Goal: Task Accomplishment & Management: Manage account settings

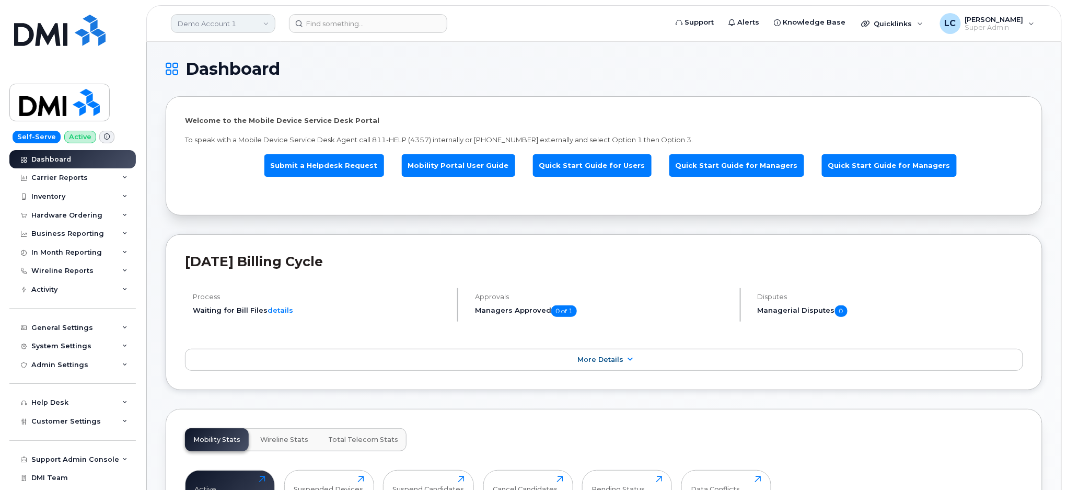
click at [211, 29] on link "Demo Account 1" at bounding box center [223, 23] width 104 height 19
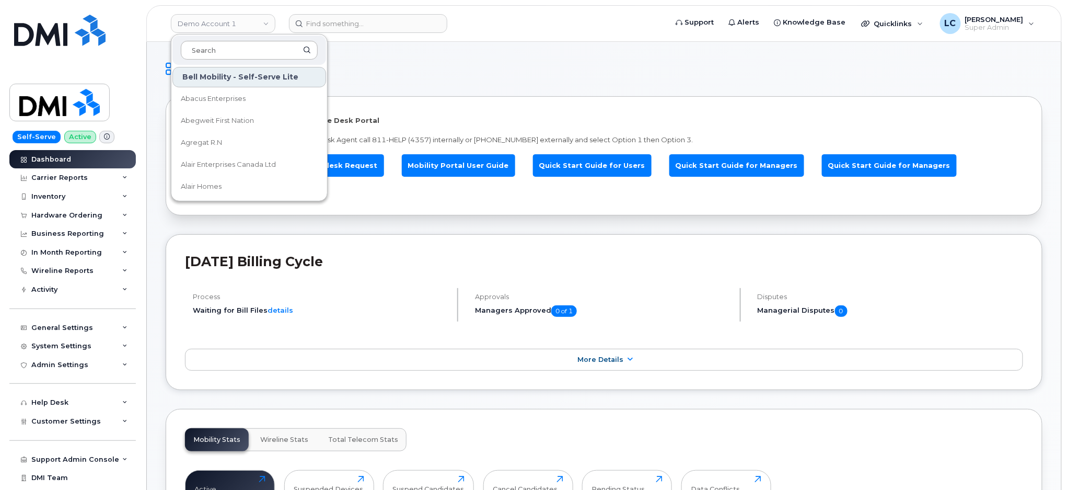
click at [212, 51] on input at bounding box center [249, 50] width 137 height 19
type input "SNB"
click at [212, 92] on link "ASD-E (SNB)" at bounding box center [249, 98] width 154 height 21
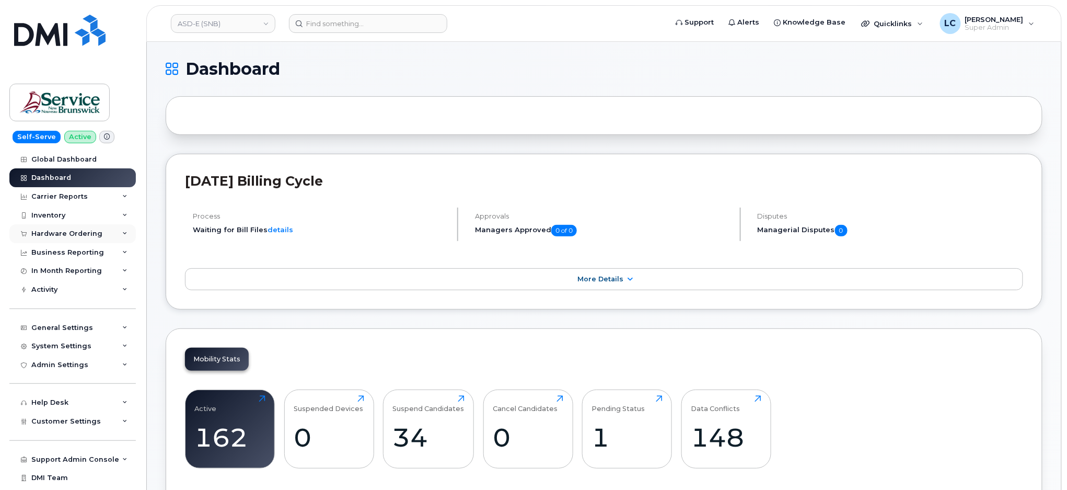
click at [76, 232] on div "Hardware Ordering" at bounding box center [66, 233] width 71 height 8
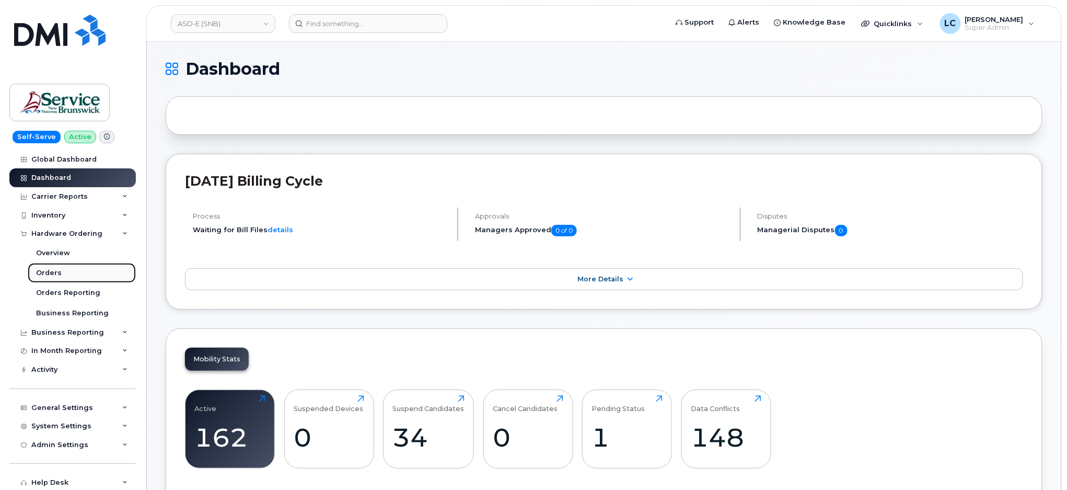
click at [51, 277] on div "Orders" at bounding box center [49, 272] width 26 height 9
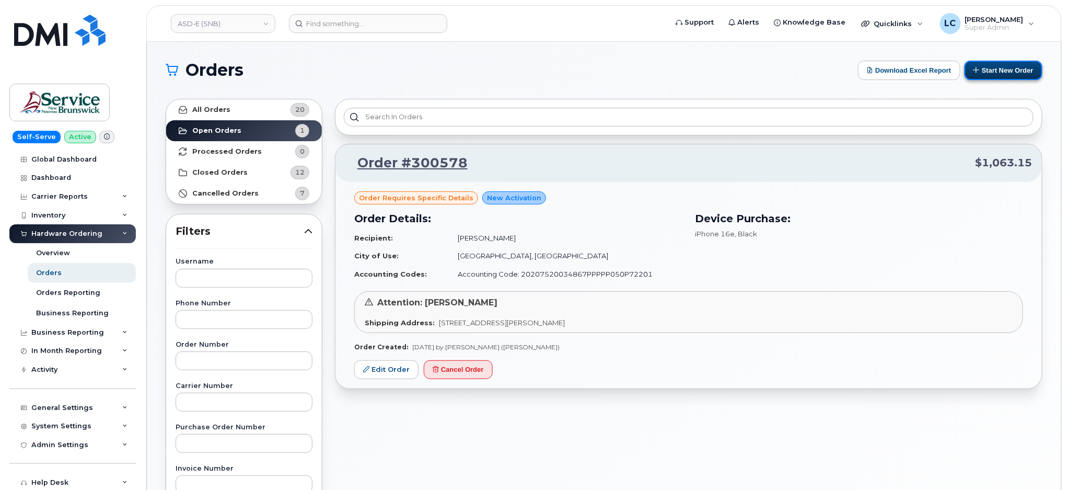
click at [990, 69] on button "Start New Order" at bounding box center [1004, 70] width 78 height 19
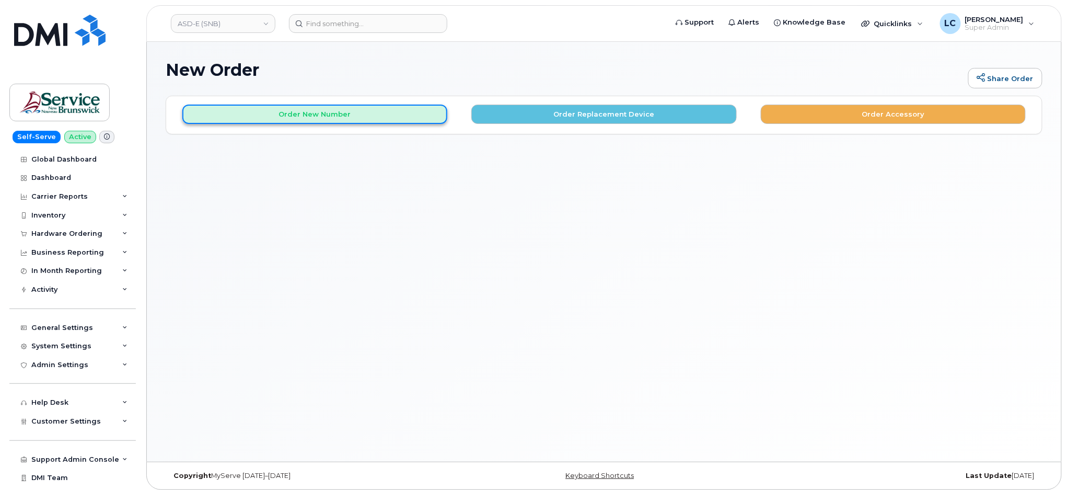
click at [403, 120] on button "Order New Number" at bounding box center [314, 113] width 265 height 19
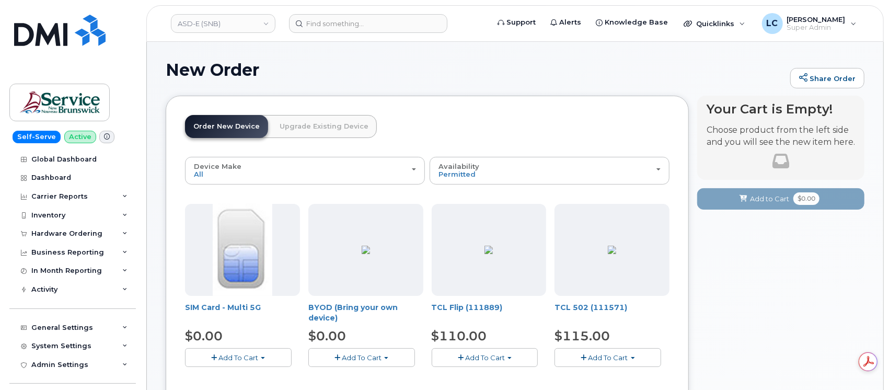
click at [217, 32] on div "ASD-E (SNB)" at bounding box center [223, 23] width 115 height 21
click at [226, 28] on link "ASD-E (SNB)" at bounding box center [223, 23] width 104 height 19
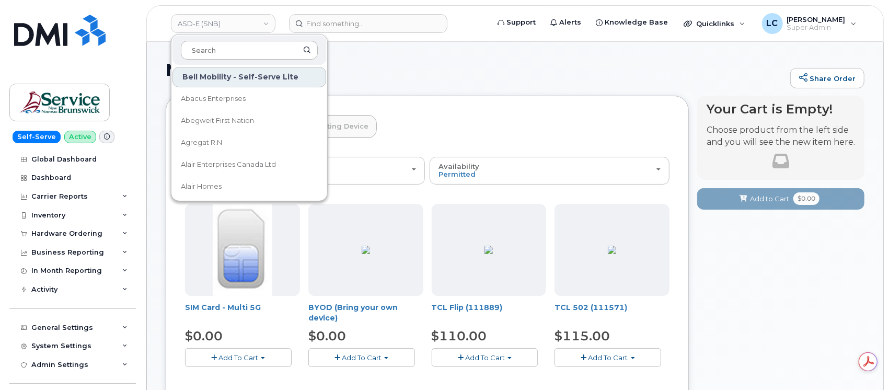
click at [228, 53] on input at bounding box center [249, 50] width 137 height 19
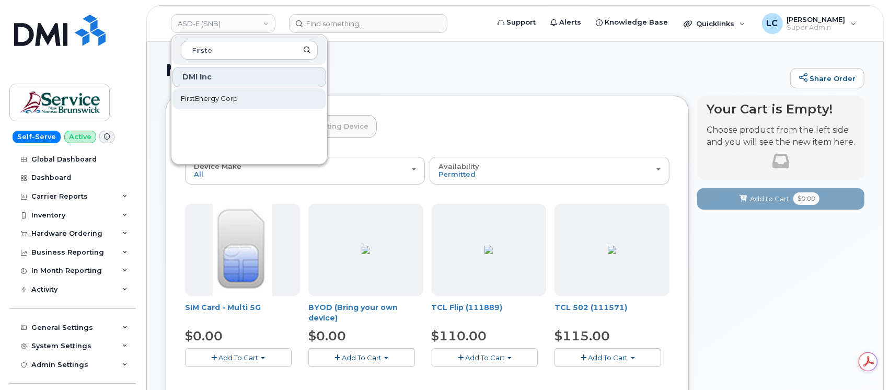
type input "Firste"
click at [238, 99] on link "FirstEnergy Corp" at bounding box center [249, 98] width 154 height 21
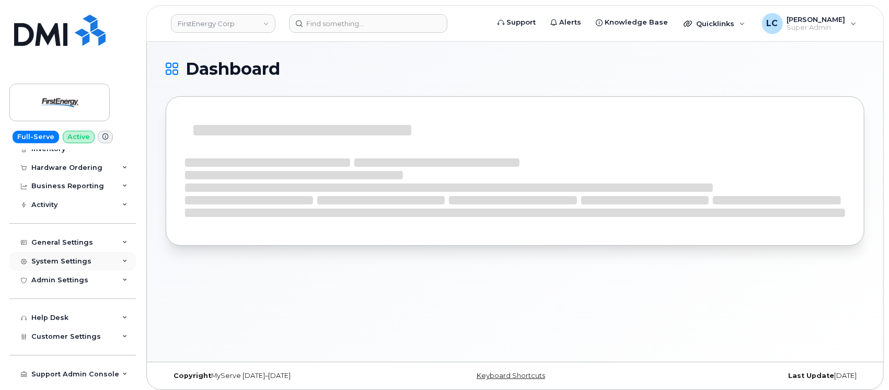
scroll to position [69, 0]
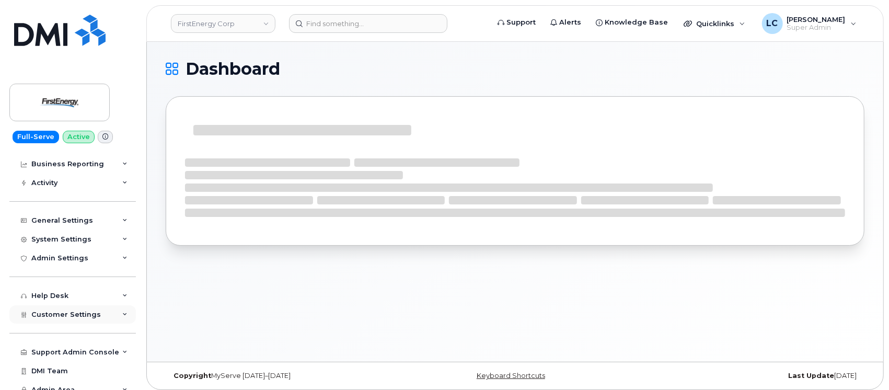
click at [86, 313] on span "Customer Settings" at bounding box center [65, 314] width 69 height 8
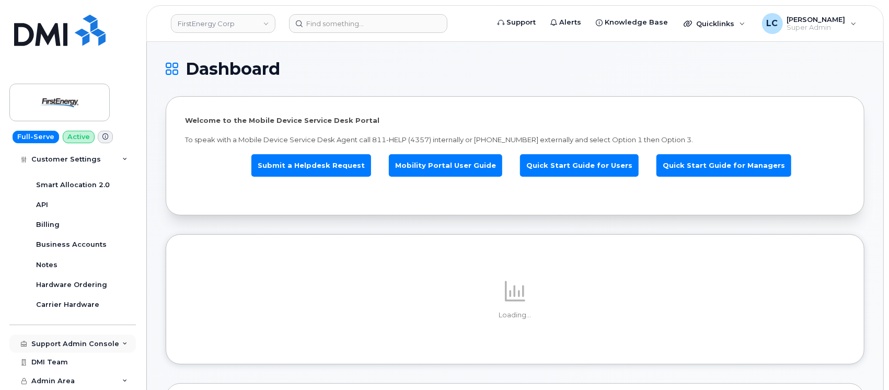
click at [94, 351] on div "Support Admin Console" at bounding box center [72, 343] width 126 height 19
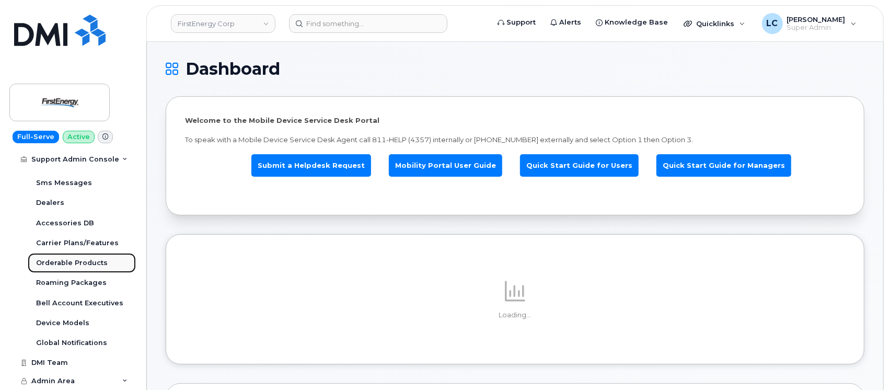
click at [76, 264] on div "Orderable Products" at bounding box center [72, 262] width 72 height 9
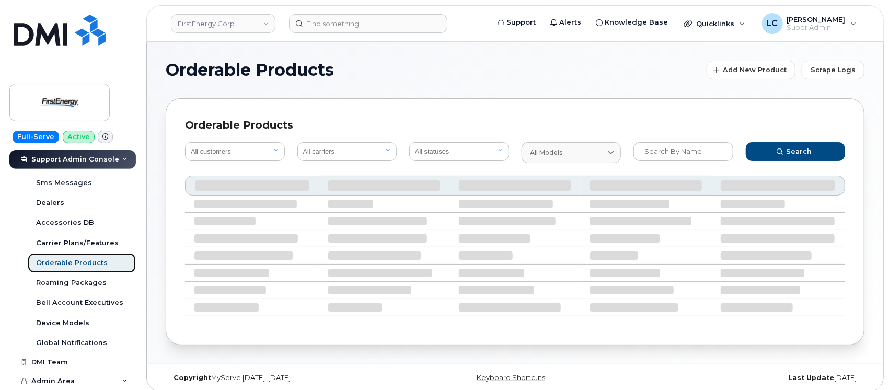
scroll to position [318, 0]
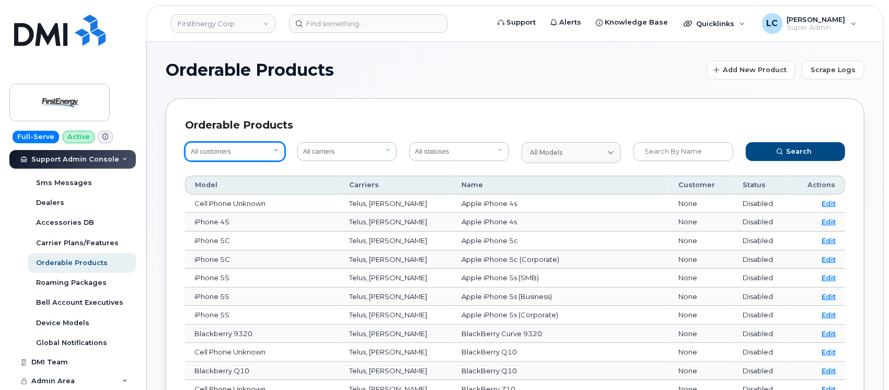
click at [272, 153] on select "All customers Acadia Broadcasting Ltd Aecon Construction Group Inc Alberta Heal…" at bounding box center [235, 151] width 100 height 19
select select "4da0f40c-4532-4935-8340-67bfc51fc352"
click at [185, 142] on select "All customers Acadia Broadcasting Ltd Aecon Construction Group Inc Alberta Heal…" at bounding box center [235, 151] width 100 height 19
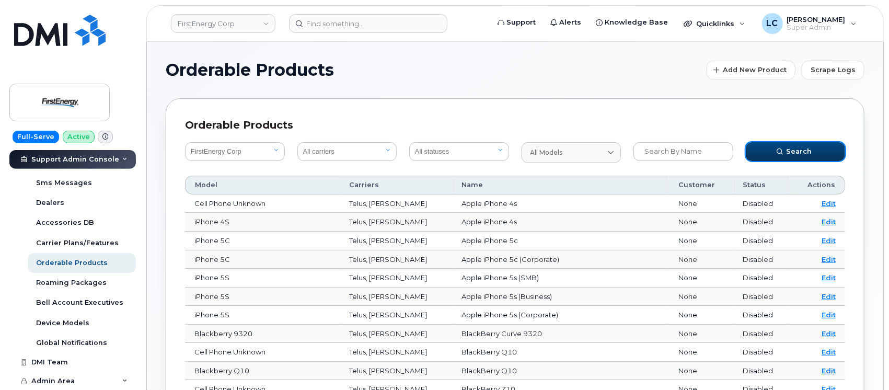
click at [808, 151] on span "Search" at bounding box center [799, 151] width 26 height 10
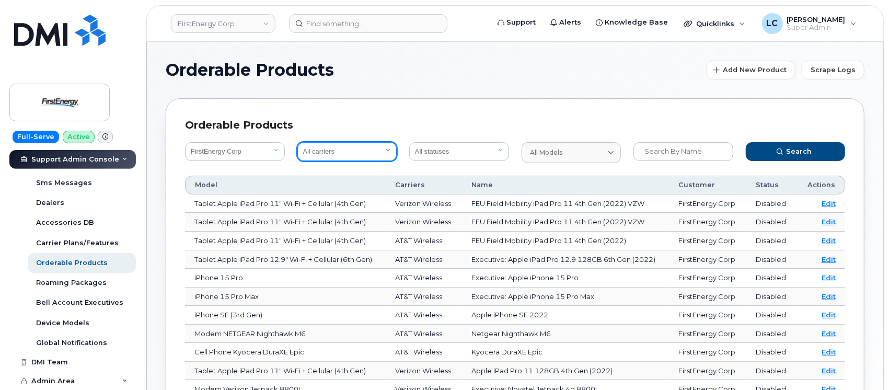
click at [368, 153] on select "All carriers Orange France Telia Verizon Wireless SaskTel Vodafone Italy Rogers…" at bounding box center [347, 151] width 100 height 19
select select "8"
click at [297, 142] on select "All carriers Orange France Telia Verizon Wireless SaskTel Vodafone Italy Rogers…" at bounding box center [347, 151] width 100 height 19
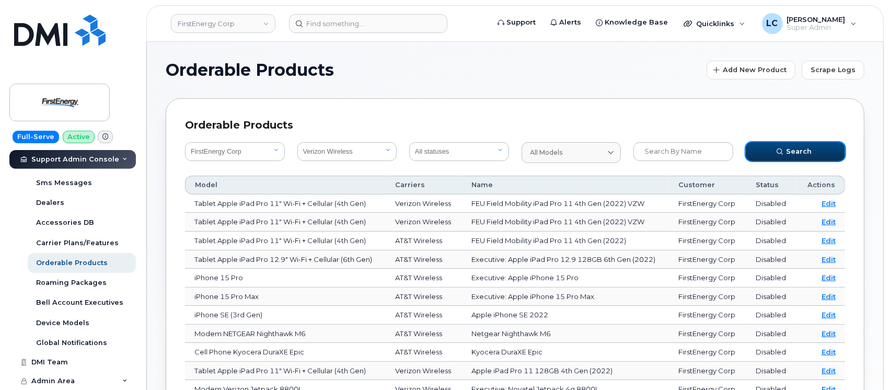
click at [778, 149] on icon "submit" at bounding box center [779, 151] width 6 height 6
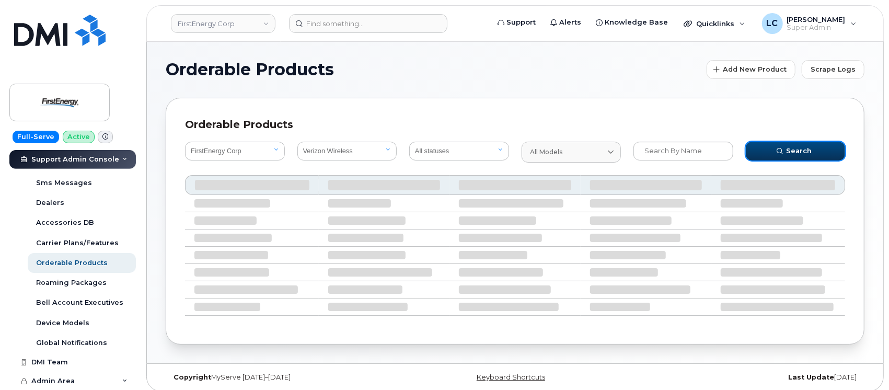
scroll to position [6, 0]
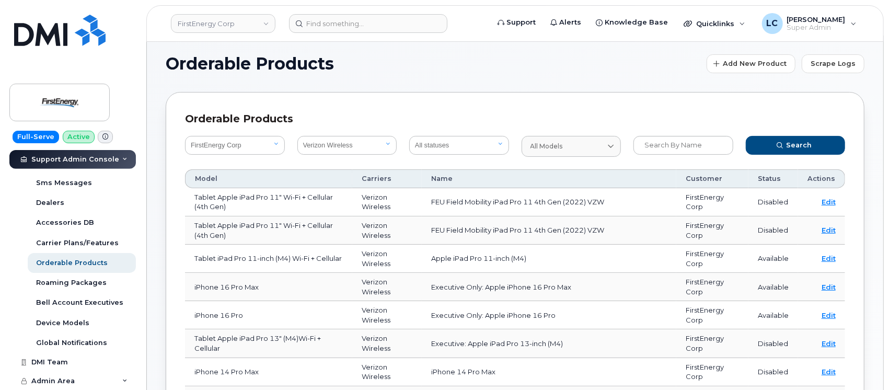
drag, startPoint x: 594, startPoint y: 102, endPoint x: 535, endPoint y: 63, distance: 70.4
click at [535, 63] on h1 "Orderable Products" at bounding box center [434, 63] width 536 height 17
click at [667, 144] on input "text" at bounding box center [683, 145] width 100 height 19
type input "Inseego"
click at [746, 136] on button "Search" at bounding box center [796, 145] width 100 height 19
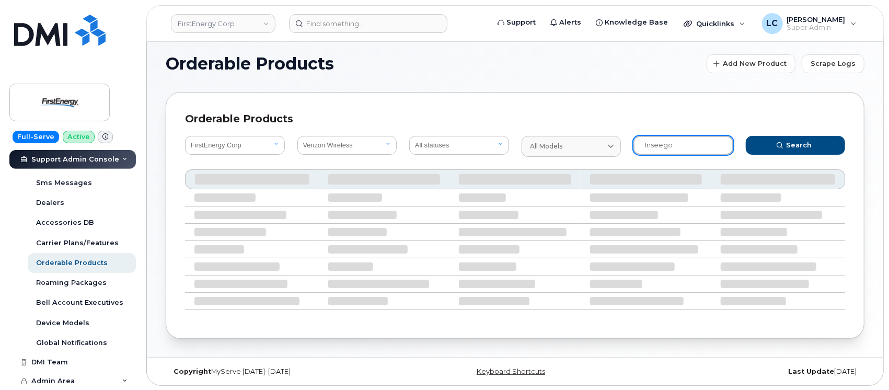
scroll to position [5, 0]
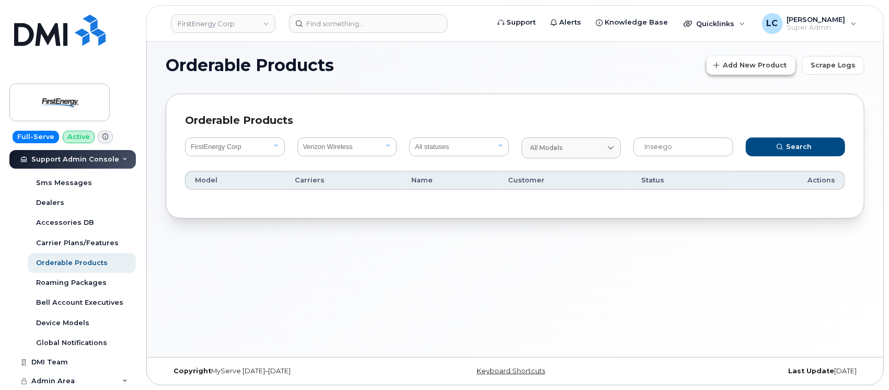
click at [747, 61] on span "Add New Product" at bounding box center [755, 65] width 64 height 10
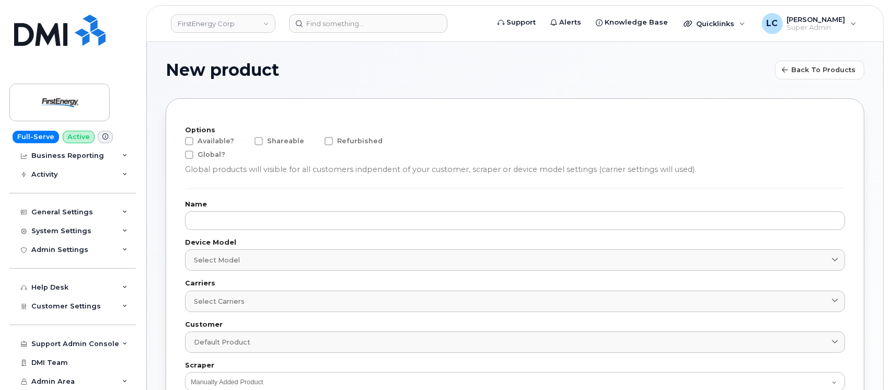
click at [217, 139] on span "Available?" at bounding box center [216, 141] width 37 height 8
click at [178, 139] on input "Available?" at bounding box center [174, 139] width 5 height 5
checkbox input "true"
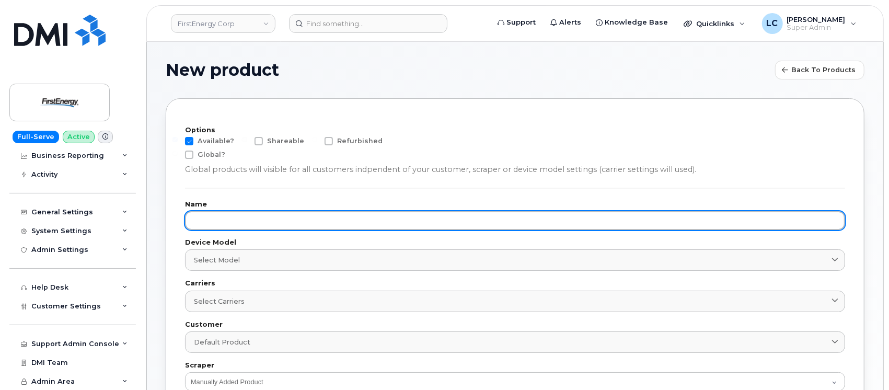
click at [235, 216] on input "text" at bounding box center [515, 220] width 660 height 19
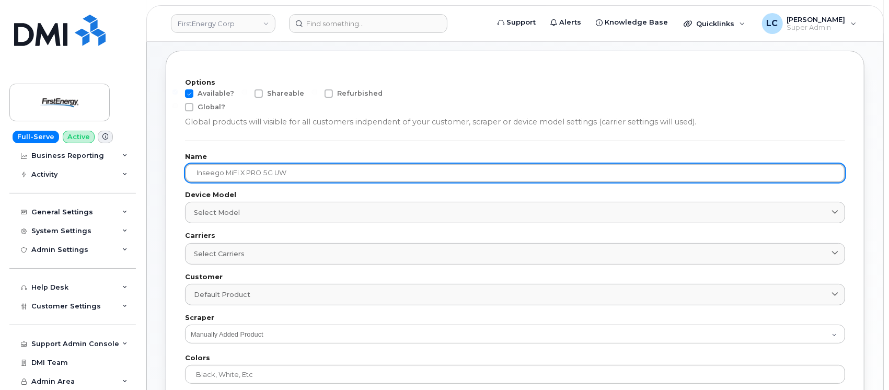
scroll to position [69, 0]
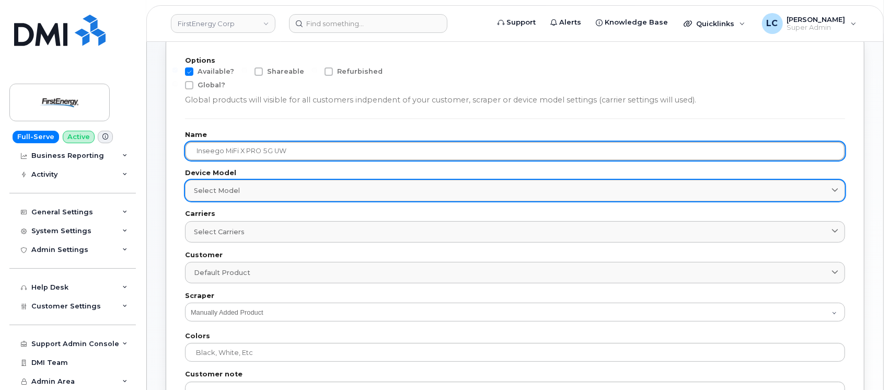
type input "Inseego MiFi X PRO 5G UW"
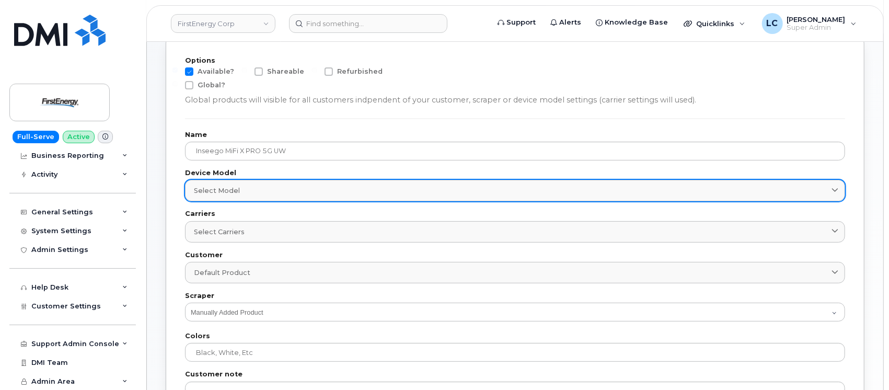
click at [266, 198] on link "Select model" at bounding box center [515, 190] width 660 height 21
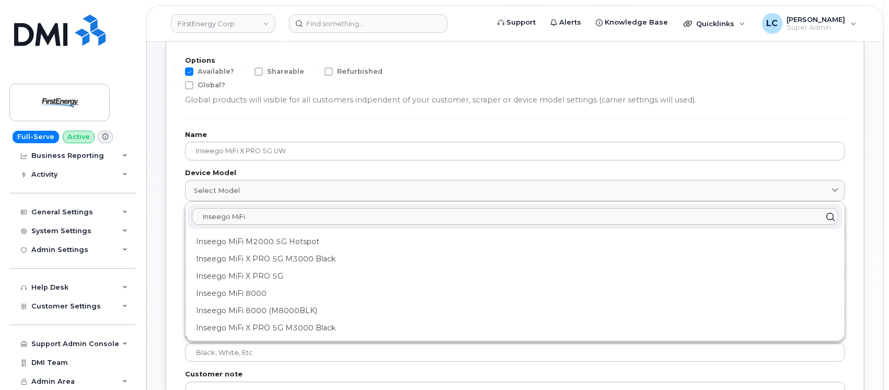
type input "Inseego MiFi"
click at [168, 238] on div "Options Available? Shareable Refurbished Global? Global products will visible f…" at bounding box center [515, 320] width 699 height 583
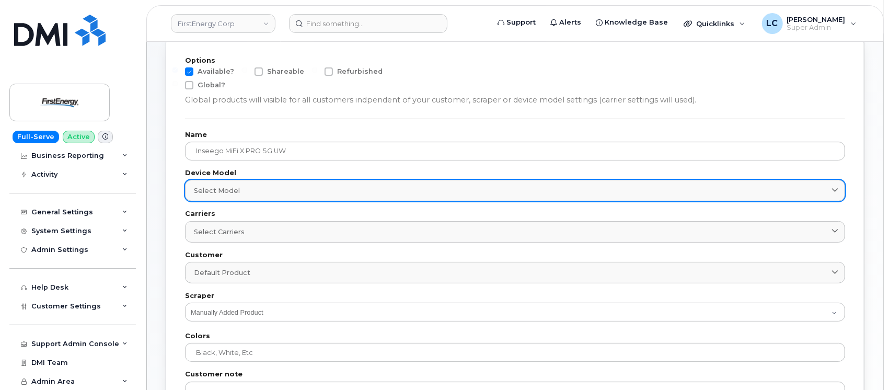
click at [284, 194] on div "Select model" at bounding box center [515, 190] width 642 height 10
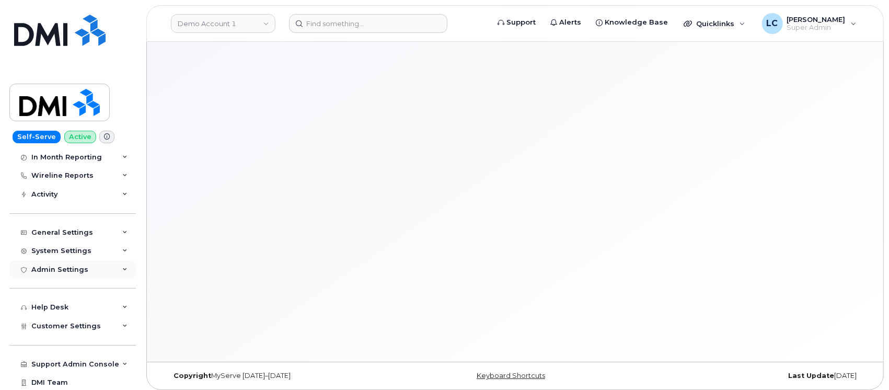
scroll to position [115, 0]
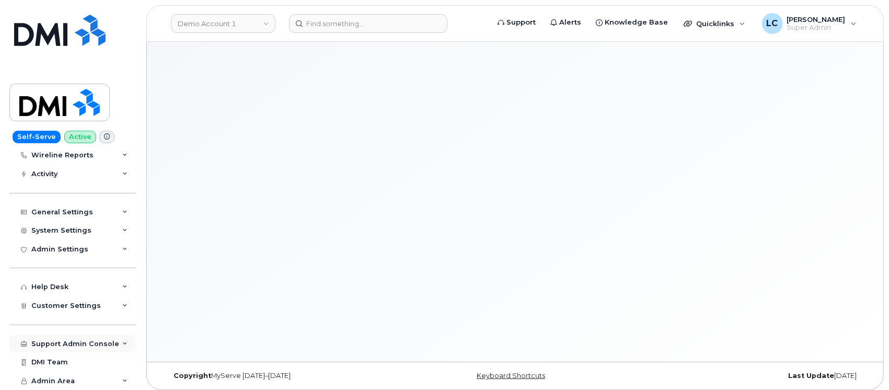
click at [96, 343] on div "Support Admin Console" at bounding box center [75, 344] width 88 height 8
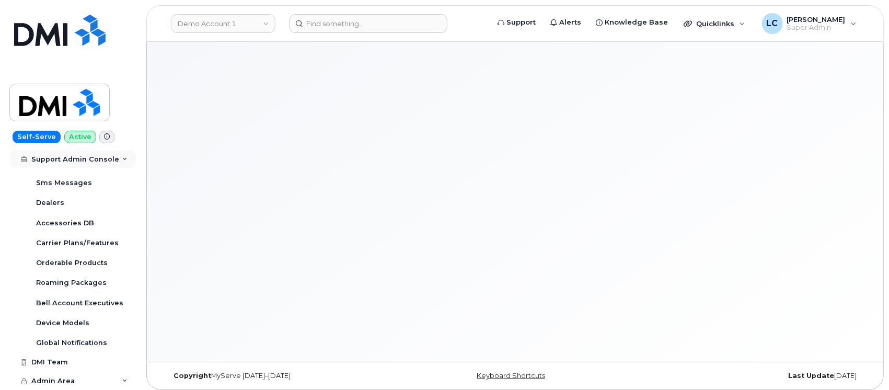
scroll to position [355, 0]
click at [85, 327] on div "Device Models" at bounding box center [62, 322] width 53 height 9
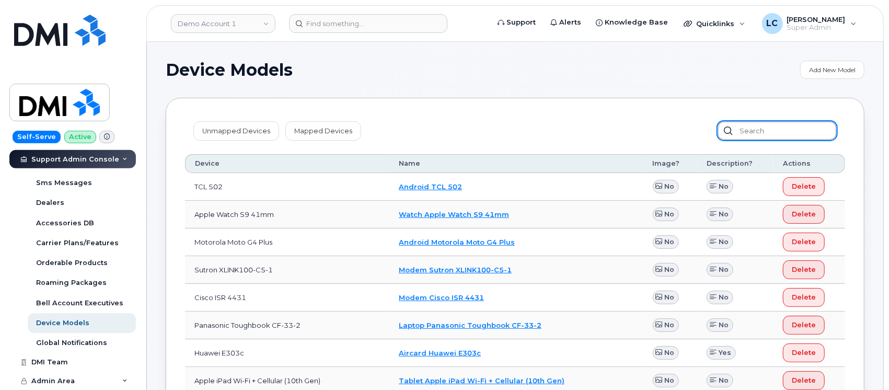
click at [762, 123] on input "text" at bounding box center [776, 130] width 119 height 19
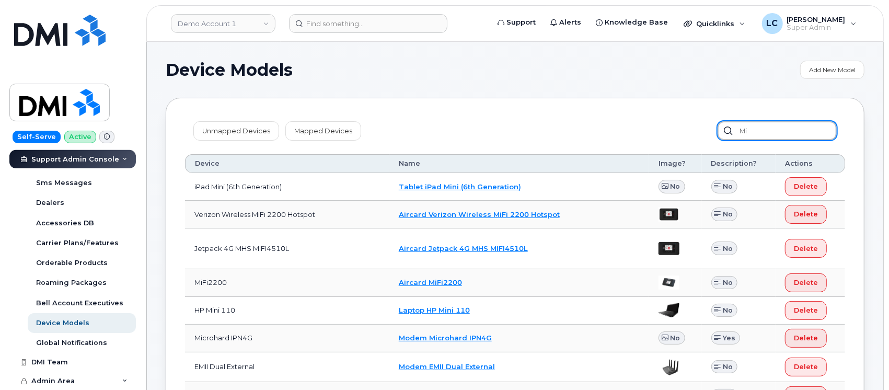
type input "M"
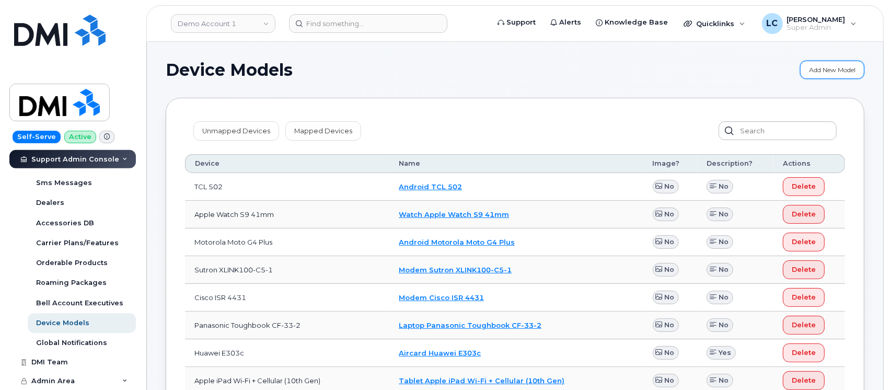
click at [854, 69] on link "Add New Model" at bounding box center [832, 70] width 64 height 18
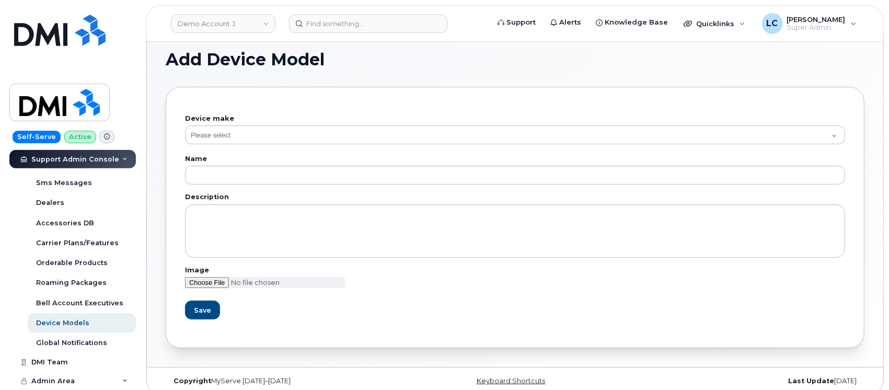
scroll to position [19, 0]
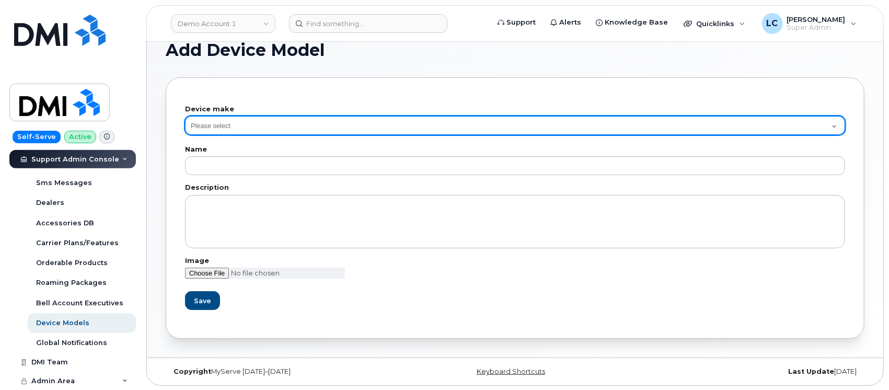
click at [234, 127] on select "Please select Aircard Android Blackberry Cell Phone GPS HUB iPhone Laptop Mike …" at bounding box center [515, 125] width 660 height 19
select select "10"
click at [185, 116] on select "Please select Aircard Android Blackberry Cell Phone GPS HUB iPhone Laptop Mike …" at bounding box center [515, 125] width 660 height 19
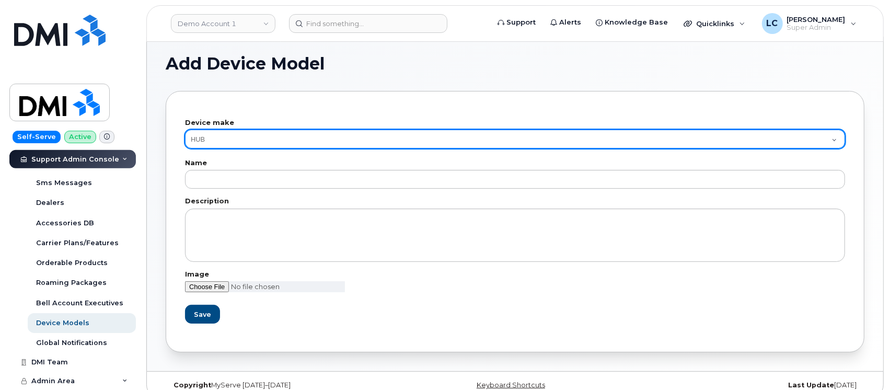
scroll to position [0, 0]
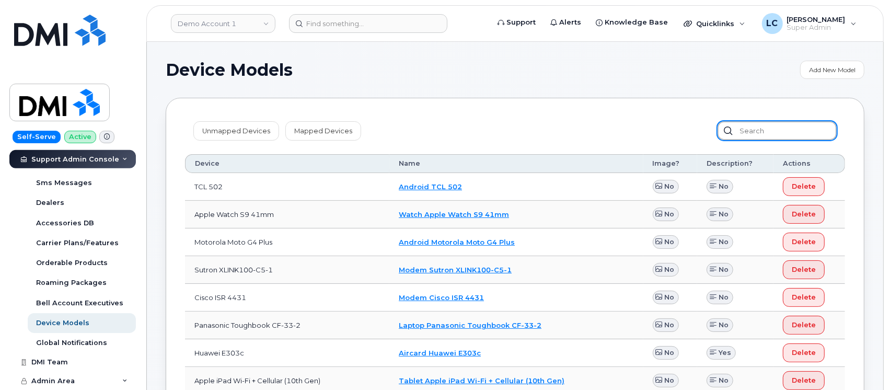
click at [770, 125] on input "text" at bounding box center [776, 130] width 119 height 19
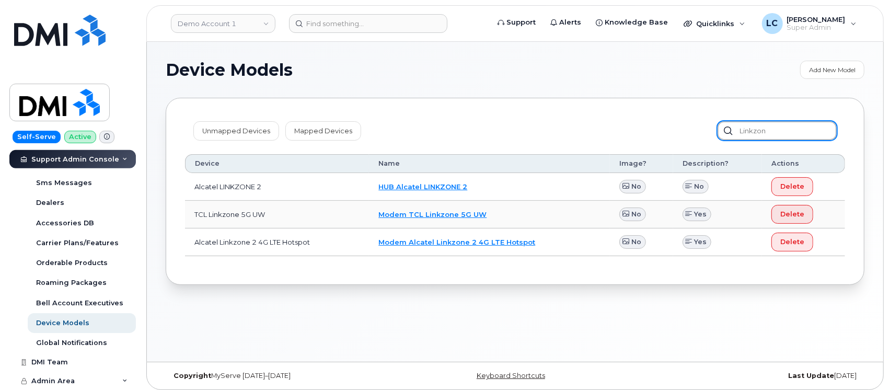
type input "Linkzon"
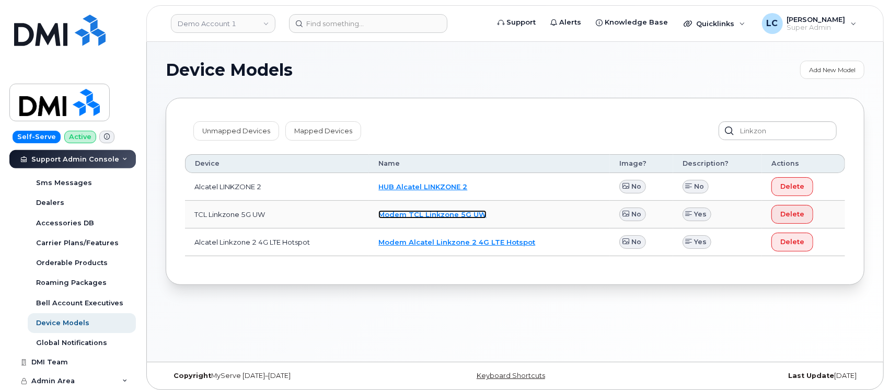
click at [398, 214] on link "Modem TCL Linkzone 5G UW" at bounding box center [432, 214] width 108 height 8
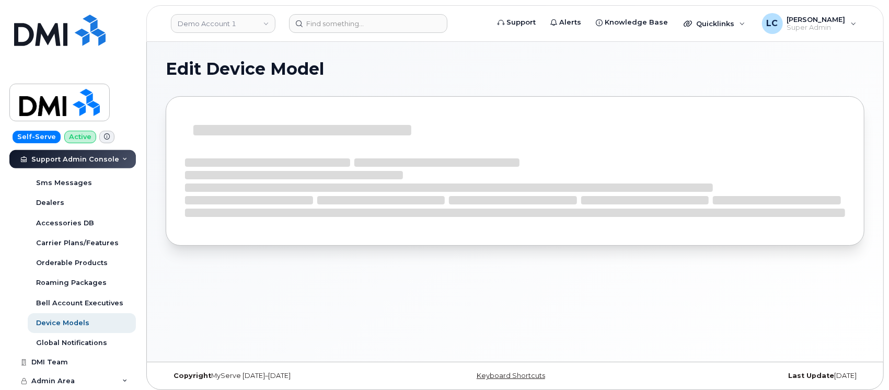
select select "8"
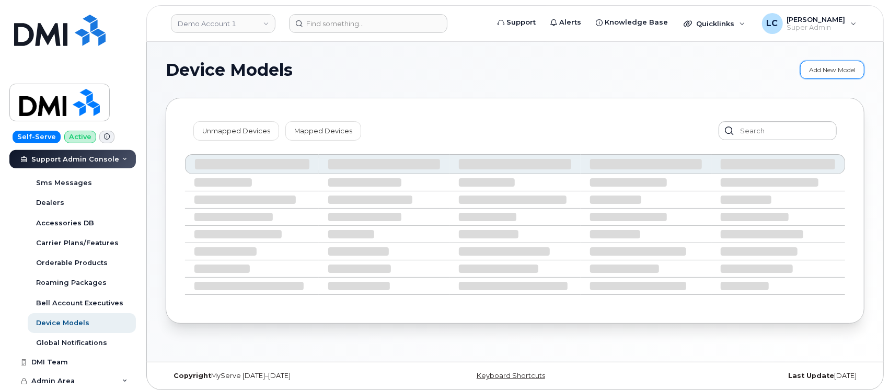
click at [857, 69] on link "Add New Model" at bounding box center [832, 70] width 64 height 18
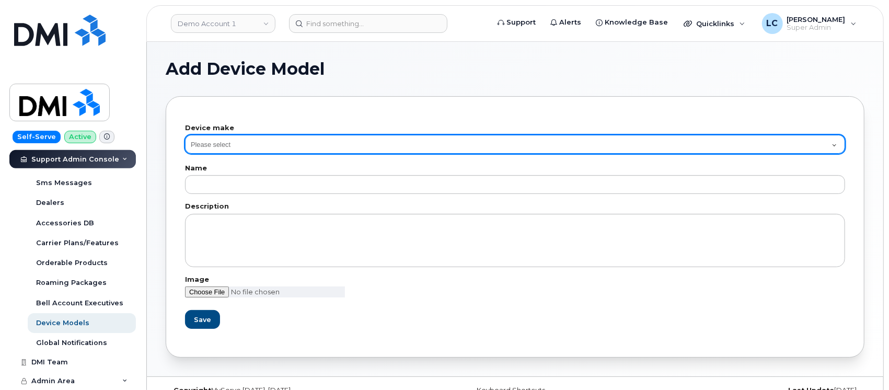
click at [227, 140] on select "Please select Aircard Android Blackberry Cell Phone GPS HUB iPhone Laptop Mike …" at bounding box center [515, 144] width 660 height 19
click at [185, 135] on select "Please select Aircard Android Blackberry Cell Phone GPS HUB iPhone Laptop Mike …" at bounding box center [515, 144] width 660 height 19
drag, startPoint x: 261, startPoint y: 144, endPoint x: 256, endPoint y: 152, distance: 9.4
click at [261, 144] on select "Please select Aircard Android Blackberry Cell Phone GPS HUB iPhone Laptop Mike …" at bounding box center [515, 144] width 660 height 19
select select "8"
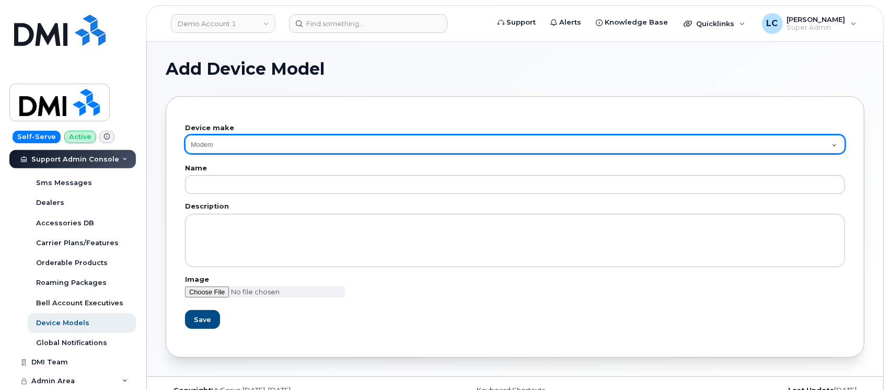
click at [185, 135] on select "Please select Aircard Android Blackberry Cell Phone GPS HUB iPhone Laptop Mike …" at bounding box center [515, 144] width 660 height 19
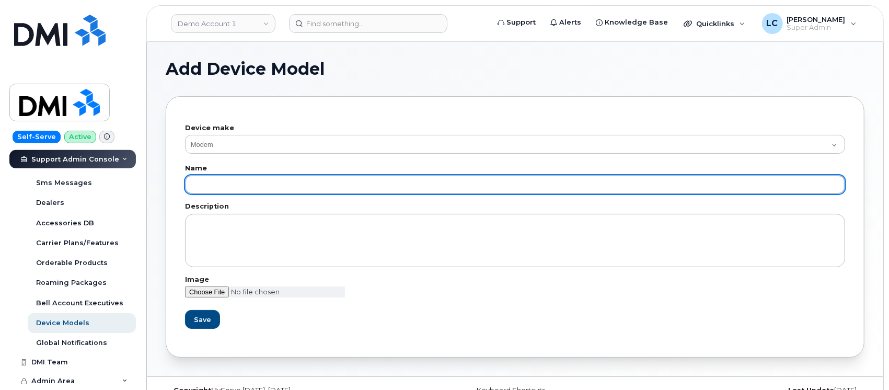
click at [238, 191] on input "text" at bounding box center [515, 184] width 660 height 19
click at [238, 180] on input "text" at bounding box center [515, 184] width 660 height 19
paste input "Inseego MiFi X PRO 5G UW"
drag, startPoint x: 195, startPoint y: 181, endPoint x: 172, endPoint y: 186, distance: 23.6
click at [172, 186] on div "Device make Please select Aircard Android Blackberry Cell Phone GPS HUB iPhone …" at bounding box center [515, 226] width 699 height 261
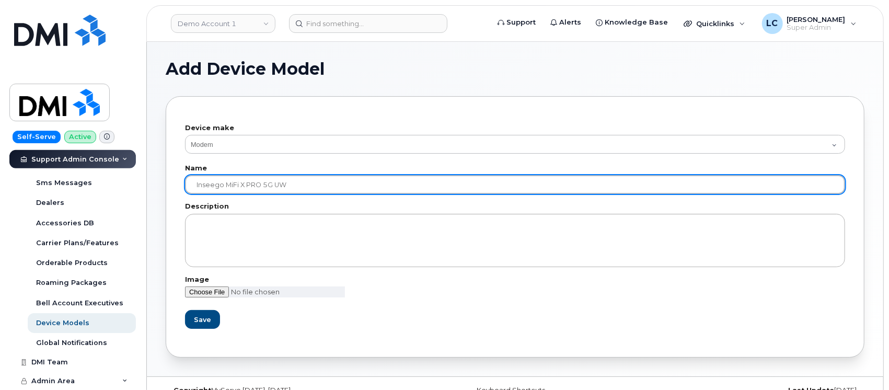
type input "Inseego MiFi X PRO 5G UW"
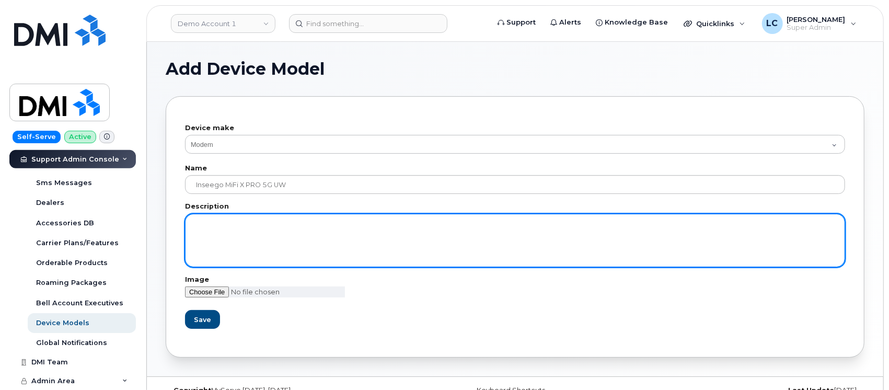
click at [247, 231] on textarea at bounding box center [515, 240] width 660 height 53
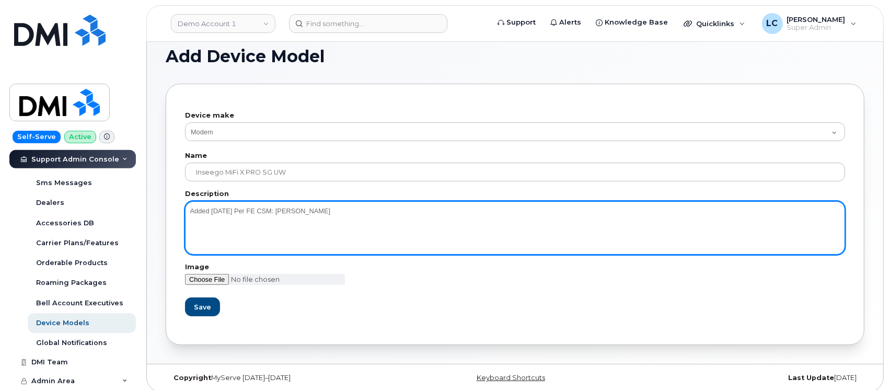
scroll to position [19, 0]
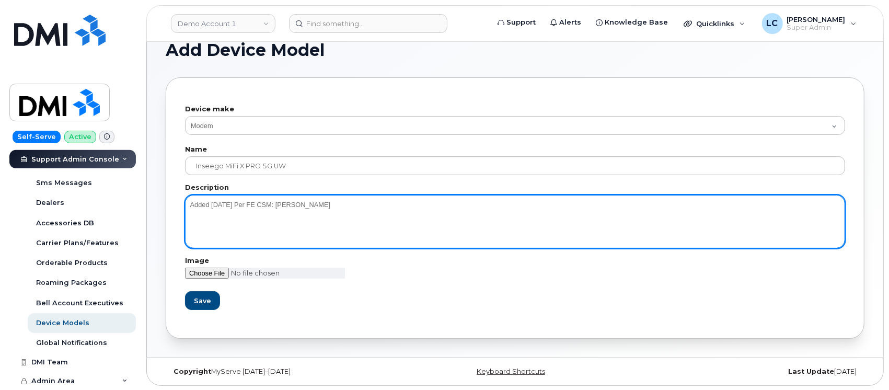
type textarea "Added 9/19/25 Per FE CSM: Marty C."
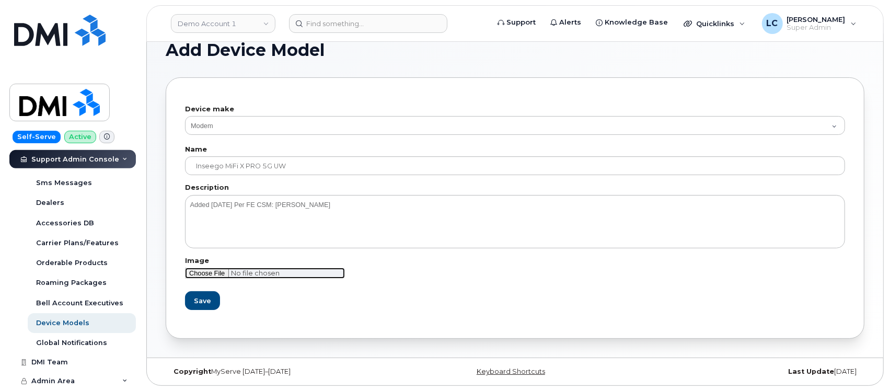
click at [209, 271] on input "file" at bounding box center [265, 273] width 160 height 11
type input "C:\fakepath\Inseego.png"
click at [205, 298] on span "Save" at bounding box center [201, 301] width 17 height 10
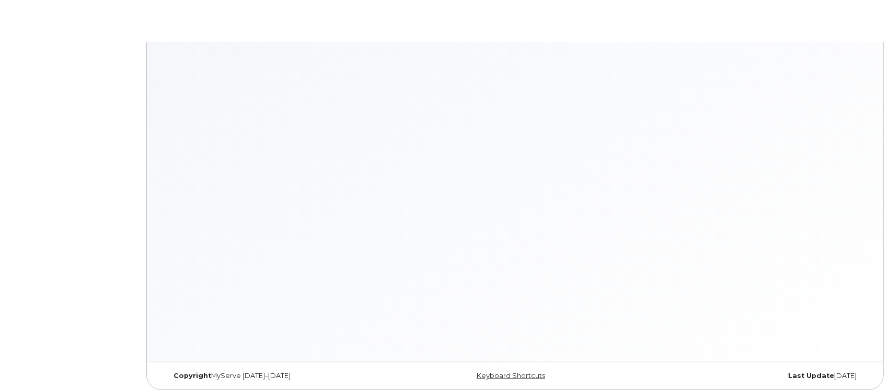
click at [306, 157] on div at bounding box center [514, 202] width 737 height 320
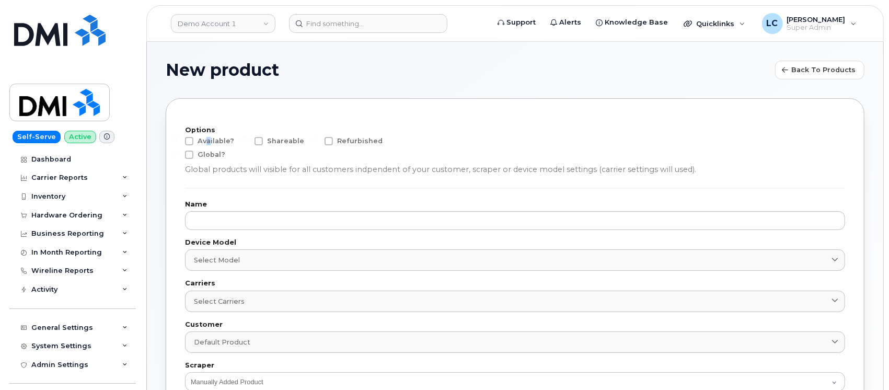
click at [208, 141] on span "Available?" at bounding box center [216, 141] width 37 height 8
click at [221, 143] on span "Available?" at bounding box center [216, 141] width 37 height 8
click at [178, 142] on input "Available?" at bounding box center [174, 139] width 5 height 5
checkbox input "true"
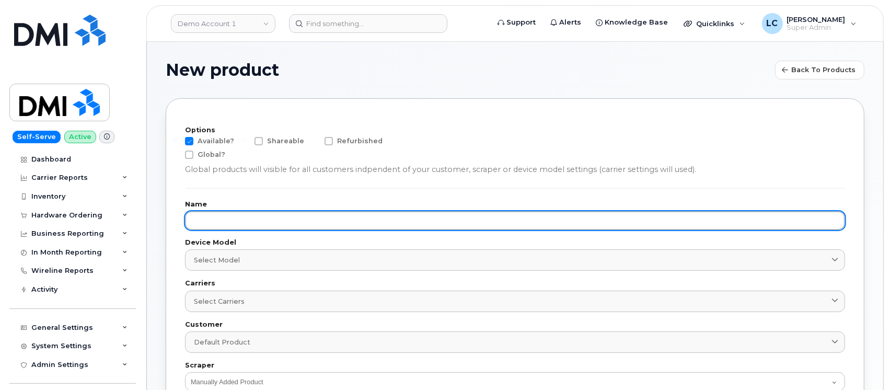
click at [248, 217] on input "text" at bounding box center [515, 220] width 660 height 19
paste input "Inseego MiFi X PRO 5G UW"
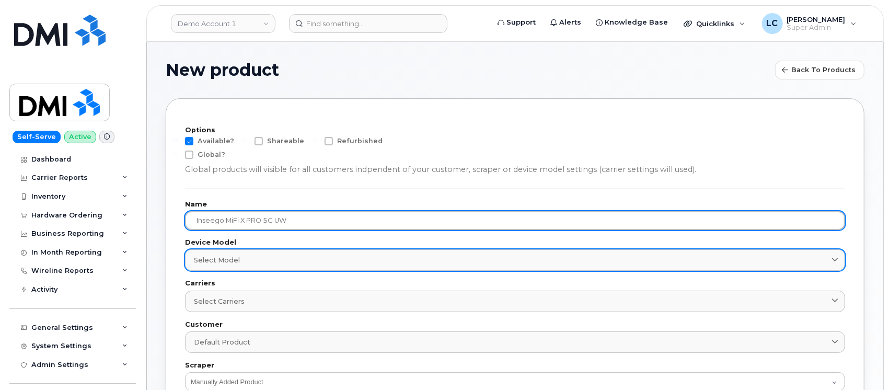
type input "Inseego MiFi X PRO 5G UW"
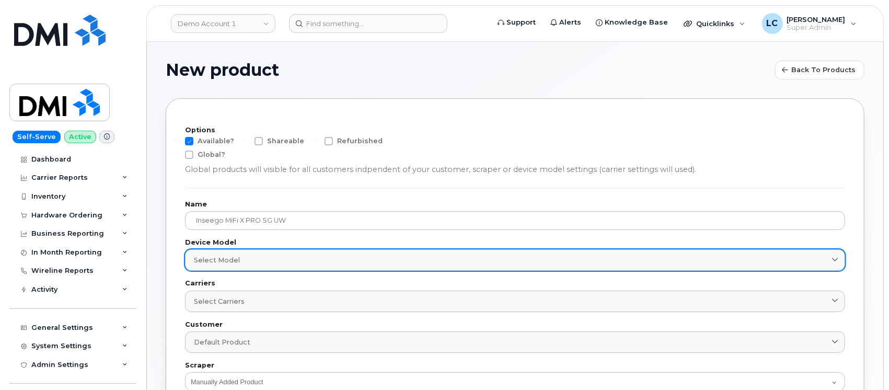
click at [313, 259] on div "Select model" at bounding box center [515, 260] width 642 height 10
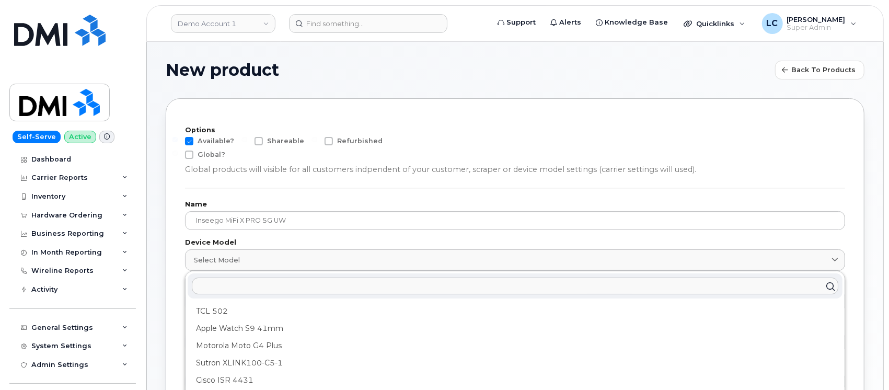
click at [288, 284] on input "text" at bounding box center [515, 285] width 646 height 17
paste input "Inseego MiFi X PRO 5G UW"
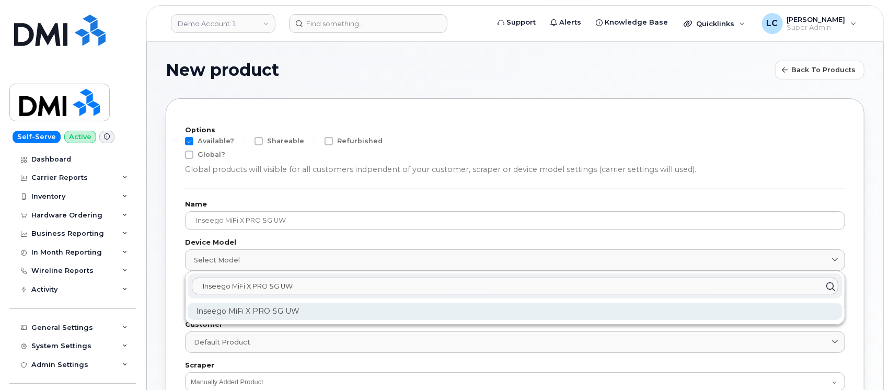
type input "Inseego MiFi X PRO 5G UW"
click at [281, 315] on div "Inseego MiFi X PRO 5G UW" at bounding box center [515, 311] width 655 height 17
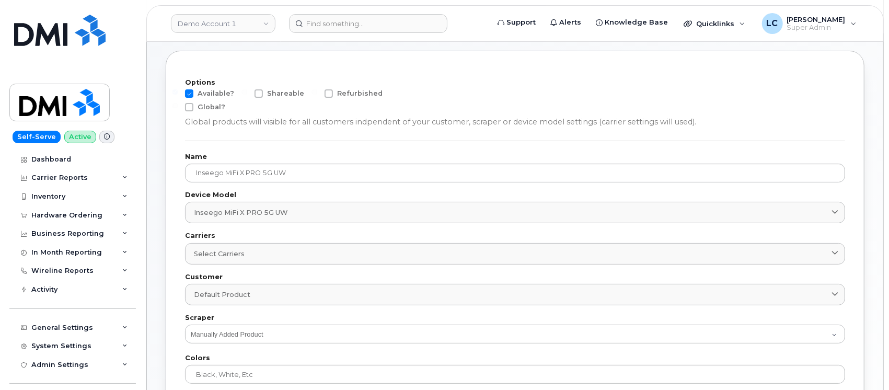
scroll to position [69, 0]
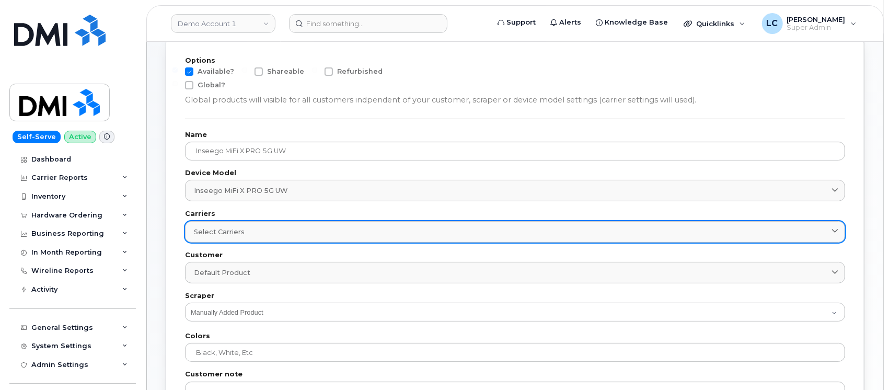
click at [276, 224] on link "Select carriers" at bounding box center [515, 231] width 660 height 21
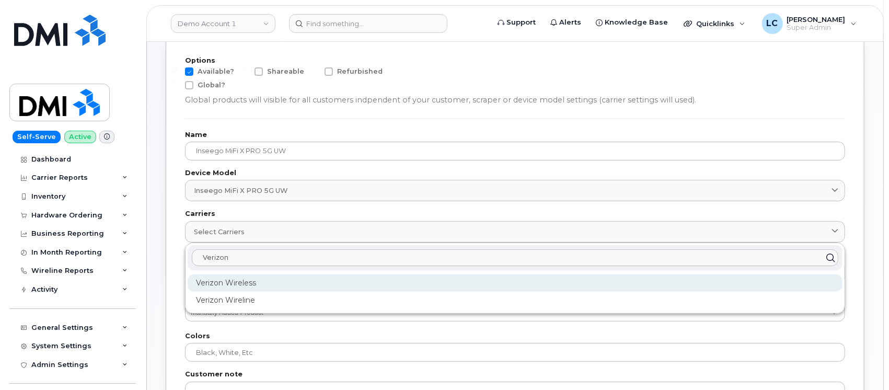
type input "Verizon"
click at [251, 286] on div "Verizon Wireless" at bounding box center [515, 282] width 655 height 17
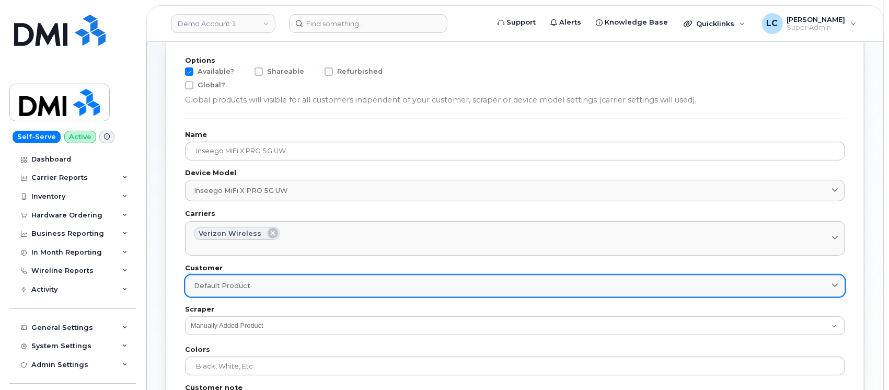
click at [255, 286] on div "Default product" at bounding box center [515, 286] width 642 height 10
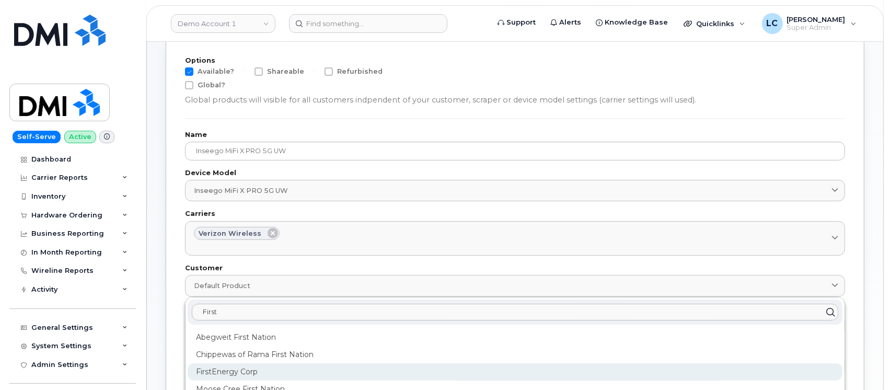
type input "First"
click at [247, 375] on div "FirstEnergy Corp" at bounding box center [515, 371] width 655 height 17
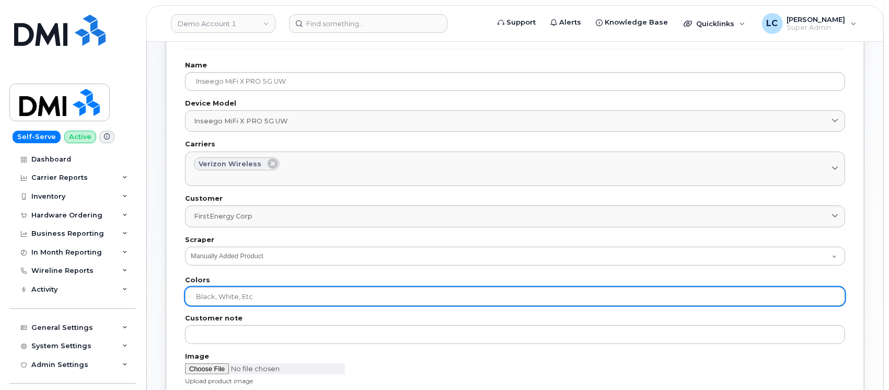
scroll to position [209, 0]
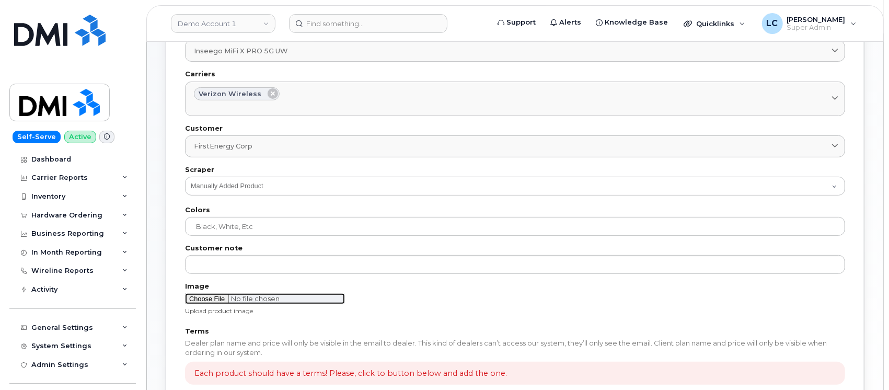
click at [222, 299] on input "file" at bounding box center [265, 298] width 160 height 11
type input "C:\fakepath\Inseego.png"
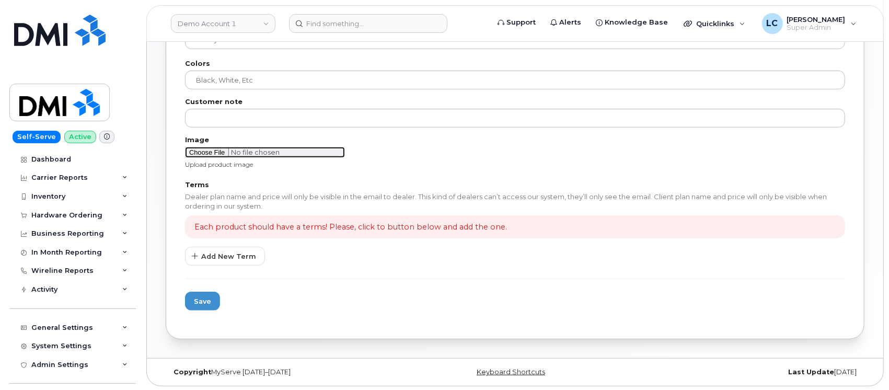
scroll to position [356, 0]
click at [226, 260] on button "Add New Term" at bounding box center [225, 255] width 80 height 19
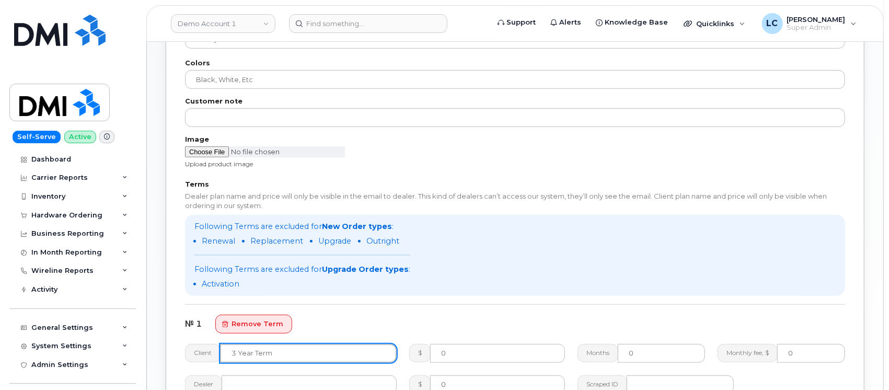
click at [297, 351] on input "text" at bounding box center [308, 353] width 177 height 19
type input "2 Year Activation"
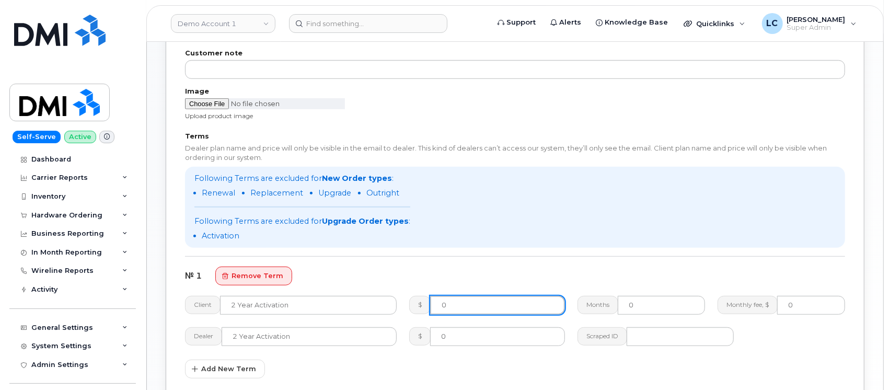
scroll to position [426, 0]
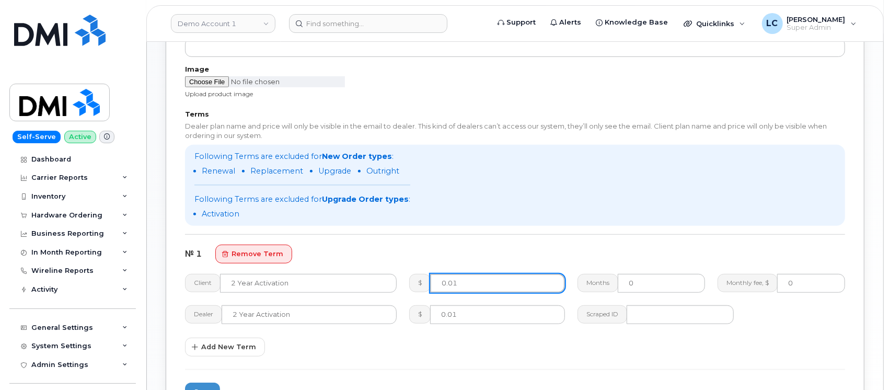
type input "0.01"
click at [459, 247] on div "№ 1 remove term" at bounding box center [515, 254] width 660 height 19
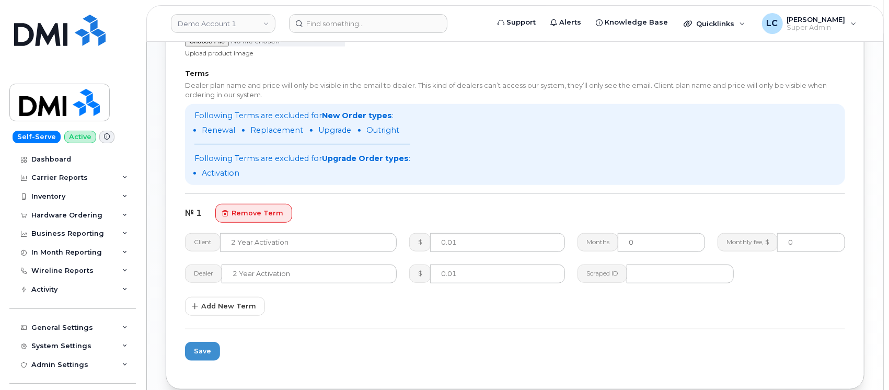
scroll to position [495, 0]
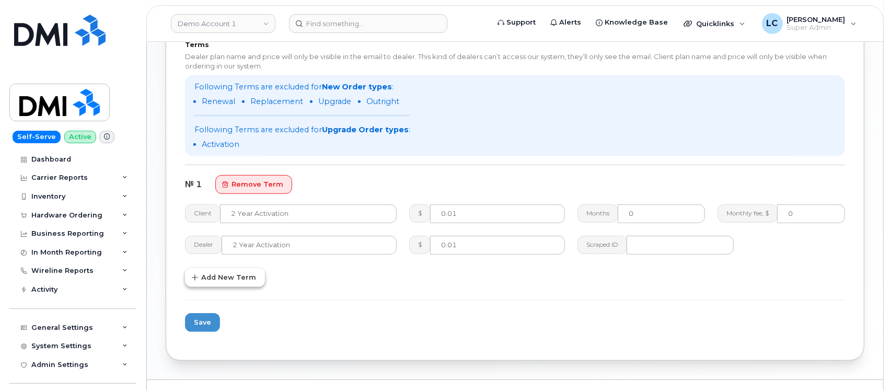
click at [217, 277] on span "Add New Term" at bounding box center [228, 277] width 55 height 10
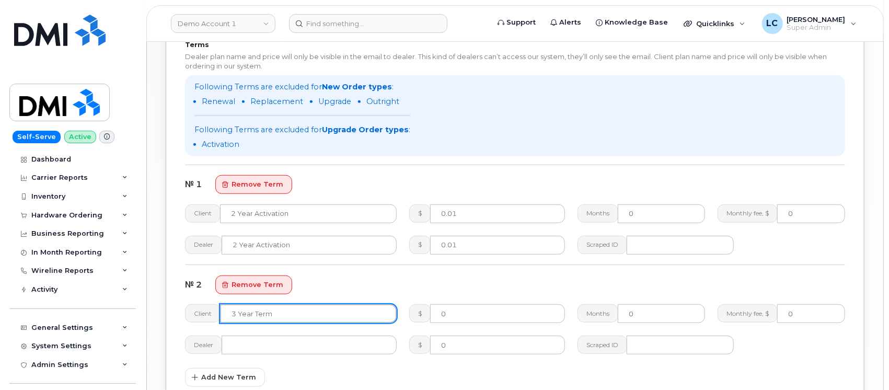
click at [309, 308] on input "text" at bounding box center [308, 313] width 177 height 19
type input "Full Retail"
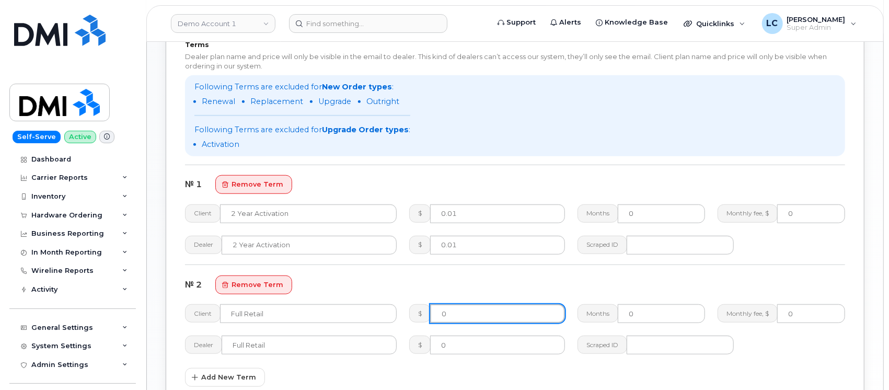
click at [504, 315] on input "0" at bounding box center [497, 313] width 135 height 19
type input "349.99"
click at [458, 266] on div "Terms Dealer plan name and price will only be visible in the email to dealer. T…" at bounding box center [515, 214] width 660 height 345
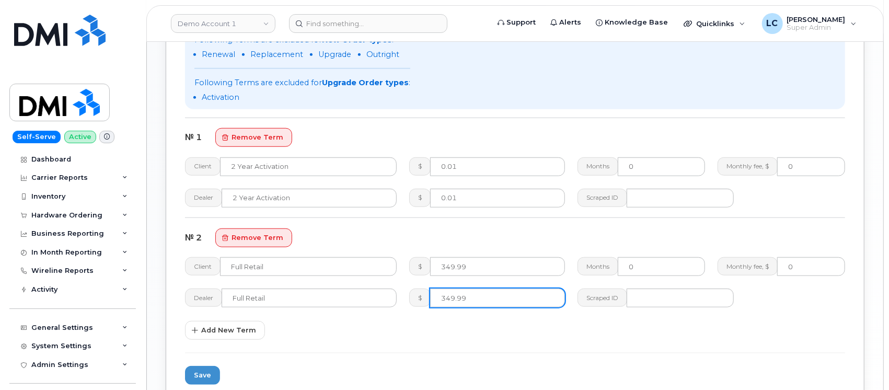
scroll to position [617, 0]
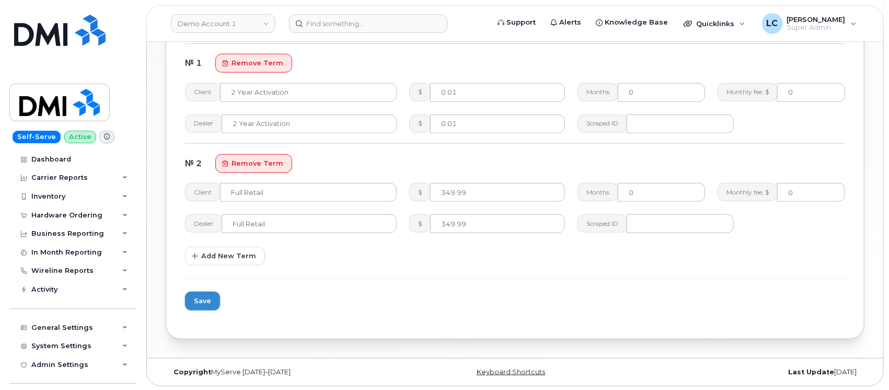
click at [198, 301] on span "Save" at bounding box center [202, 301] width 17 height 10
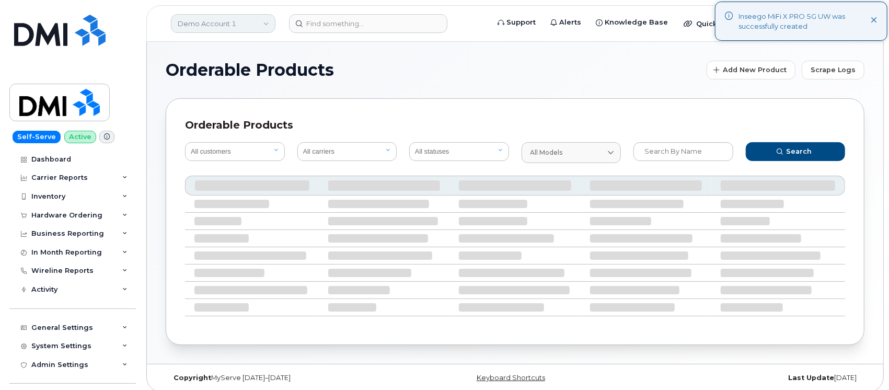
click at [267, 14] on link "Demo Account 1" at bounding box center [223, 23] width 104 height 19
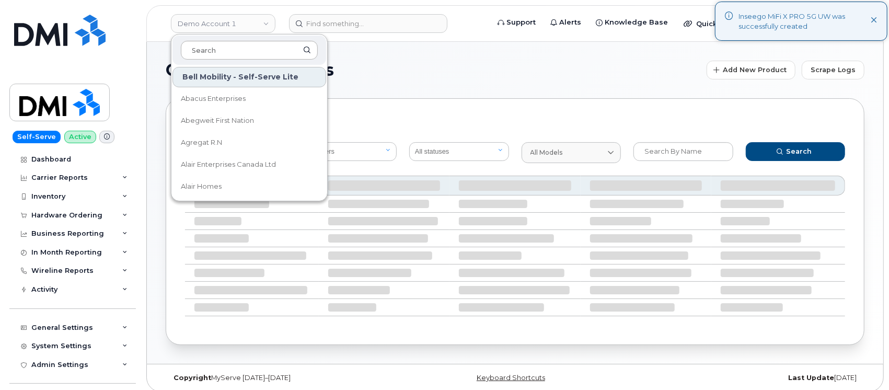
click at [228, 48] on input at bounding box center [249, 50] width 137 height 19
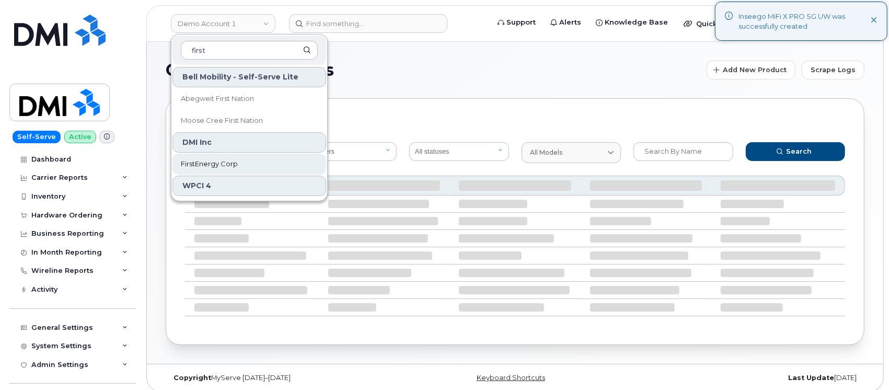
type input "first"
click at [224, 160] on span "FirstEnergy Corp" at bounding box center [209, 164] width 57 height 10
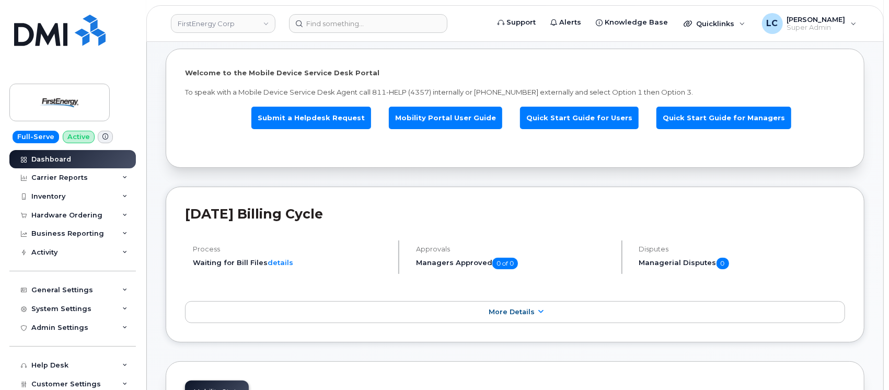
scroll to position [69, 0]
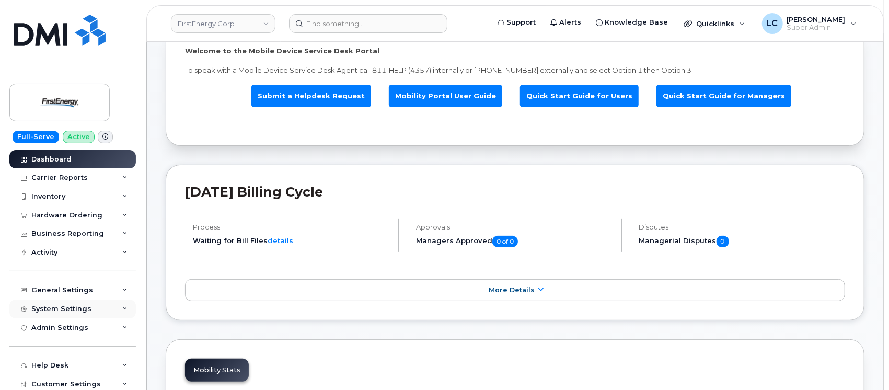
click at [85, 310] on div "System Settings" at bounding box center [61, 309] width 60 height 8
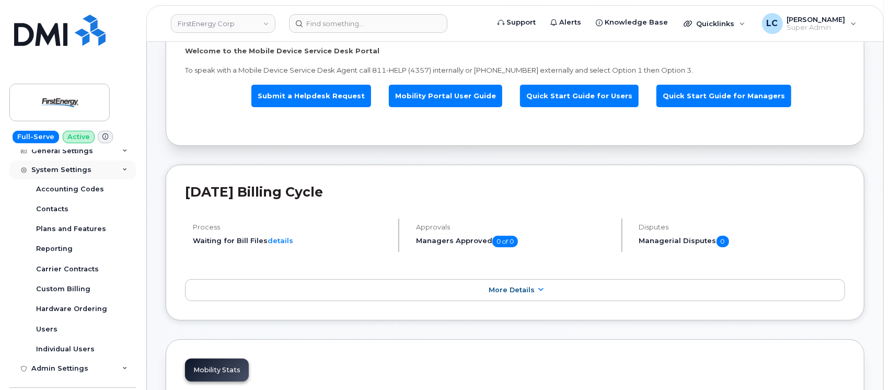
scroll to position [209, 0]
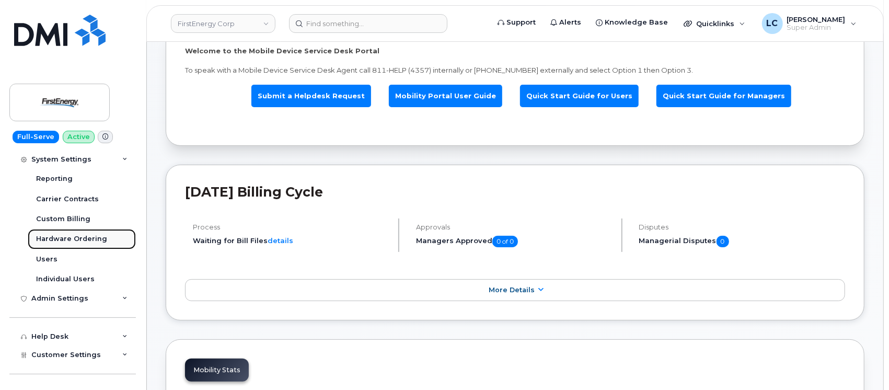
click at [106, 242] on link "Hardware Ordering" at bounding box center [82, 239] width 108 height 20
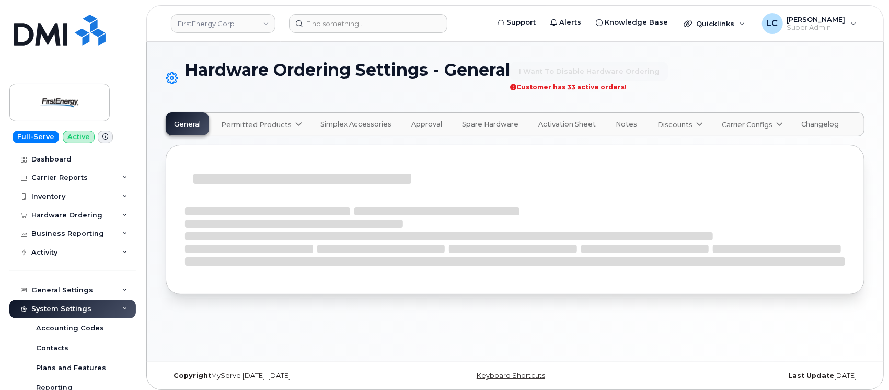
click at [259, 117] on link "Permitted Products" at bounding box center [261, 124] width 96 height 23
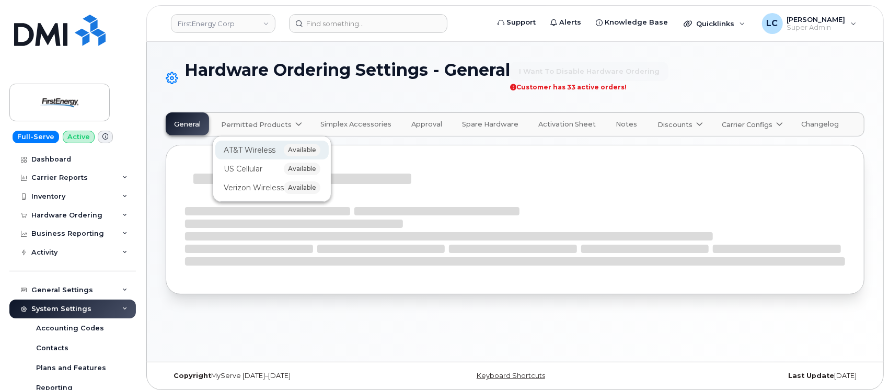
select select "admins"
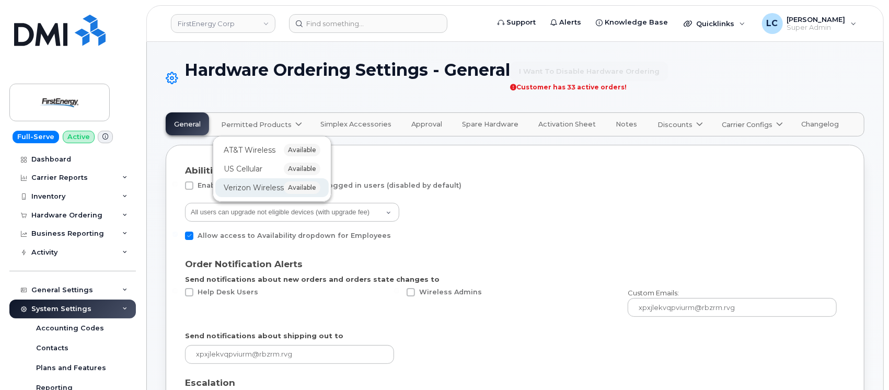
click at [285, 183] on div "Verizon Wireless available" at bounding box center [272, 187] width 97 height 13
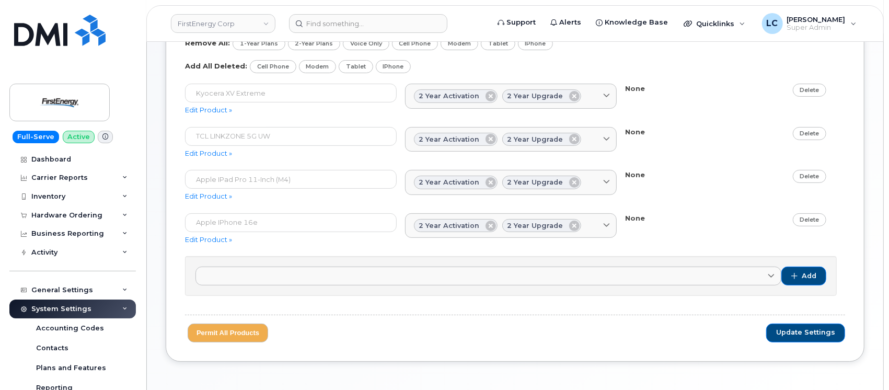
scroll to position [106, 0]
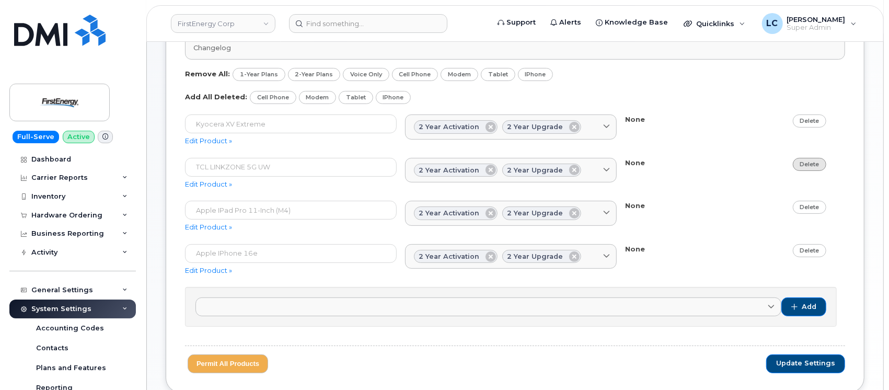
click at [818, 160] on link "Delete" at bounding box center [810, 164] width 34 height 13
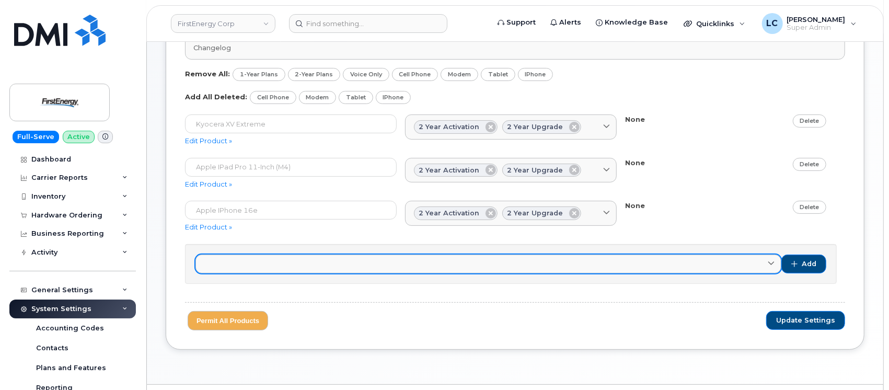
click at [763, 261] on link at bounding box center [488, 263] width 586 height 19
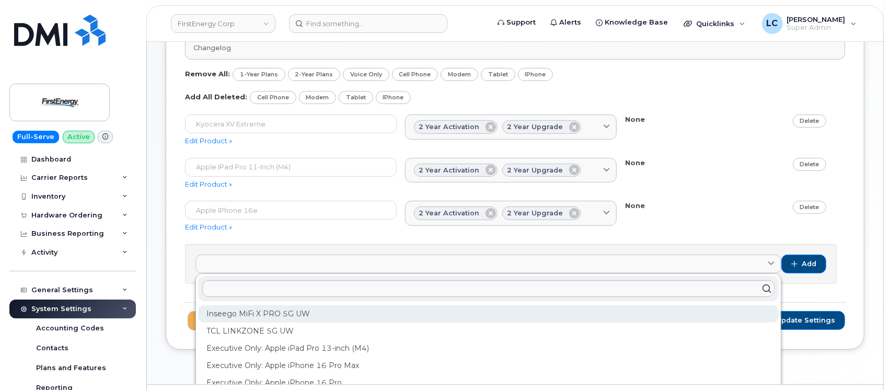
click at [311, 308] on div "Inseego MiFi X PRO 5G UW" at bounding box center [488, 313] width 580 height 17
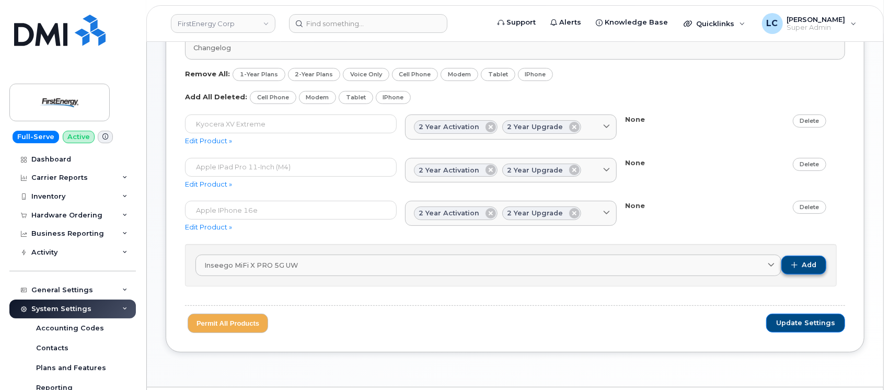
click at [816, 254] on span "Add" at bounding box center [803, 264] width 45 height 21
click at [811, 265] on span "Add" at bounding box center [809, 264] width 15 height 9
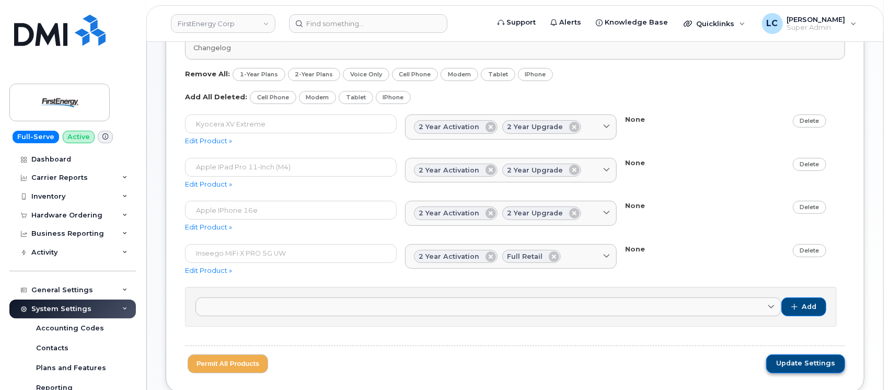
click at [809, 365] on span "Update Settings" at bounding box center [805, 362] width 59 height 9
click at [226, 184] on link "Edit Product »" at bounding box center [208, 184] width 47 height 8
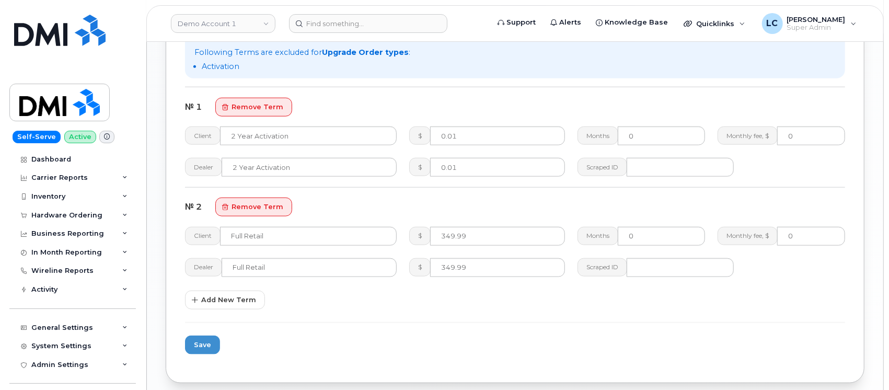
scroll to position [766, 0]
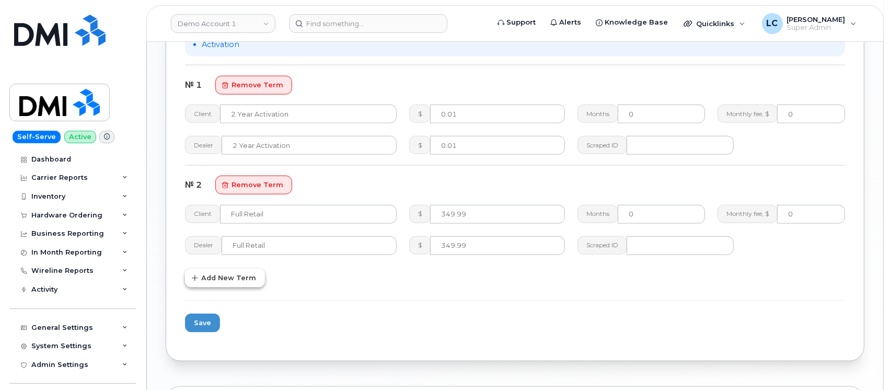
click at [242, 274] on span "Add New Term" at bounding box center [228, 278] width 55 height 10
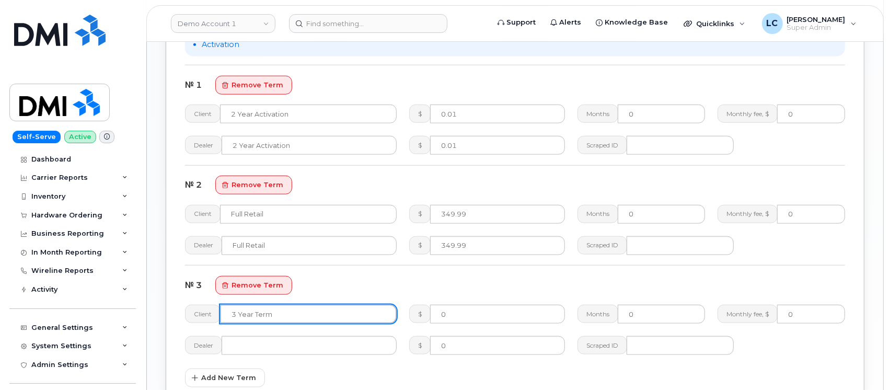
click at [244, 308] on input "text" at bounding box center [308, 314] width 177 height 19
type input "2 Year Upgrade"
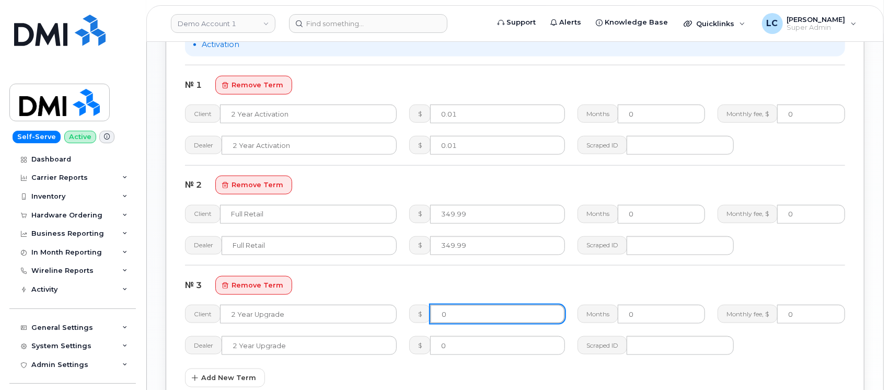
click at [479, 305] on input "0" at bounding box center [497, 314] width 135 height 19
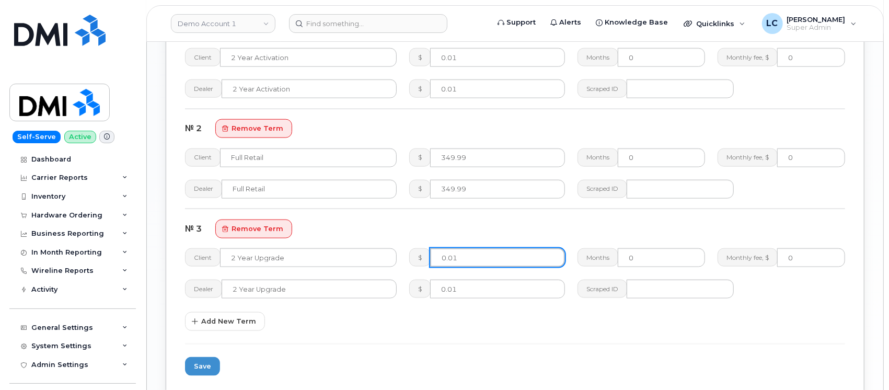
scroll to position [836, 0]
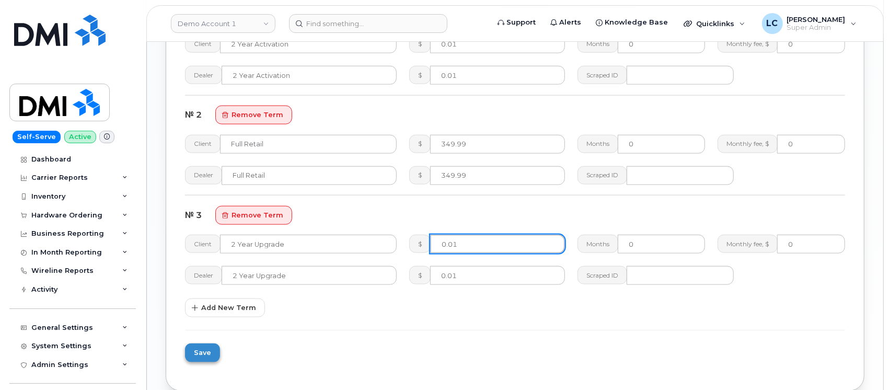
type input "0.01"
click at [207, 349] on span "Save" at bounding box center [202, 352] width 17 height 10
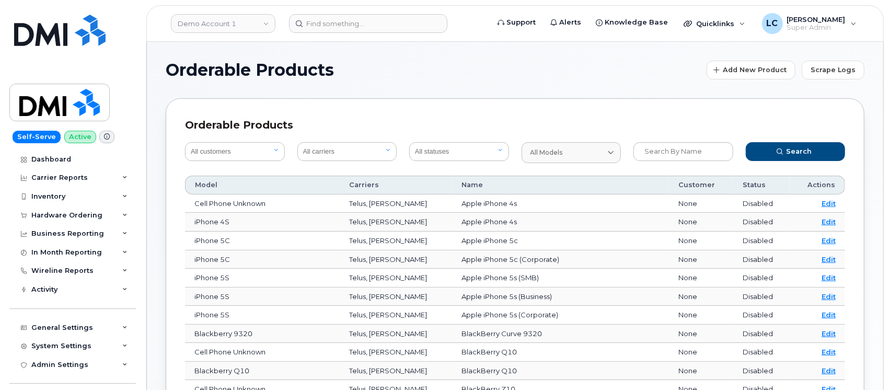
click at [665, 75] on h1 "Orderable Products" at bounding box center [434, 70] width 536 height 17
click at [243, 26] on link "Demo Account 1" at bounding box center [223, 23] width 104 height 19
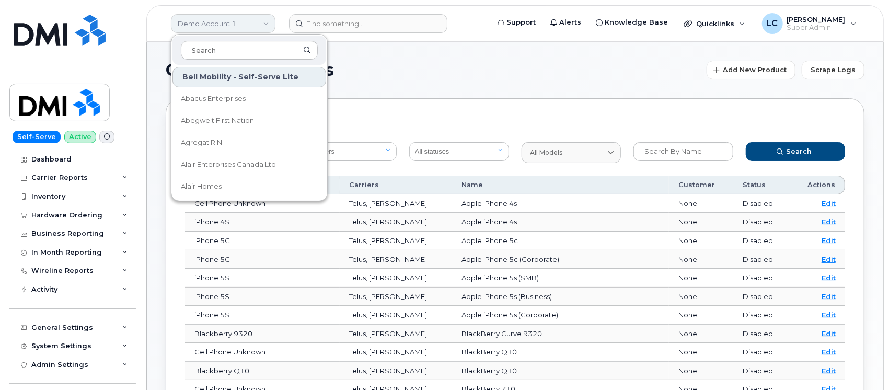
click at [219, 20] on link "Demo Account 1" at bounding box center [223, 23] width 104 height 19
click at [230, 54] on input at bounding box center [249, 50] width 137 height 19
paste input "FLSD (YTG)"
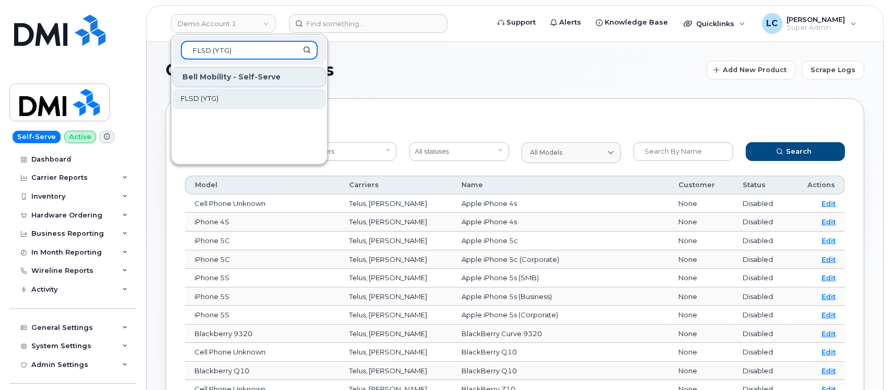
type input "FLSD (YTG)"
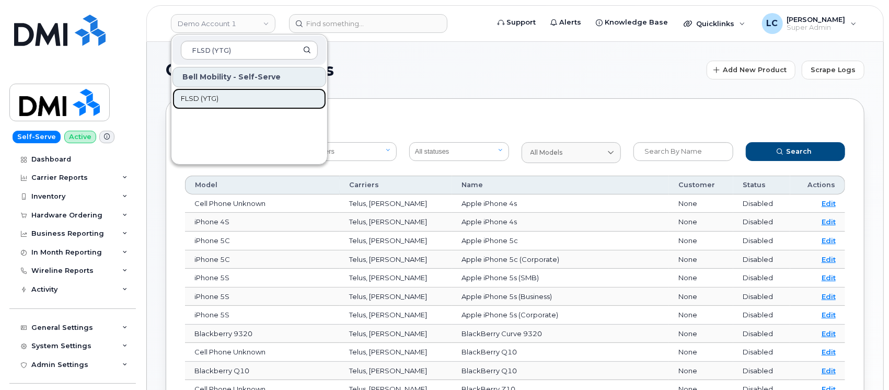
click at [256, 90] on link "FLSD (YTG)" at bounding box center [249, 98] width 154 height 21
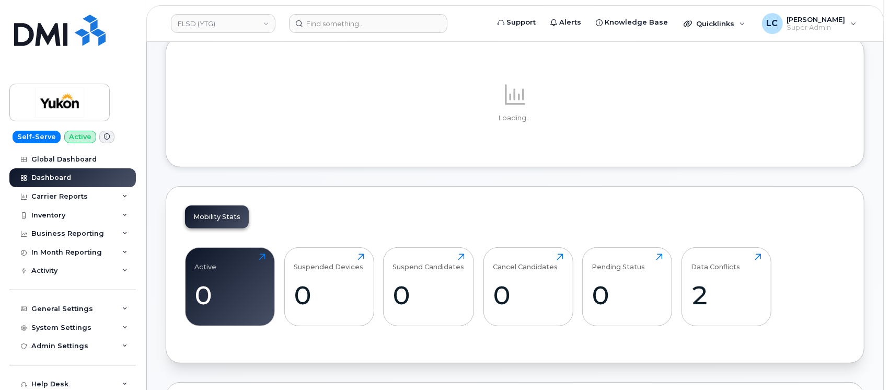
scroll to position [139, 0]
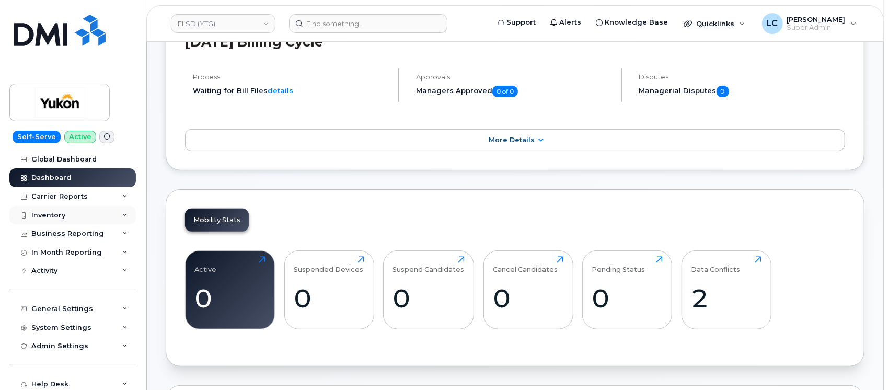
click at [91, 214] on div "Inventory" at bounding box center [72, 215] width 126 height 19
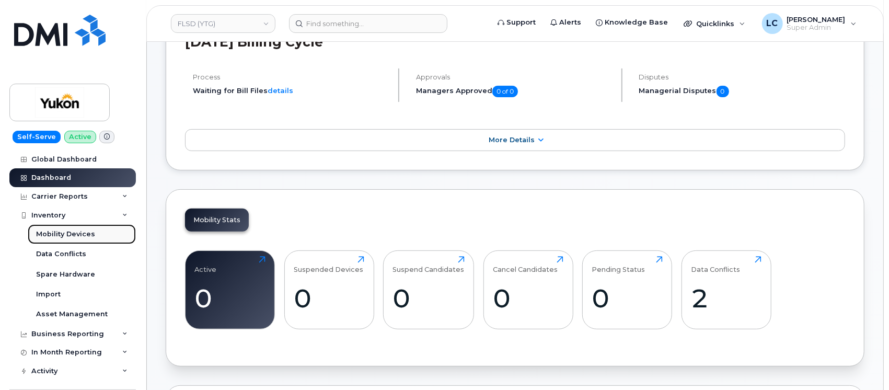
click at [88, 233] on div "Mobility Devices" at bounding box center [65, 233] width 59 height 9
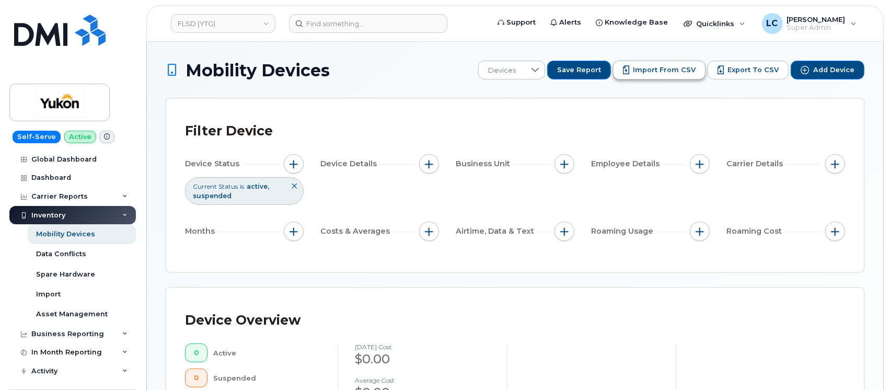
click at [673, 70] on span "Import from CSV" at bounding box center [664, 69] width 63 height 9
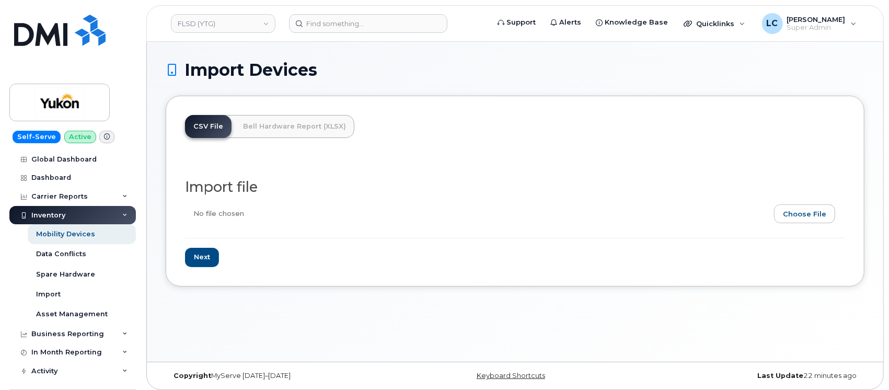
click at [800, 213] on input "file" at bounding box center [511, 216] width 652 height 24
type input "C:\fakepath\FLSDCSV.csv"
click at [199, 256] on input "Next" at bounding box center [202, 257] width 34 height 19
type input "Loading..."
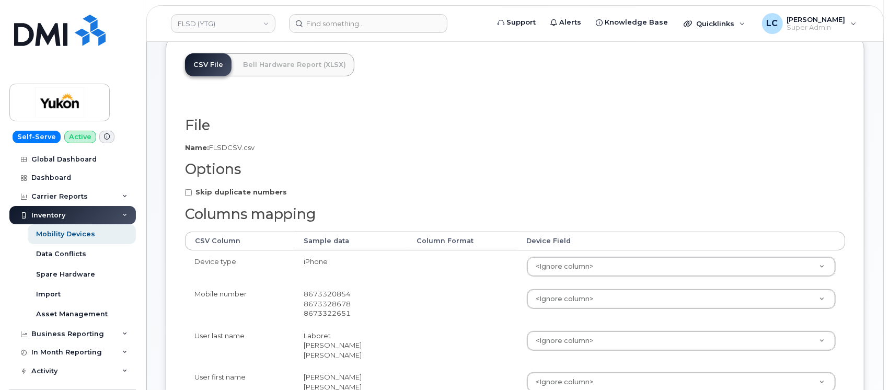
scroll to position [139, 0]
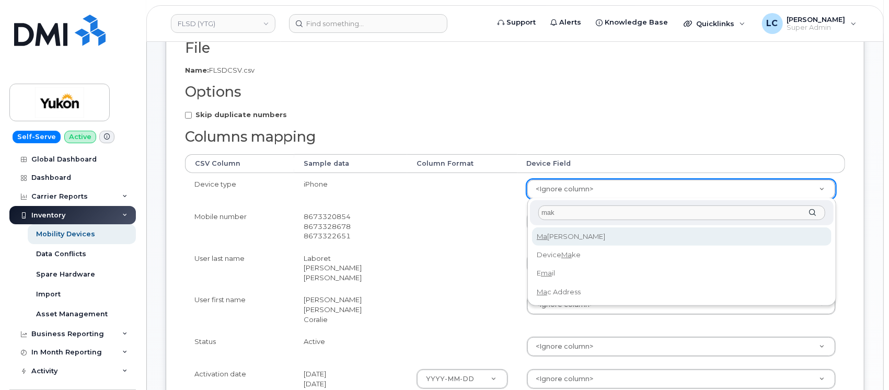
type input "make"
select select "device_make_id"
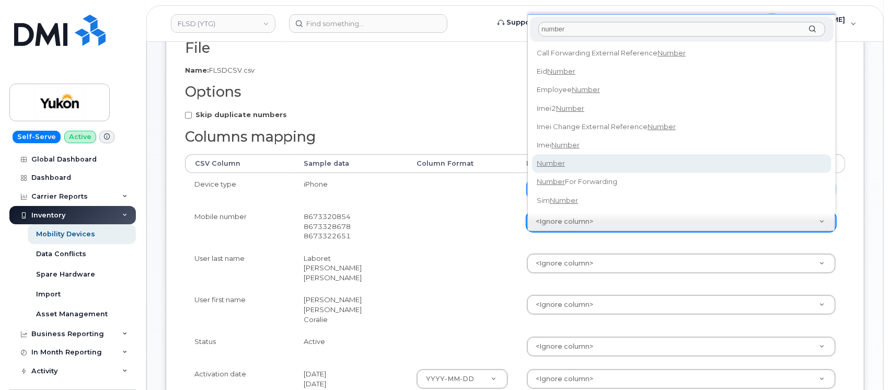
type input "number"
select select "number"
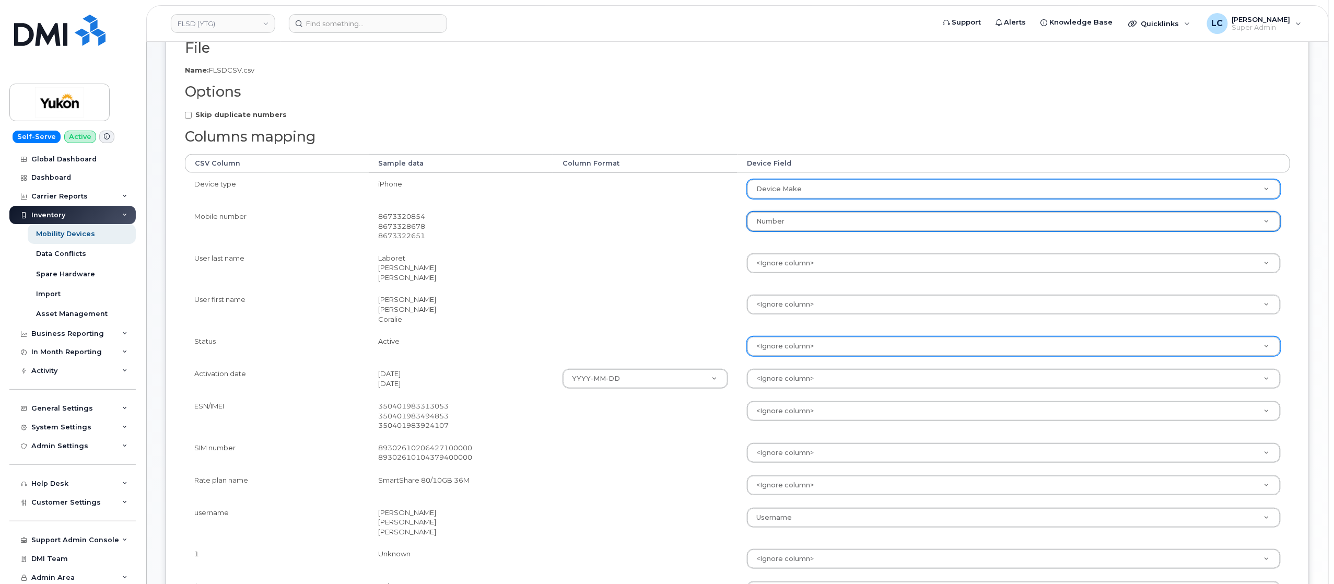
scroll to position [243, 0]
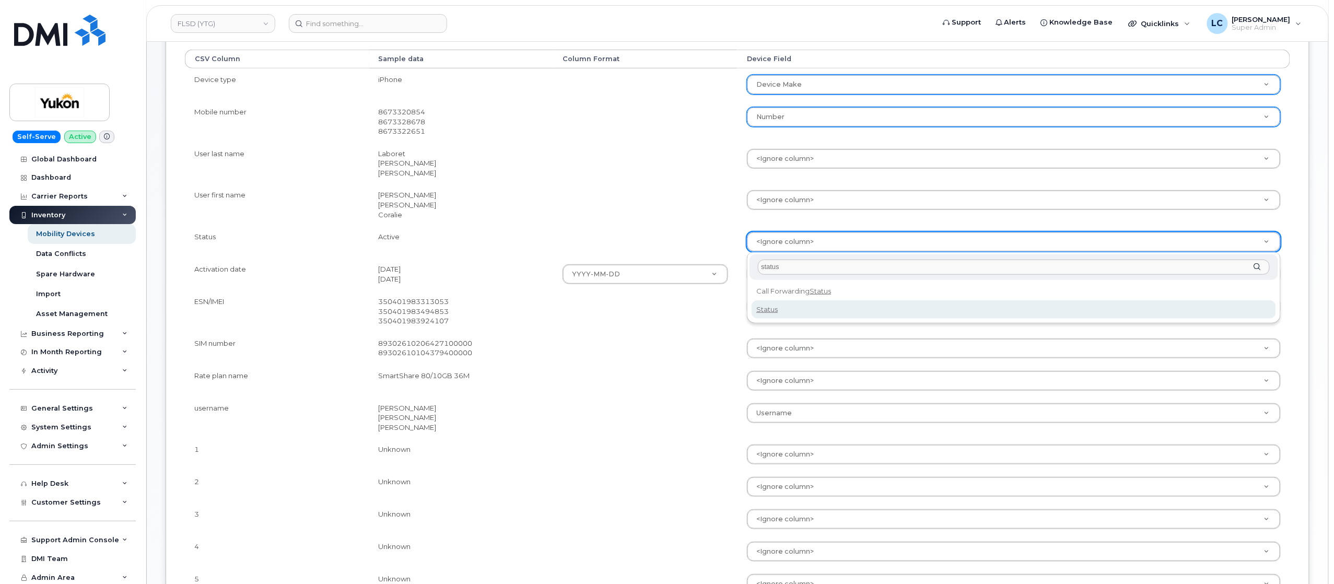
type input "status"
select select "status"
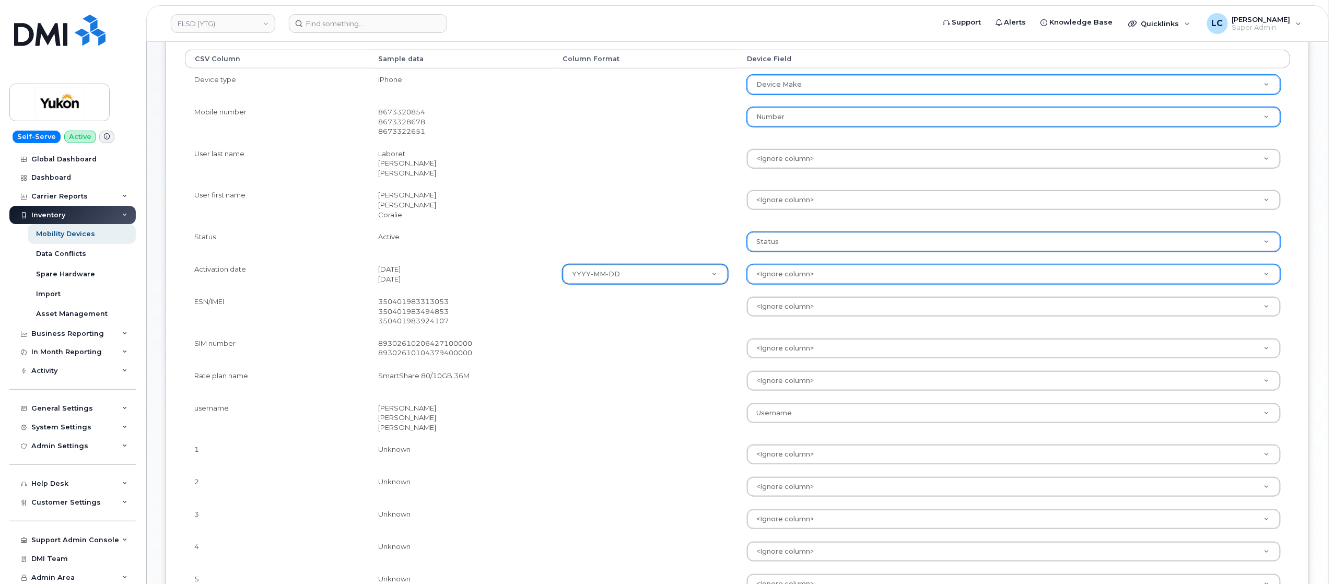
type input "a"
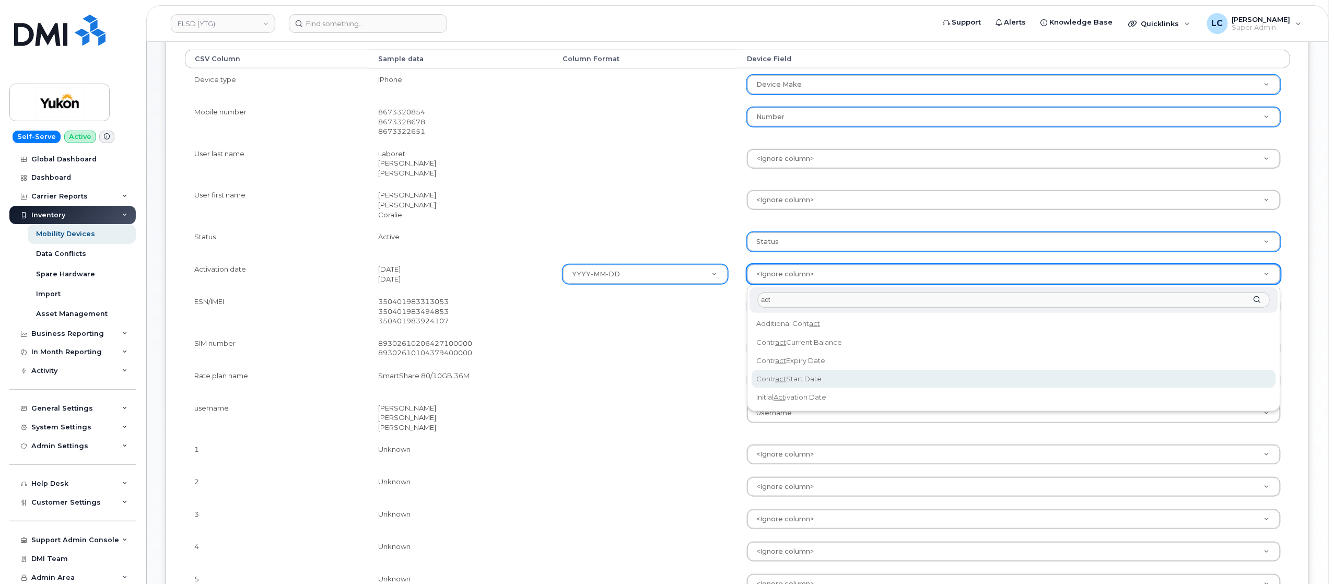
type input "act"
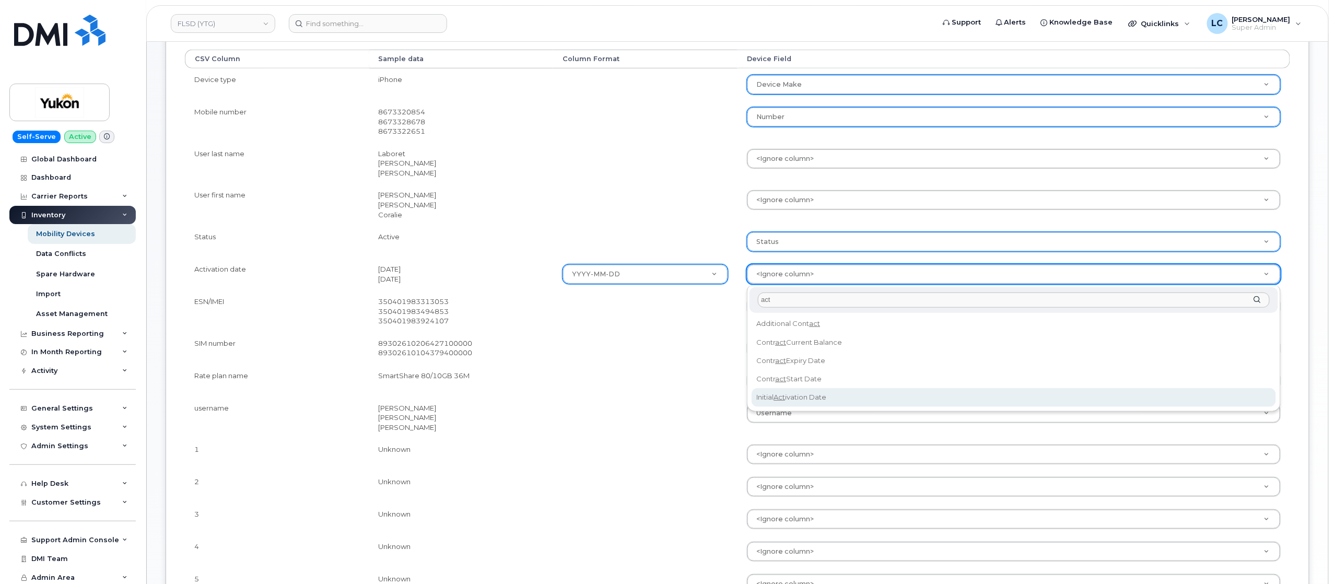
select select "initial_activation_date"
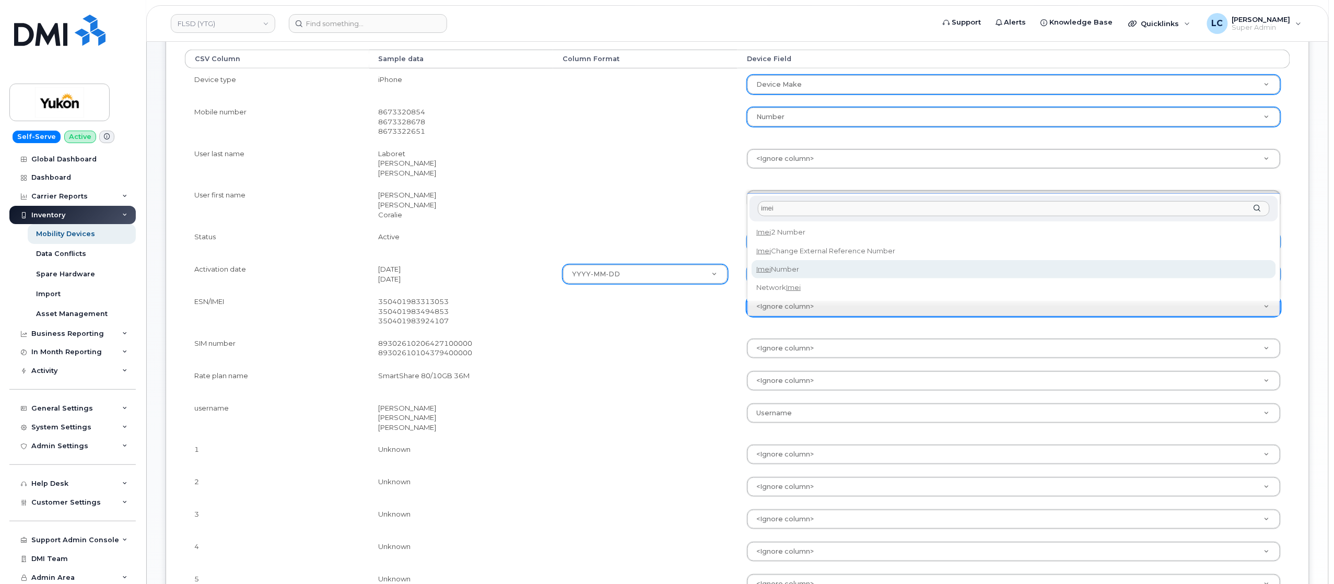
type input "imei"
select select "imei_number"
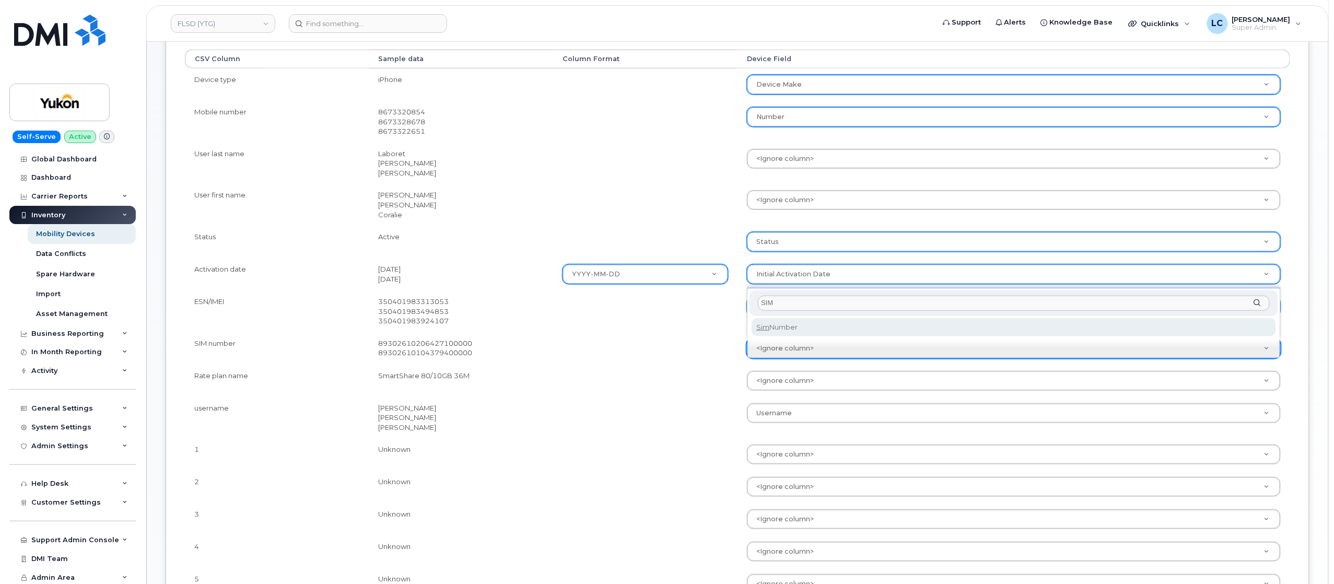
type input "SIM"
select select "sim_number"
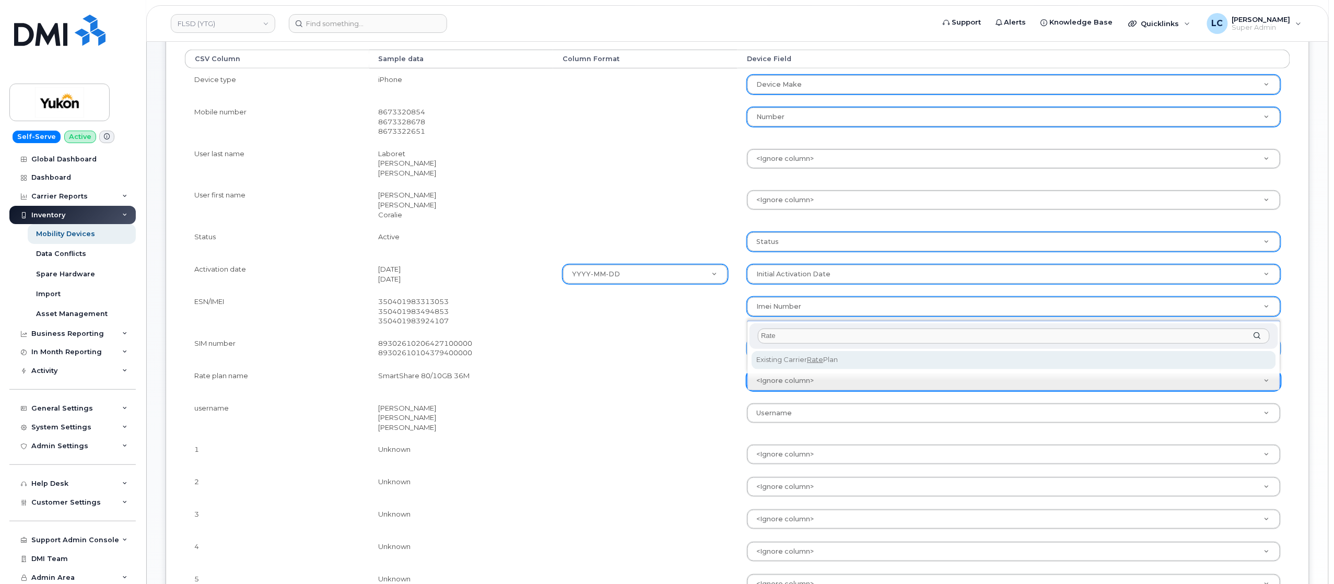
type input "Rate"
select select "existing_carrier_rate_plan"
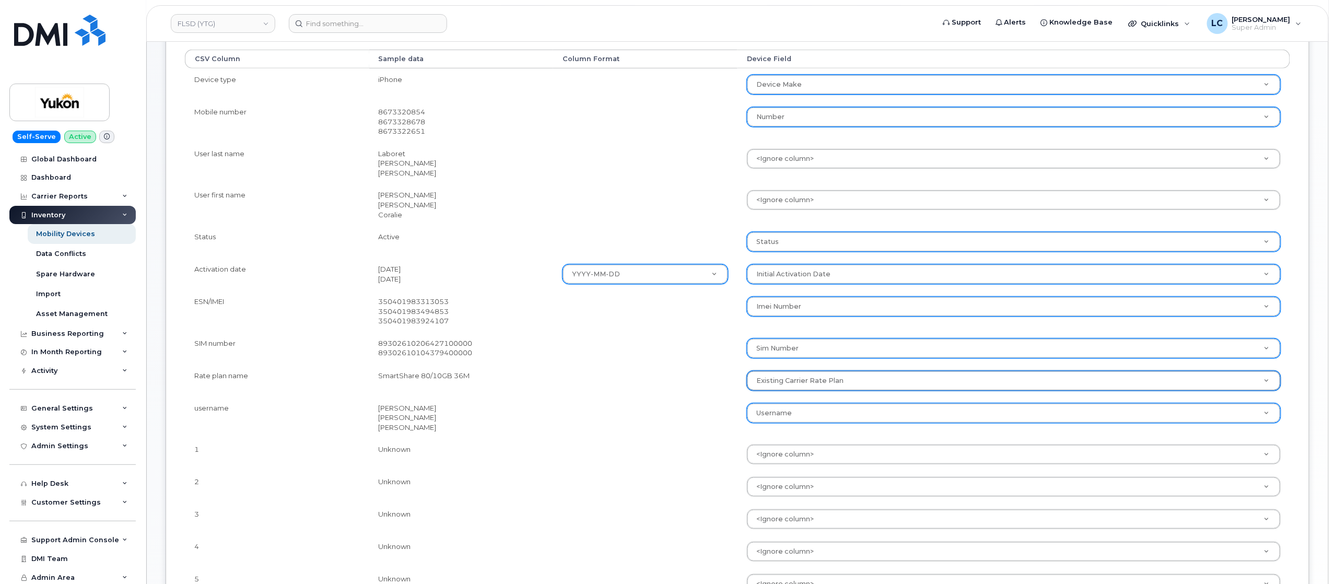
scroll to position [348, 0]
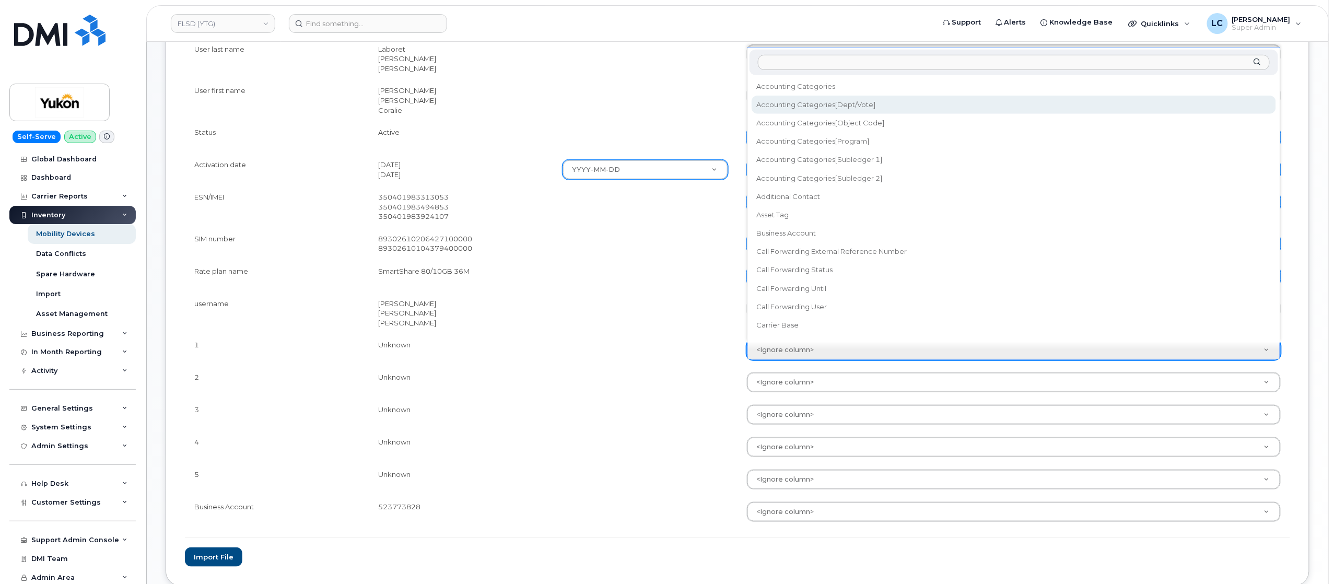
select select "accounting_categories[Dept/Vote]"
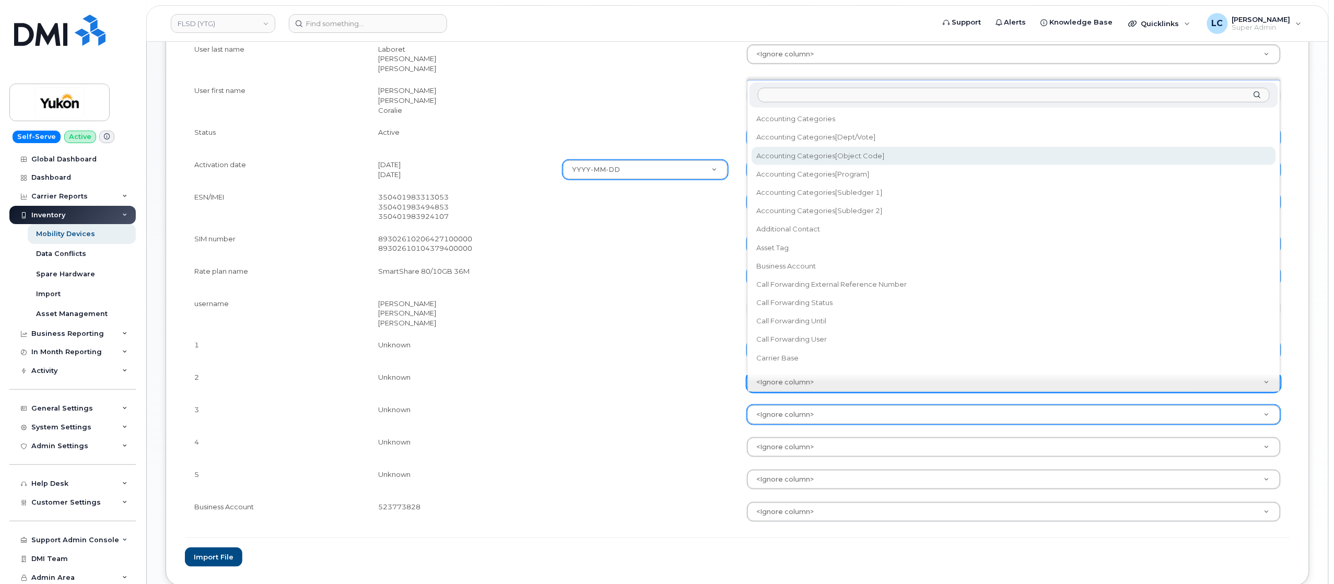
select select "accounting_categories[Object Code]"
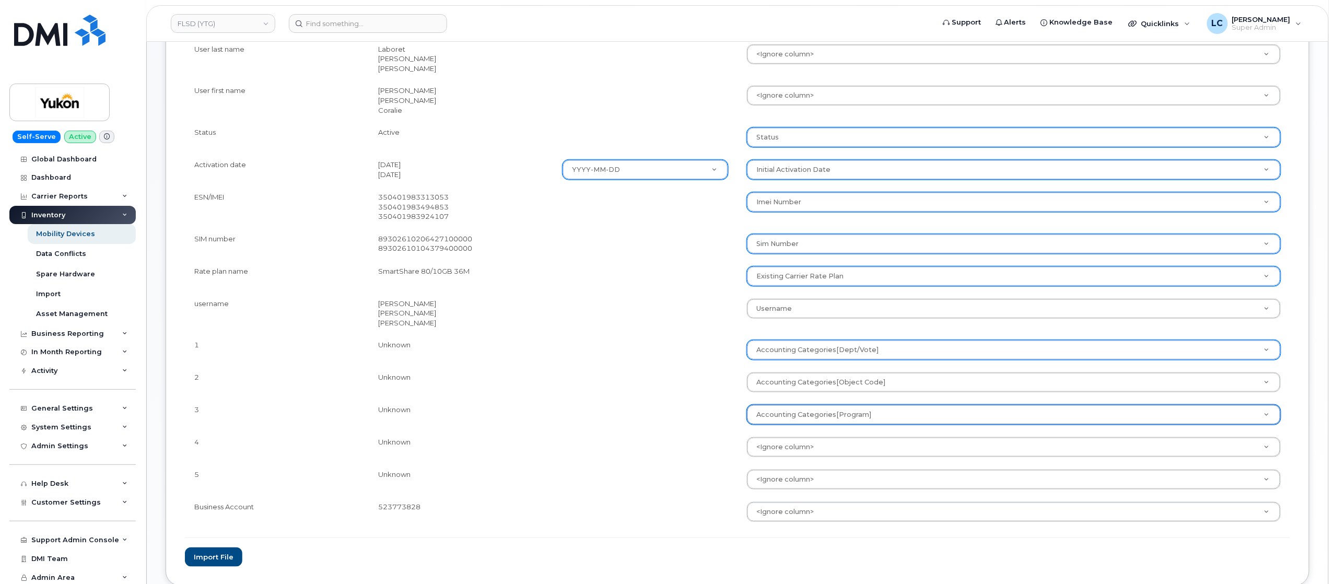
select select "accounting_categories[Program]"
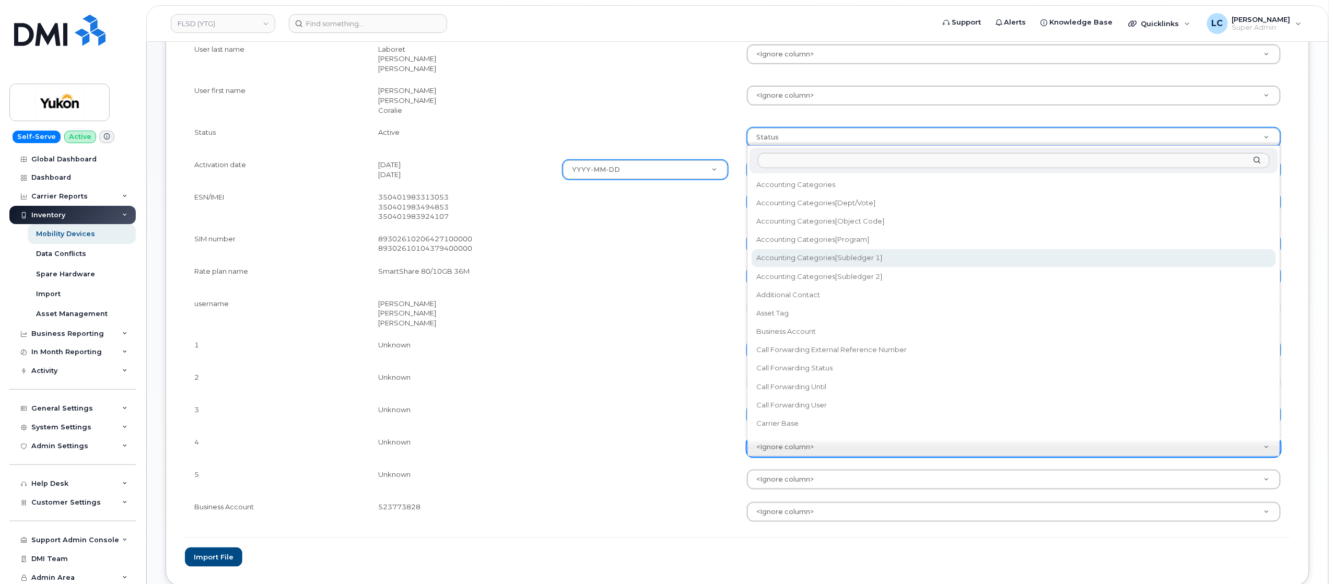
select select "accounting_categories[Subledger 1]"
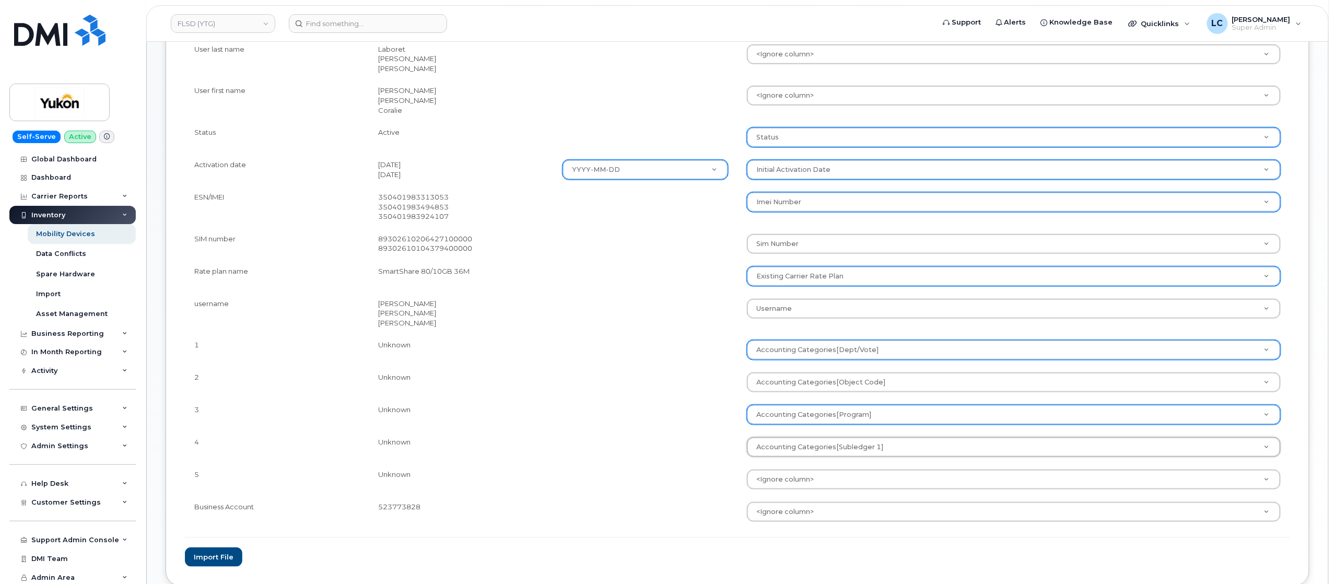
drag, startPoint x: 828, startPoint y: 489, endPoint x: 828, endPoint y: 482, distance: 6.8
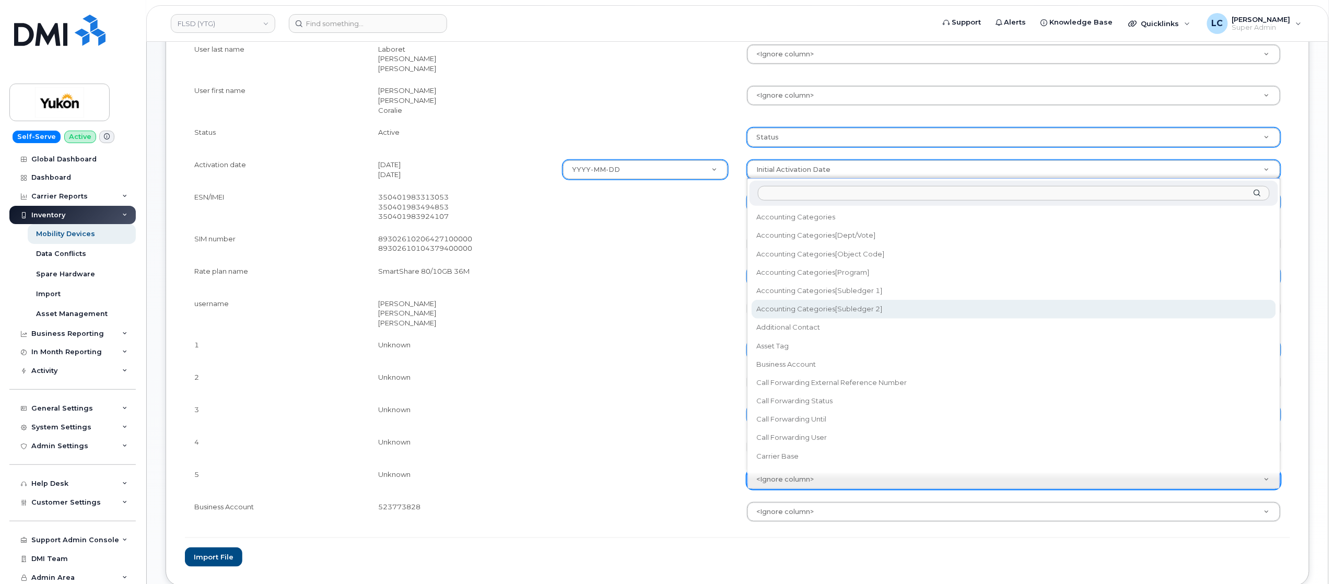
select select "accounting_categories[Subledger 2]"
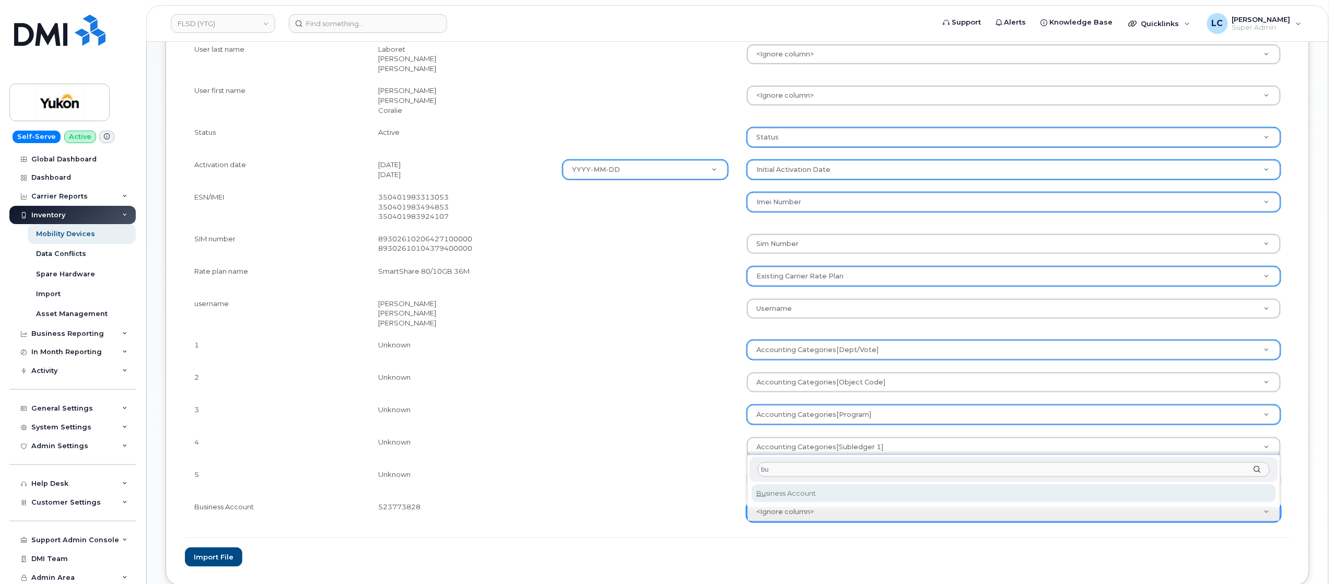
type input "bu"
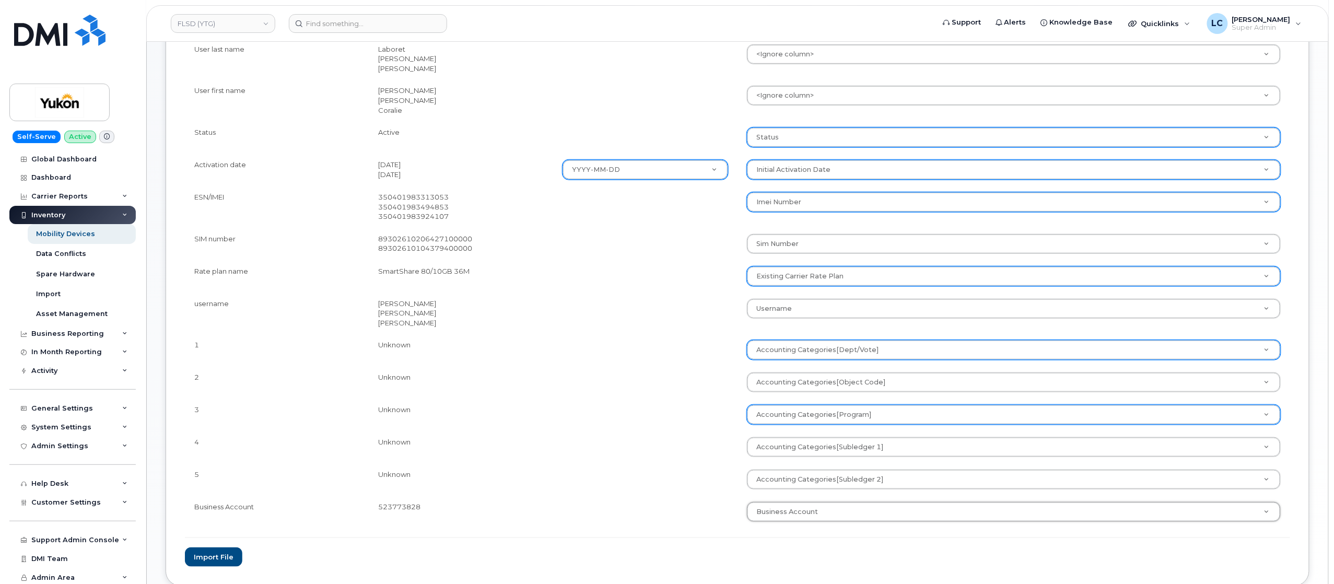
select select "business_account_id"
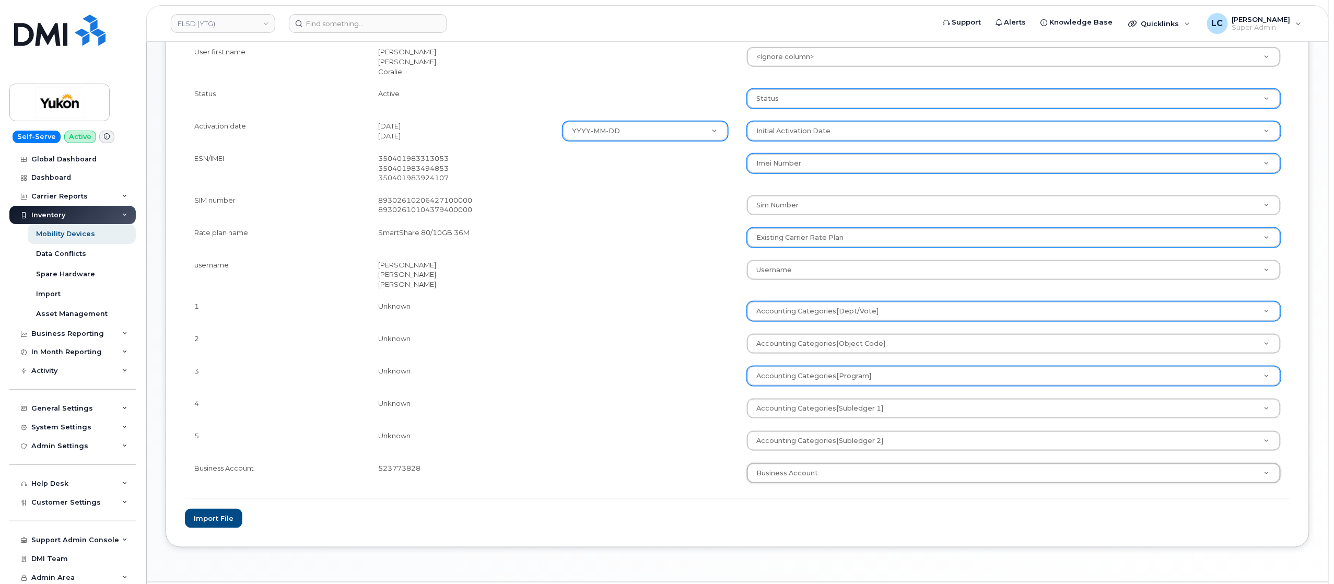
scroll to position [423, 0]
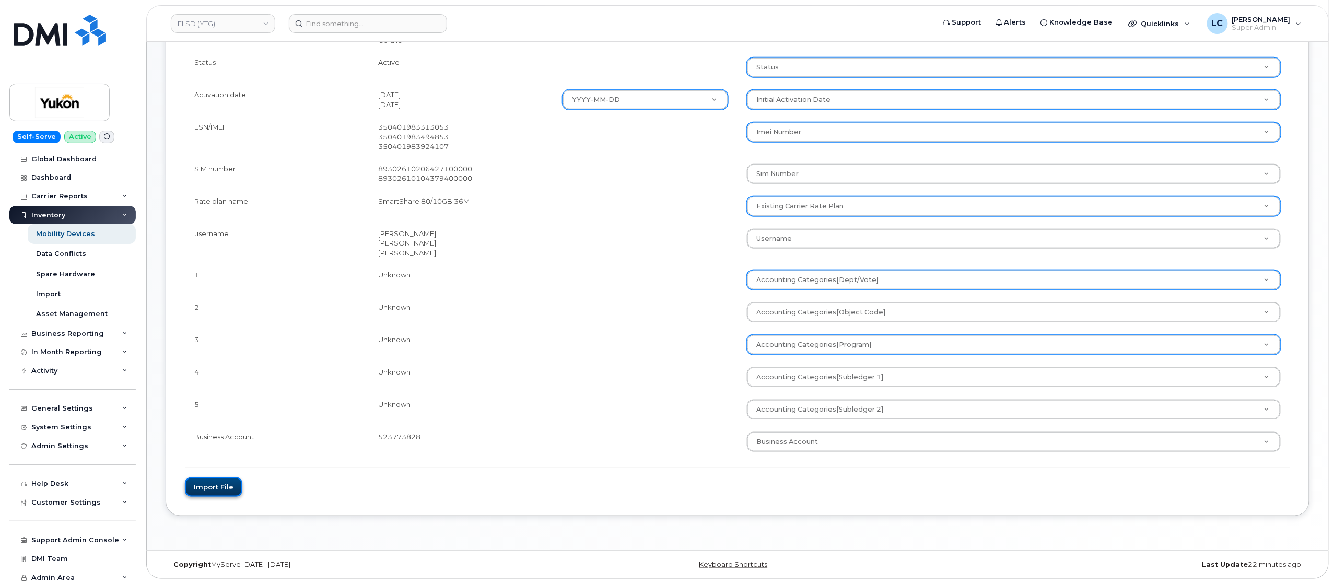
click at [227, 389] on button "Import file" at bounding box center [213, 487] width 57 height 19
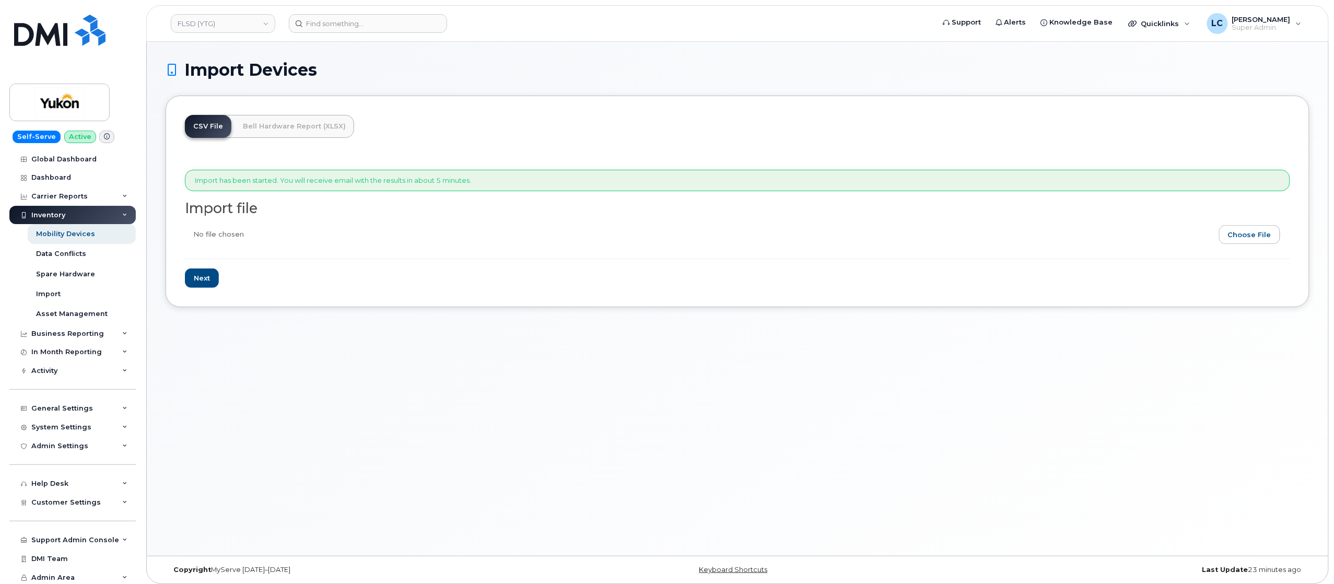
click at [701, 217] on form "Import has been started. You will receive email with the results in about 5 min…" at bounding box center [738, 229] width 1106 height 118
drag, startPoint x: 196, startPoint y: 182, endPoint x: 496, endPoint y: 185, distance: 299.4
click at [496, 185] on div "Import has been started. You will receive email with the results in about 5 min…" at bounding box center [738, 180] width 1106 height 21
click at [498, 183] on div "Import has been started. You will receive email with the results in about 5 min…" at bounding box center [738, 180] width 1106 height 21
drag, startPoint x: 490, startPoint y: 180, endPoint x: 190, endPoint y: 183, distance: 299.9
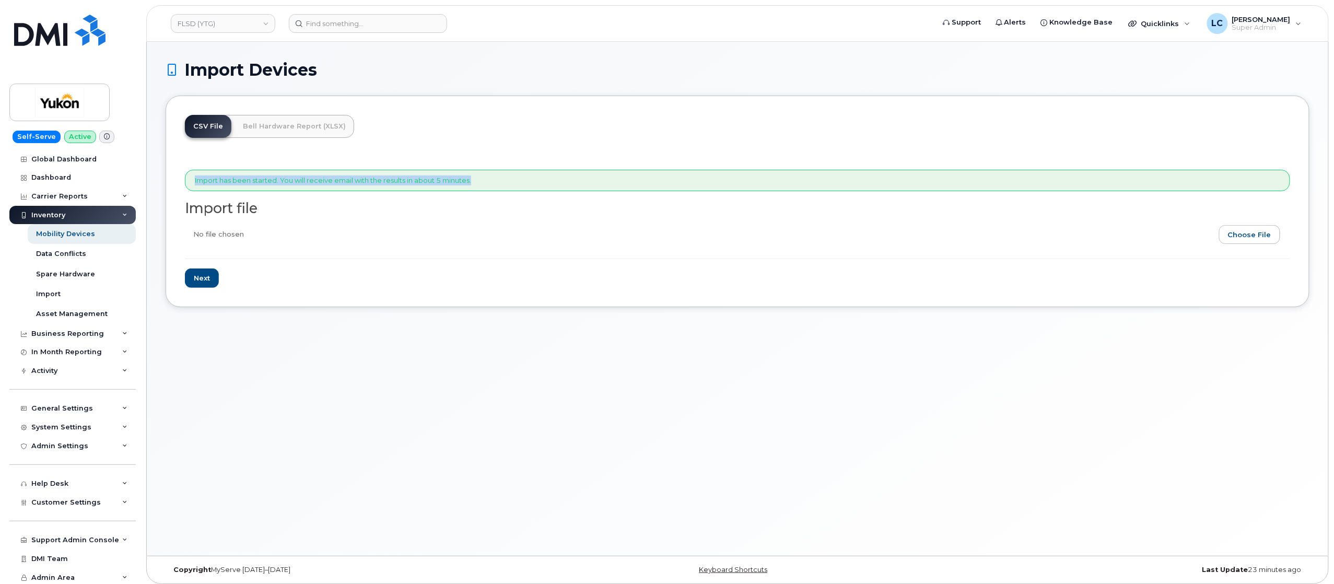
click at [190, 183] on div "Import has been started. You will receive email with the results in about 5 min…" at bounding box center [738, 180] width 1106 height 21
click at [520, 146] on div "CSV File Bell Hardware Report (XLSX) Import has been started. You will receive …" at bounding box center [738, 202] width 1144 height 212
click at [529, 175] on div "Import has been started. You will receive email with the results in about 5 min…" at bounding box center [738, 180] width 1106 height 21
drag, startPoint x: 504, startPoint y: 179, endPoint x: 181, endPoint y: 180, distance: 323.4
click at [181, 180] on div "CSV File Bell Hardware Report (XLSX) Import has been started. You will receive …" at bounding box center [738, 202] width 1144 height 212
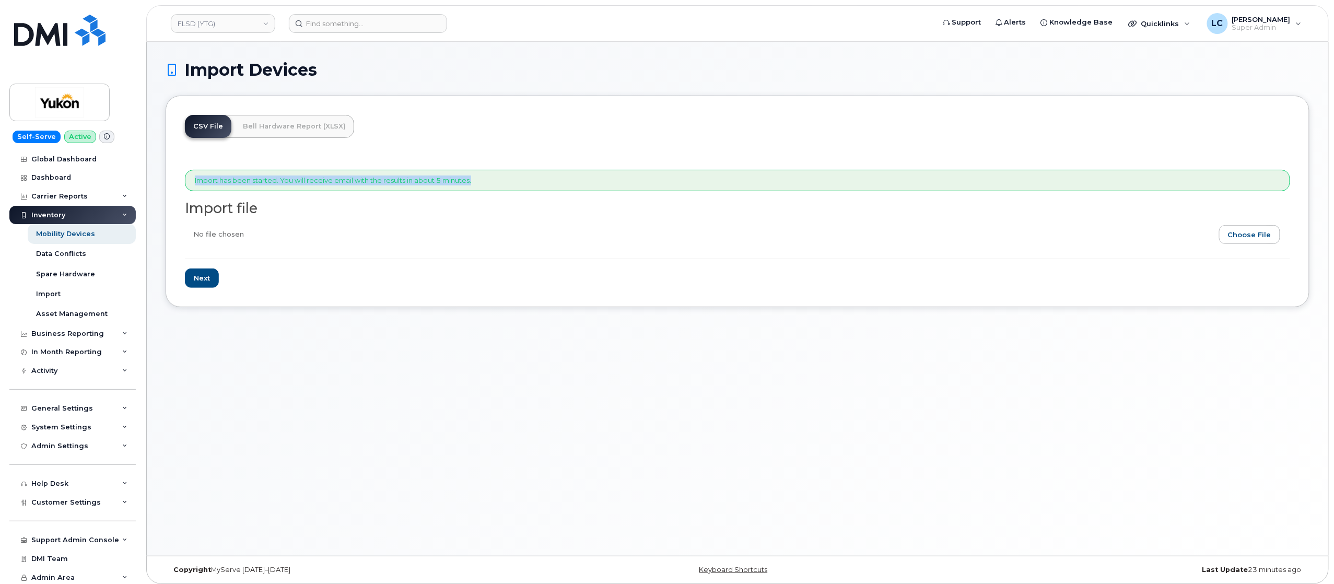
click at [465, 154] on div "CSV File Bell Hardware Report (XLSX) Import has been started. You will receive …" at bounding box center [738, 202] width 1144 height 212
click at [497, 184] on div "Import has been started. You will receive email with the results in about 5 min…" at bounding box center [738, 180] width 1106 height 21
drag, startPoint x: 496, startPoint y: 181, endPoint x: 187, endPoint y: 185, distance: 309.9
click at [187, 185] on div "Import has been started. You will receive email with the results in about 5 min…" at bounding box center [738, 180] width 1106 height 21
click at [562, 123] on div "CSV File Bell Hardware Report (XLSX) Import has been started. You will receive …" at bounding box center [738, 202] width 1144 height 212
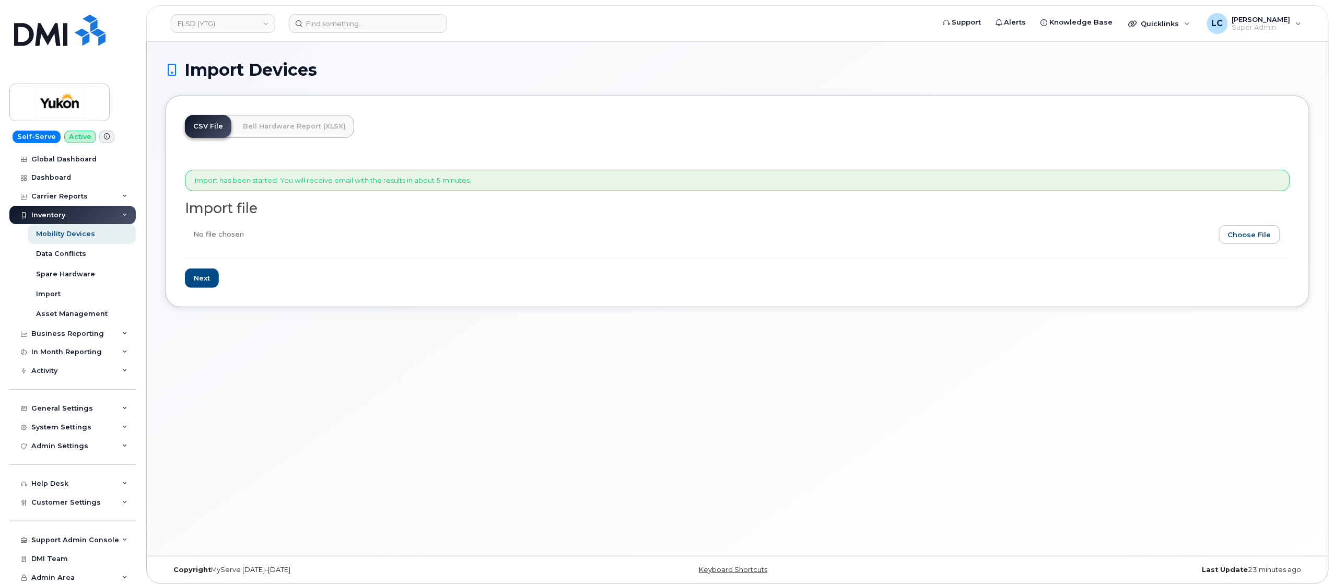
click at [498, 117] on div "CSV File Bell Hardware Report (XLSX) Import has been started. You will receive …" at bounding box center [738, 202] width 1144 height 212
click at [528, 85] on div "Import Devices" at bounding box center [738, 78] width 1144 height 35
click at [82, 369] on div "Activity" at bounding box center [72, 371] width 126 height 19
click at [80, 514] on link "Background Jobs" at bounding box center [82, 519] width 108 height 20
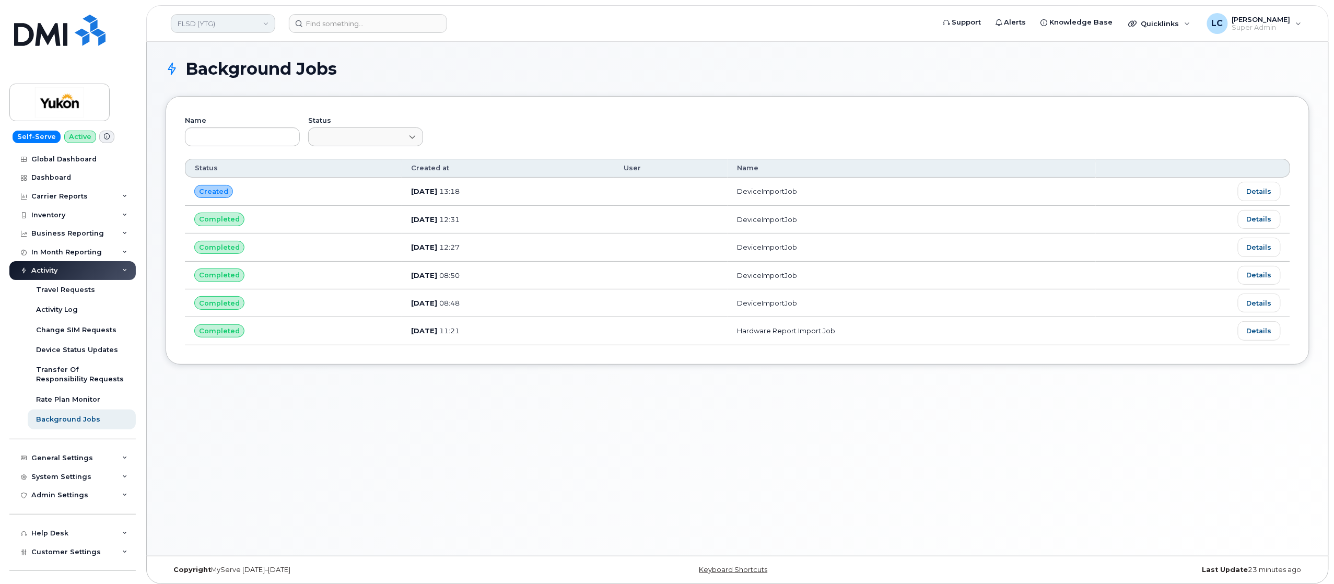
click at [234, 24] on link "FLSD (YTG)" at bounding box center [223, 23] width 104 height 19
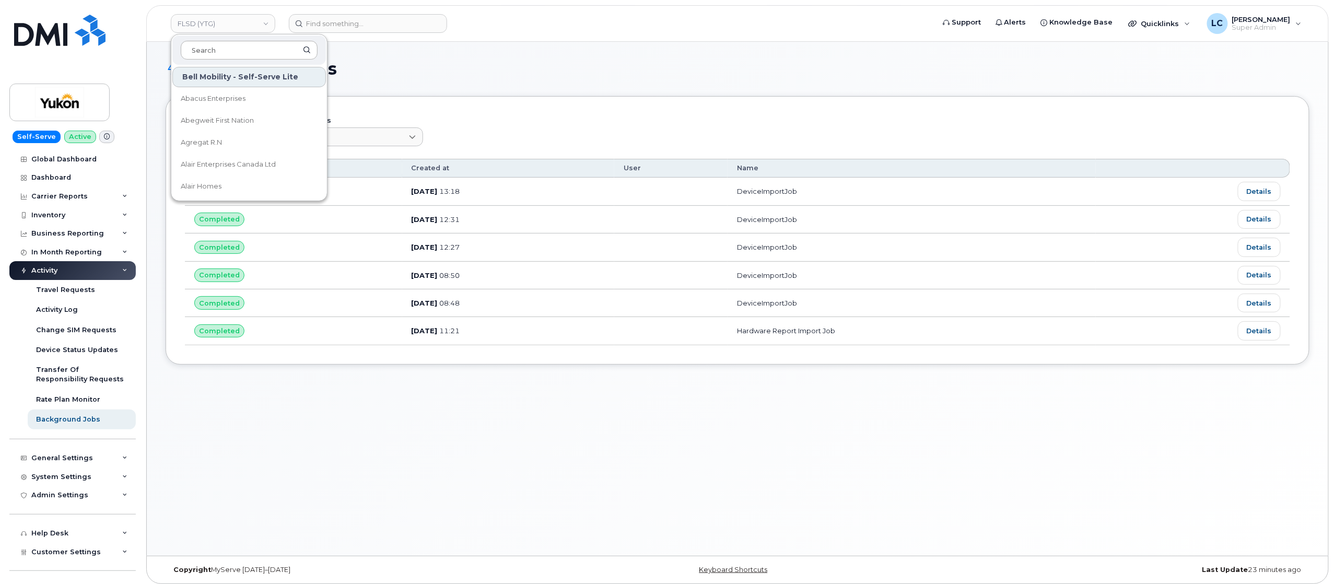
click at [234, 52] on input at bounding box center [249, 50] width 137 height 19
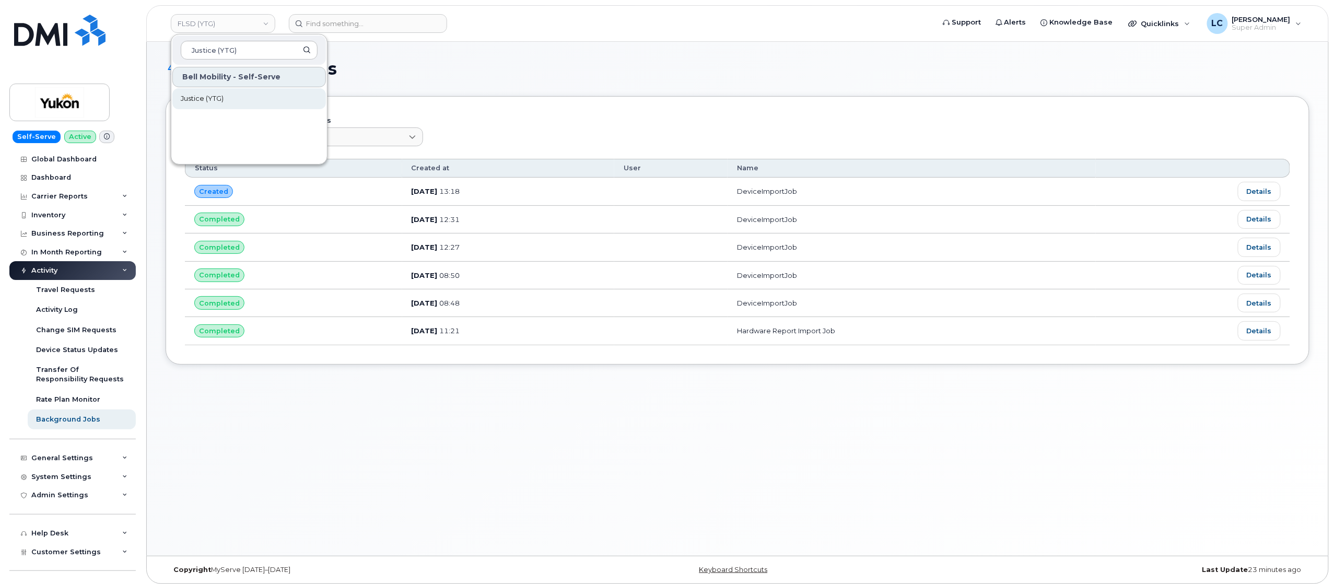
type input "Justice (YTG)"
click at [234, 91] on link "Justice (YTG)" at bounding box center [249, 98] width 154 height 21
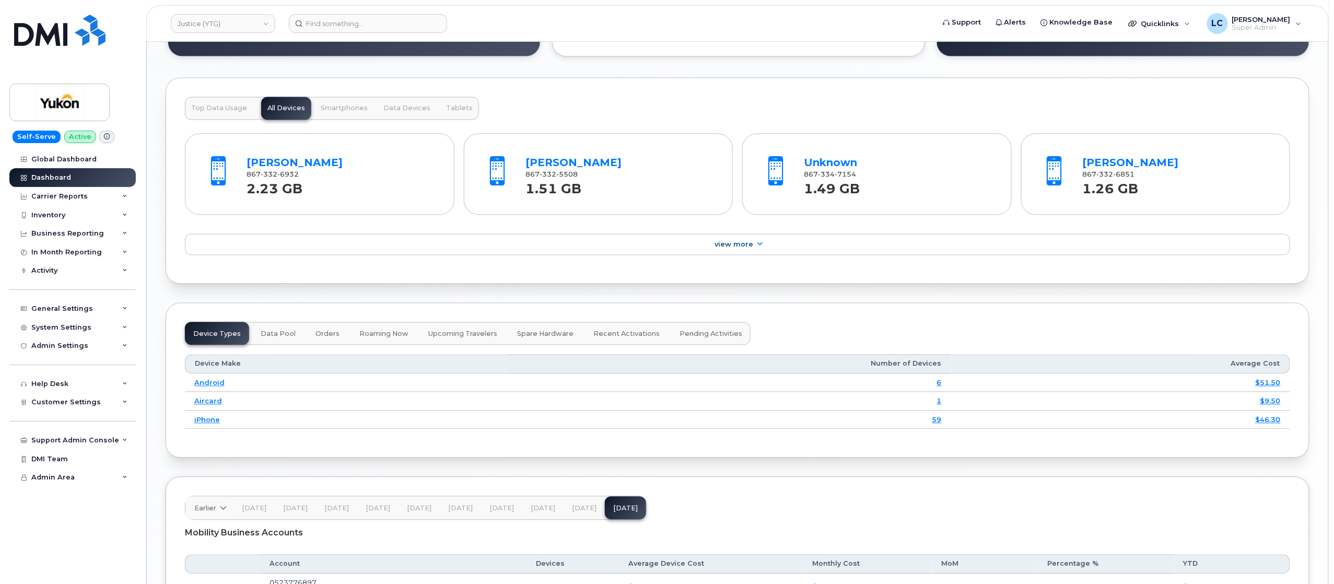
scroll to position [1041, 0]
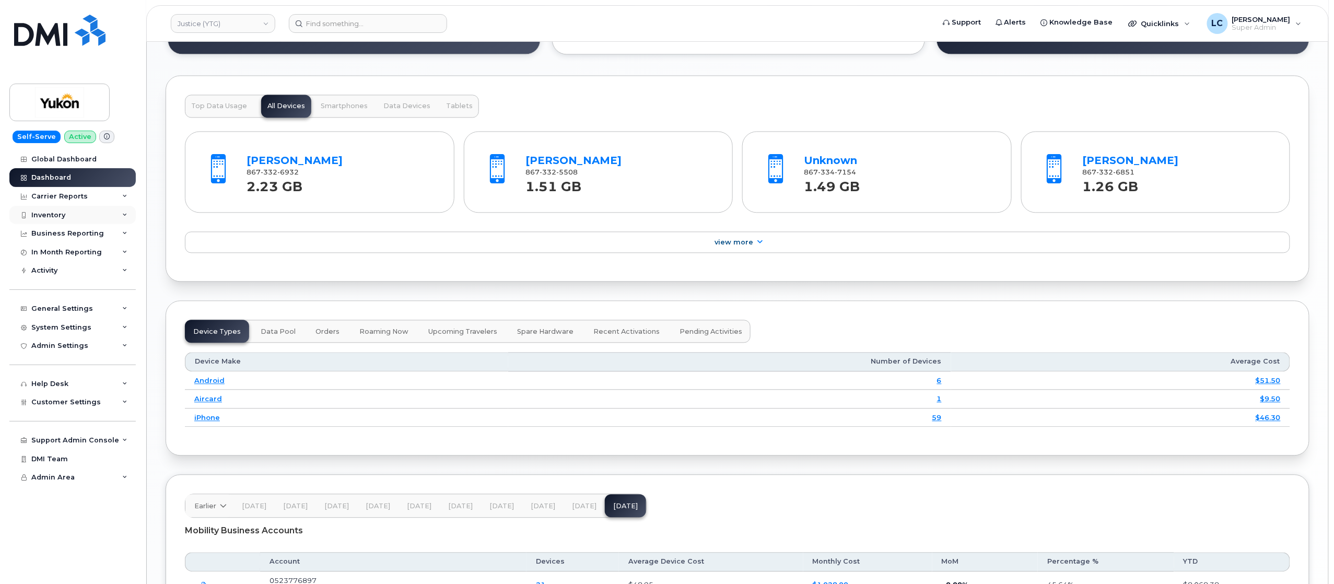
click at [79, 214] on div "Inventory" at bounding box center [72, 215] width 126 height 19
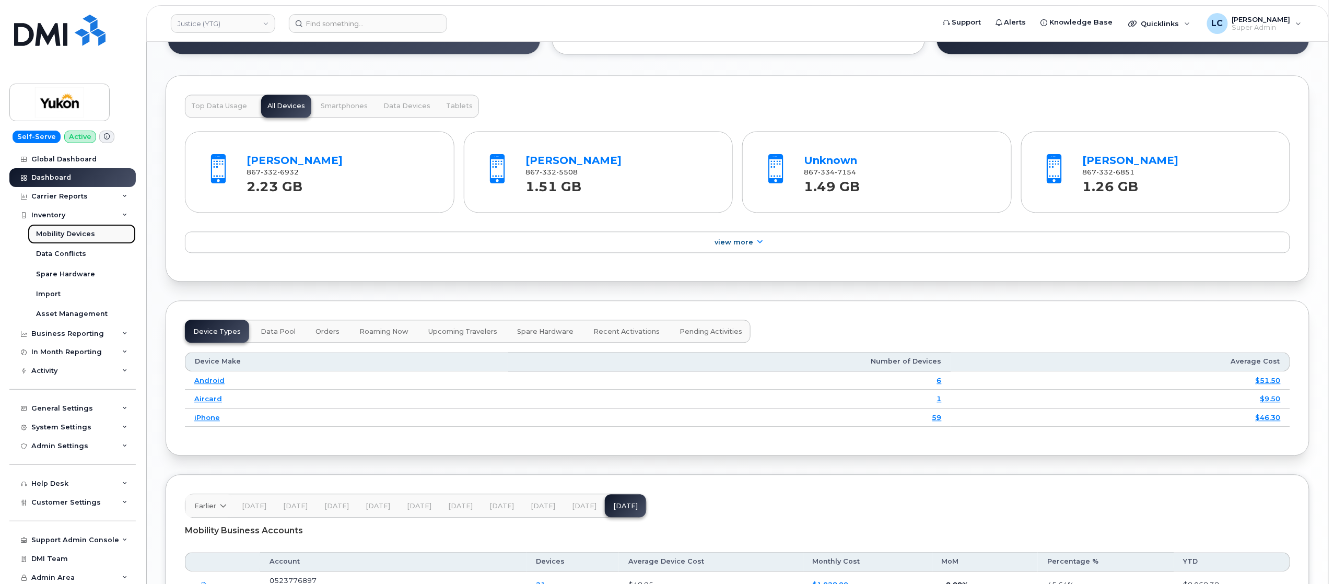
click at [78, 238] on div "Mobility Devices" at bounding box center [65, 233] width 59 height 9
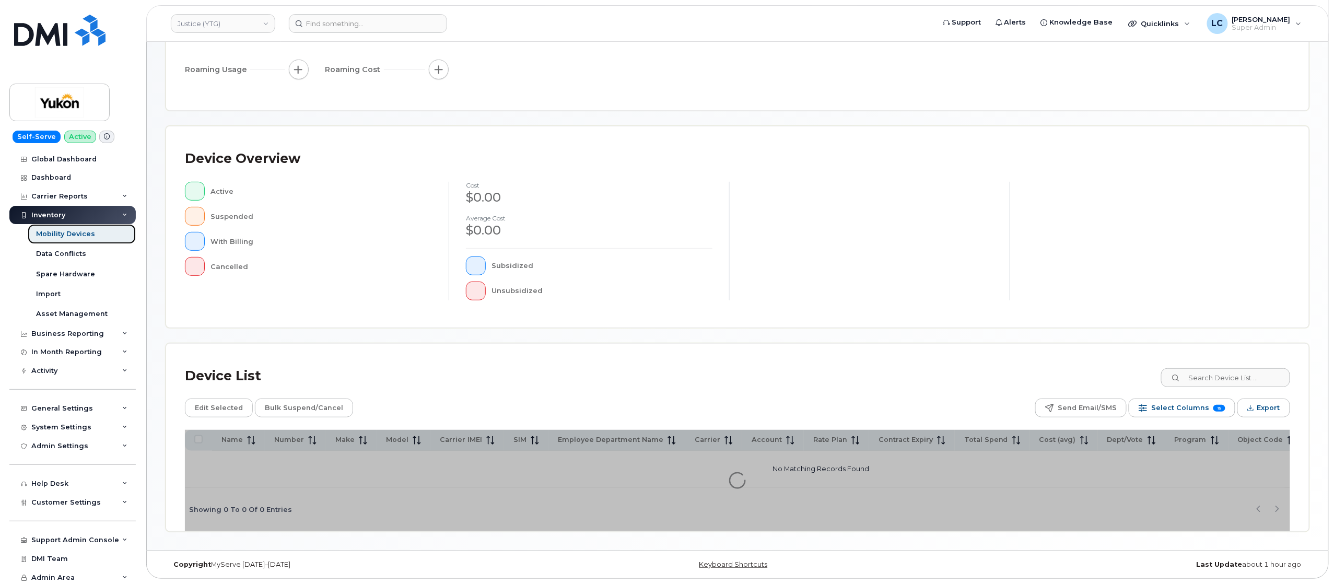
scroll to position [136, 0]
click at [352, 221] on div "Suspended" at bounding box center [322, 216] width 222 height 19
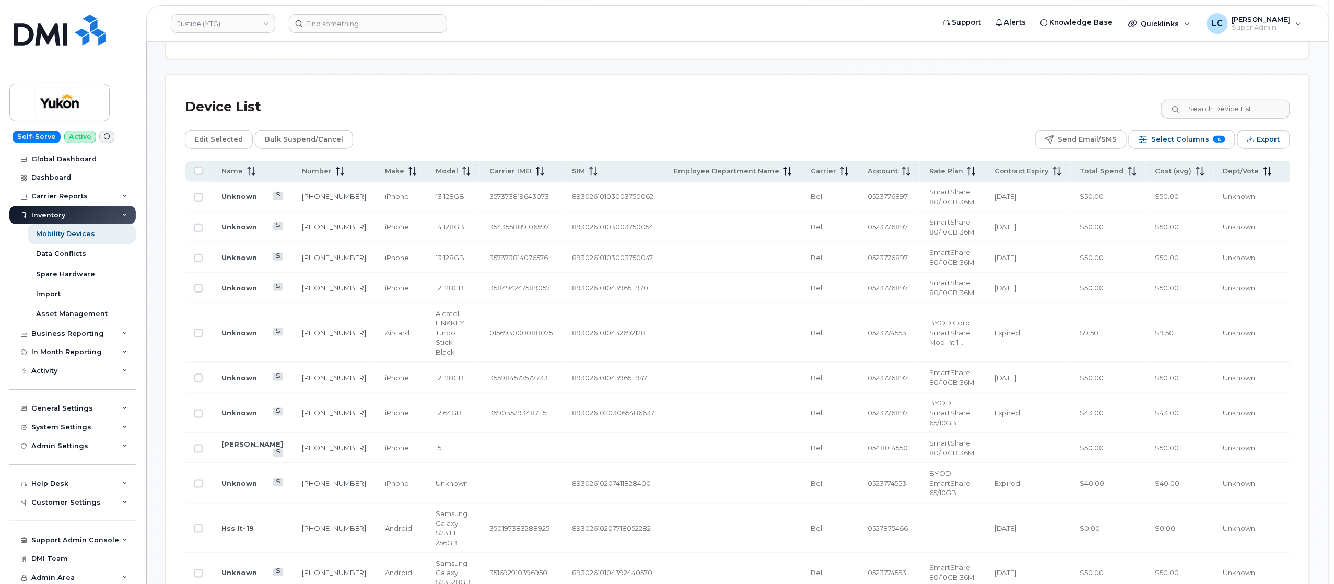
scroll to position [410, 0]
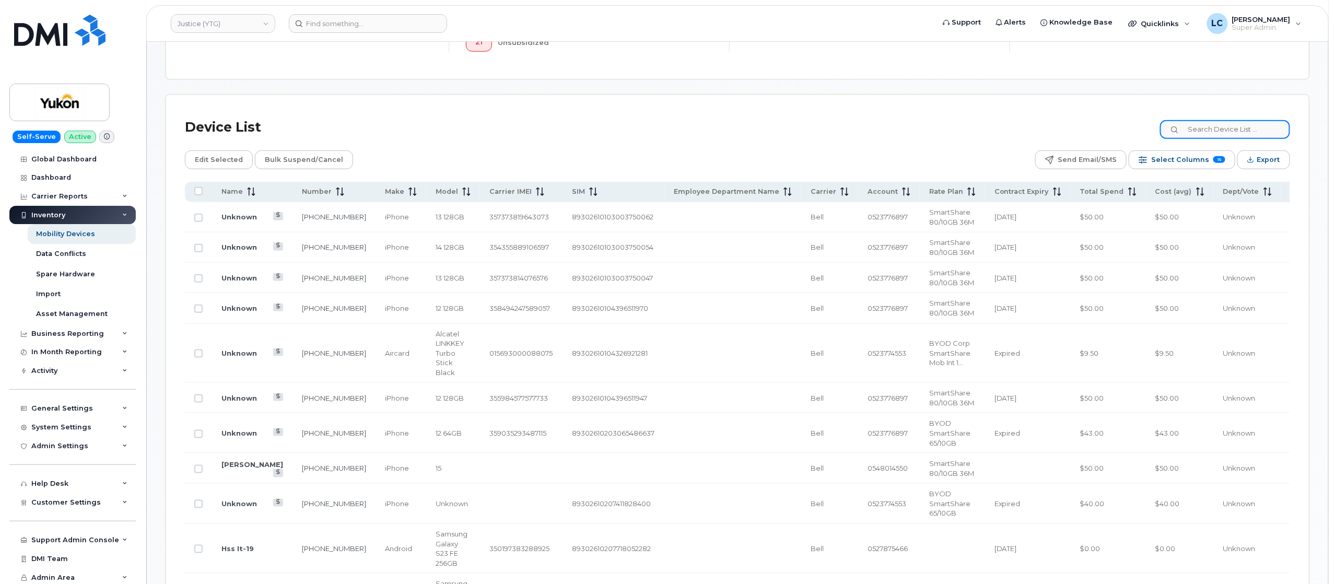
click at [1249, 131] on input at bounding box center [1225, 129] width 130 height 19
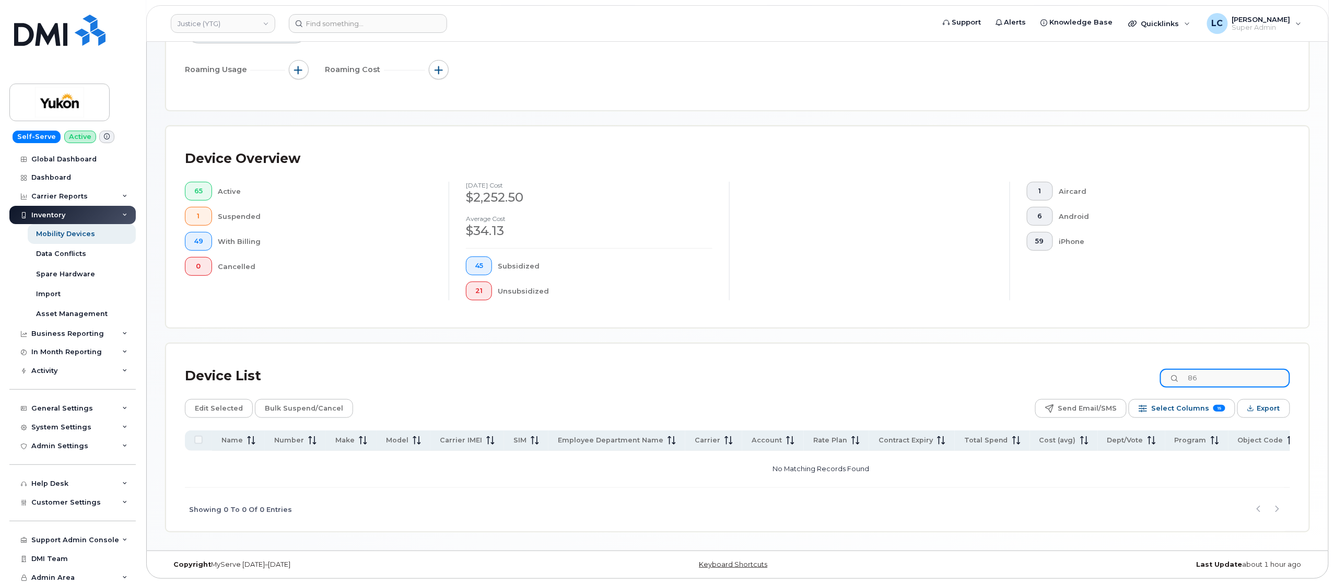
type input "8"
type input "8673329195"
click at [388, 13] on header "Justice (YTG) Support Alerts Knowledge Base Quicklinks Suspend / Cancel Device …" at bounding box center [737, 23] width 1183 height 37
drag, startPoint x: 1263, startPoint y: 375, endPoint x: 1114, endPoint y: 367, distance: 148.6
click at [1114, 367] on div "Device List 8673329195" at bounding box center [738, 376] width 1106 height 27
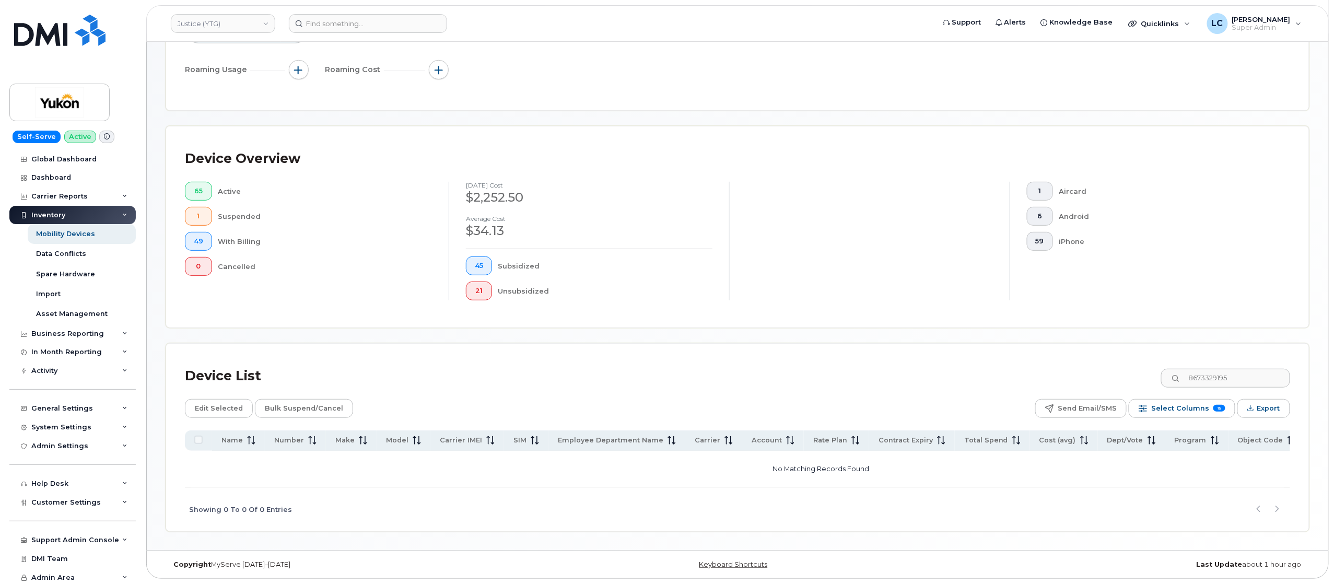
click at [316, 34] on header "Justice (YTG) Support Alerts Knowledge Base Quicklinks Suspend / Cancel Device …" at bounding box center [737, 23] width 1183 height 37
click at [333, 22] on input at bounding box center [368, 23] width 158 height 19
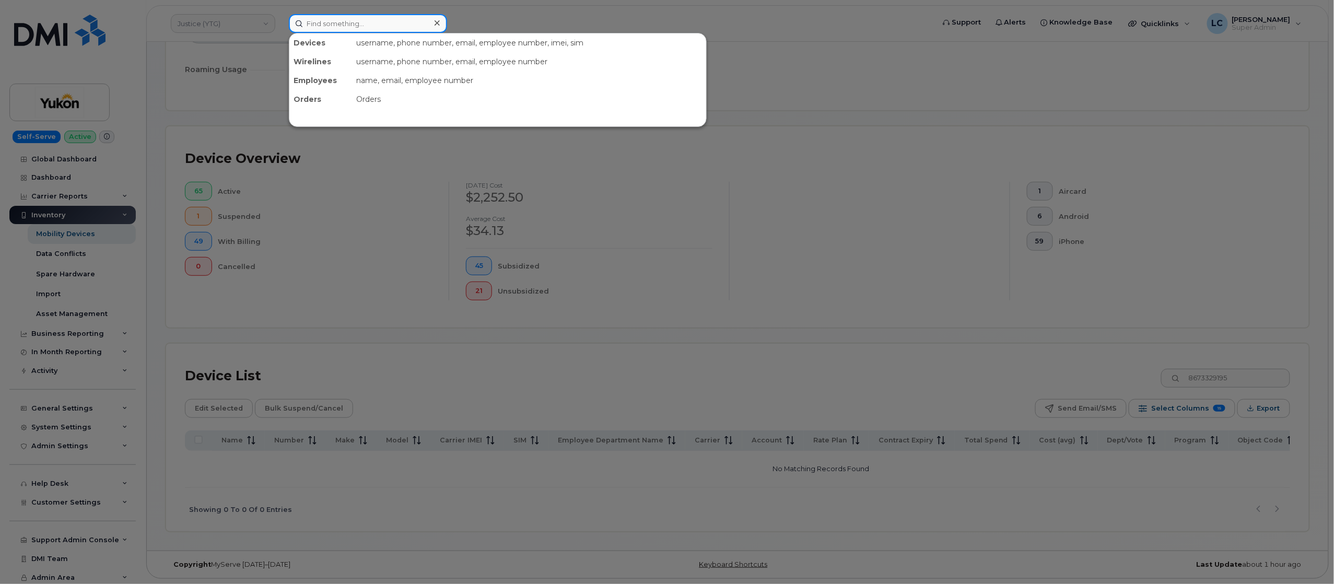
paste input "8673329195"
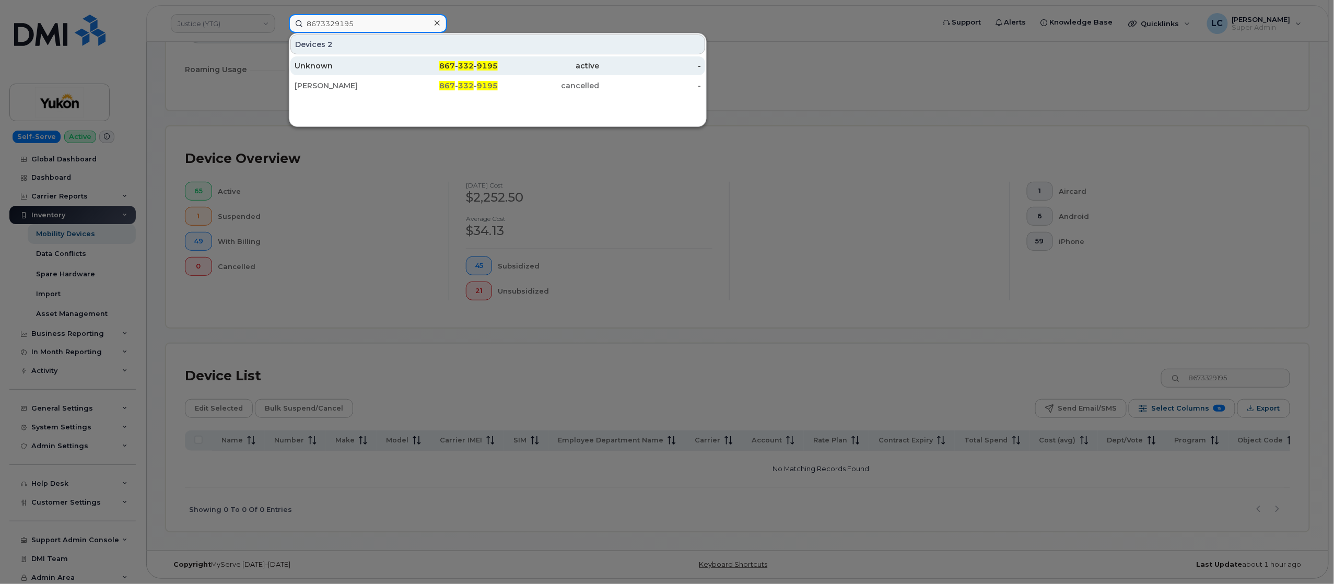
type input "8673329195"
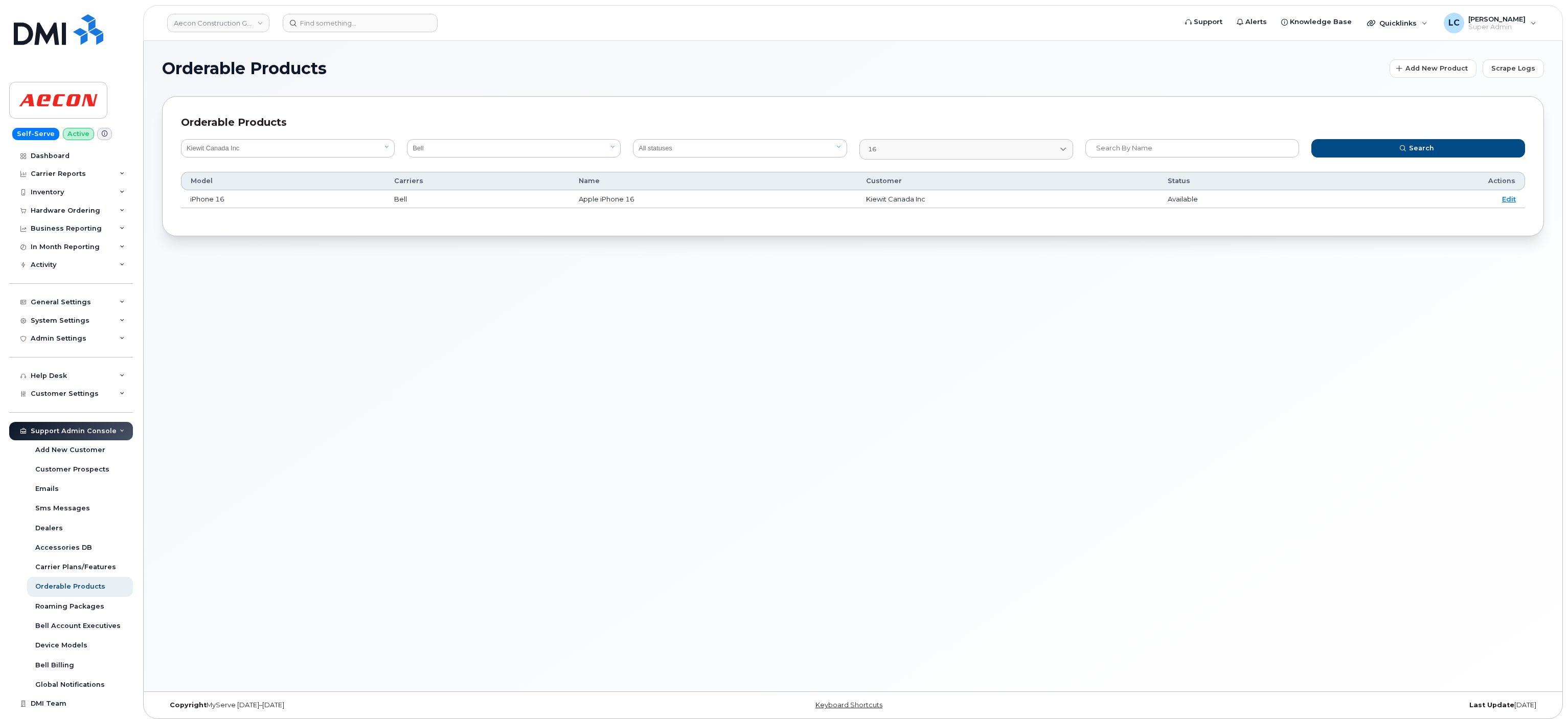
select select "bede8970-c835-4207-9a31-7bf5df501bb7"
select select "1"
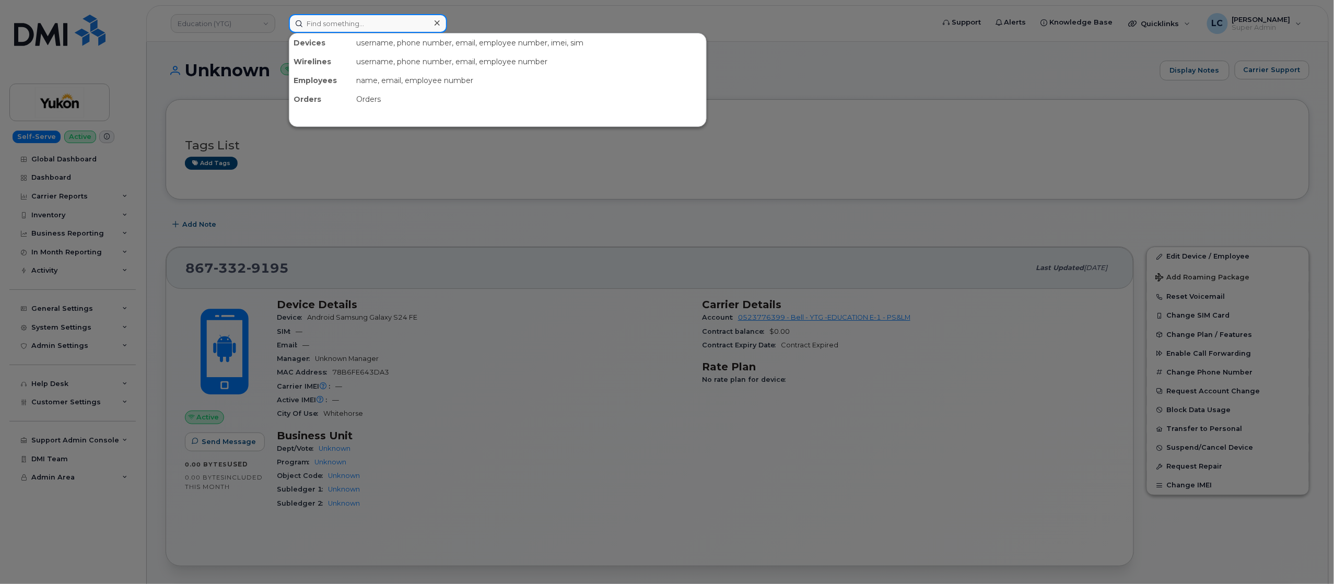
click at [361, 20] on input at bounding box center [368, 23] width 158 height 19
paste input "8673329195"
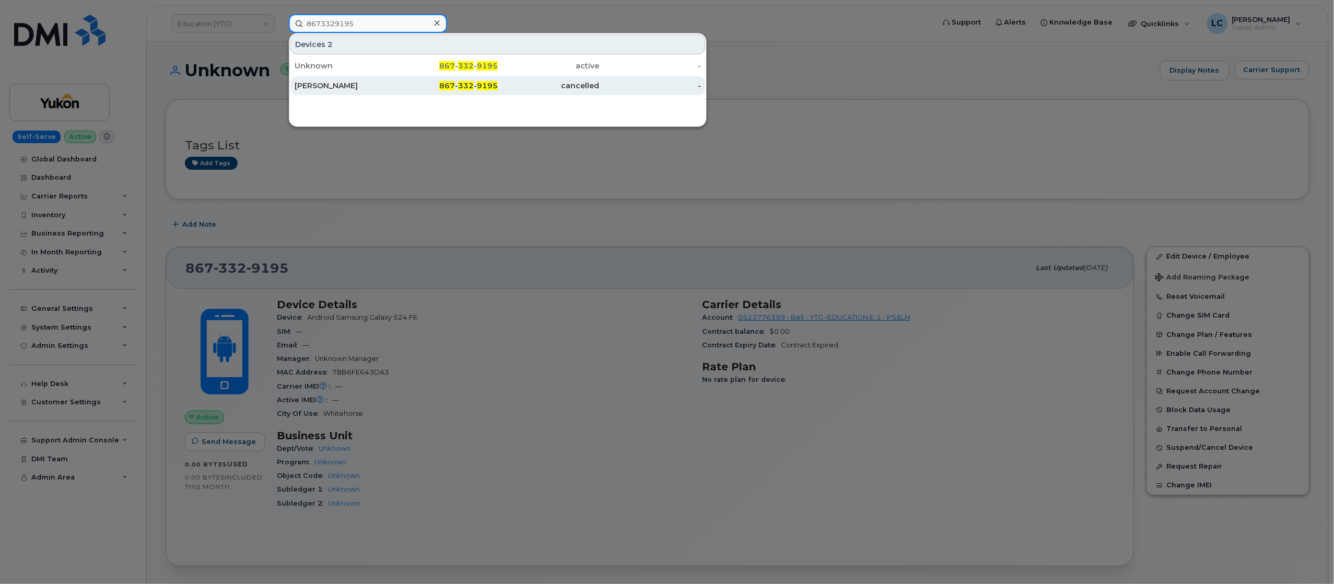
type input "8673329195"
click at [558, 83] on div "cancelled" at bounding box center [549, 85] width 102 height 10
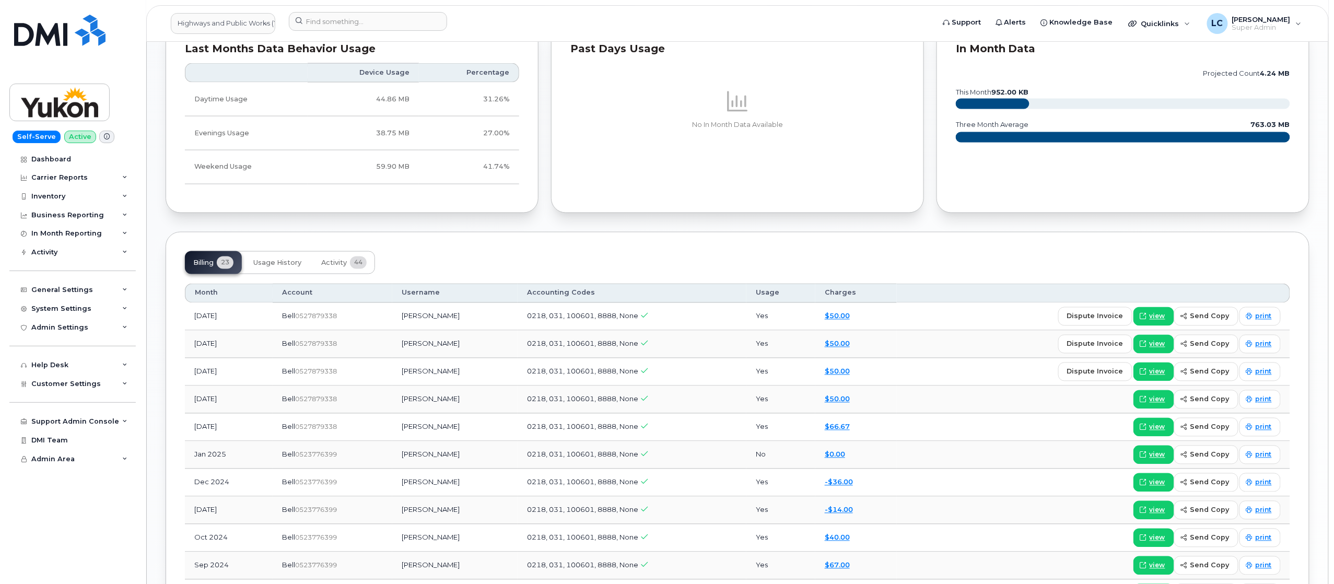
scroll to position [836, 0]
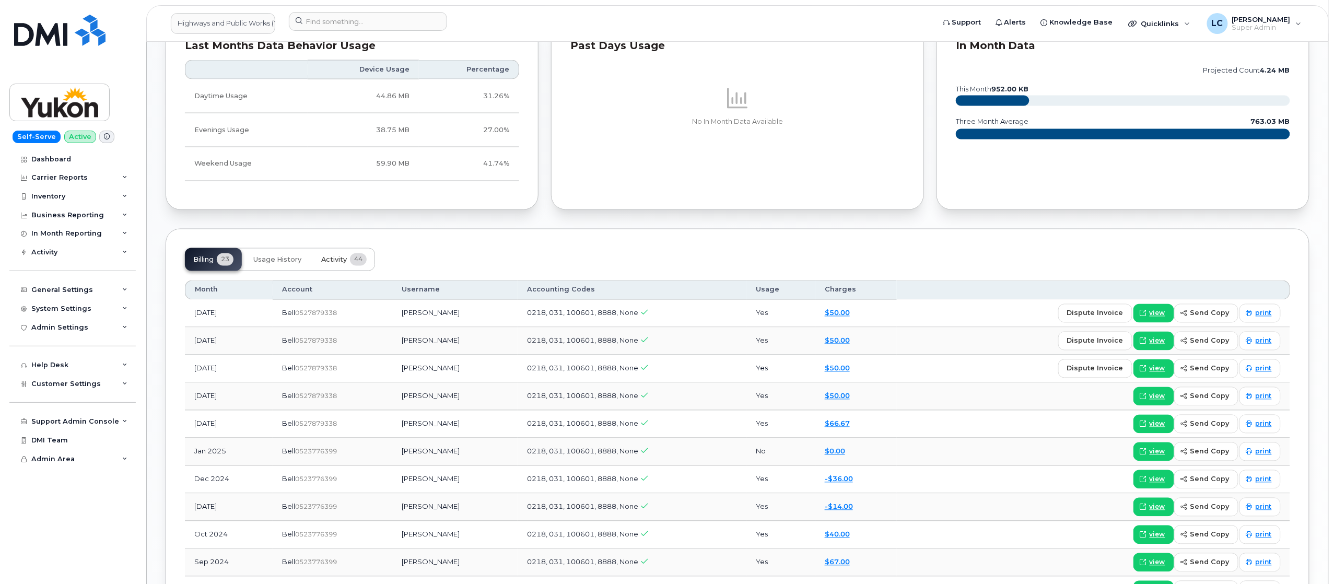
click at [329, 262] on span "Activity" at bounding box center [334, 260] width 26 height 8
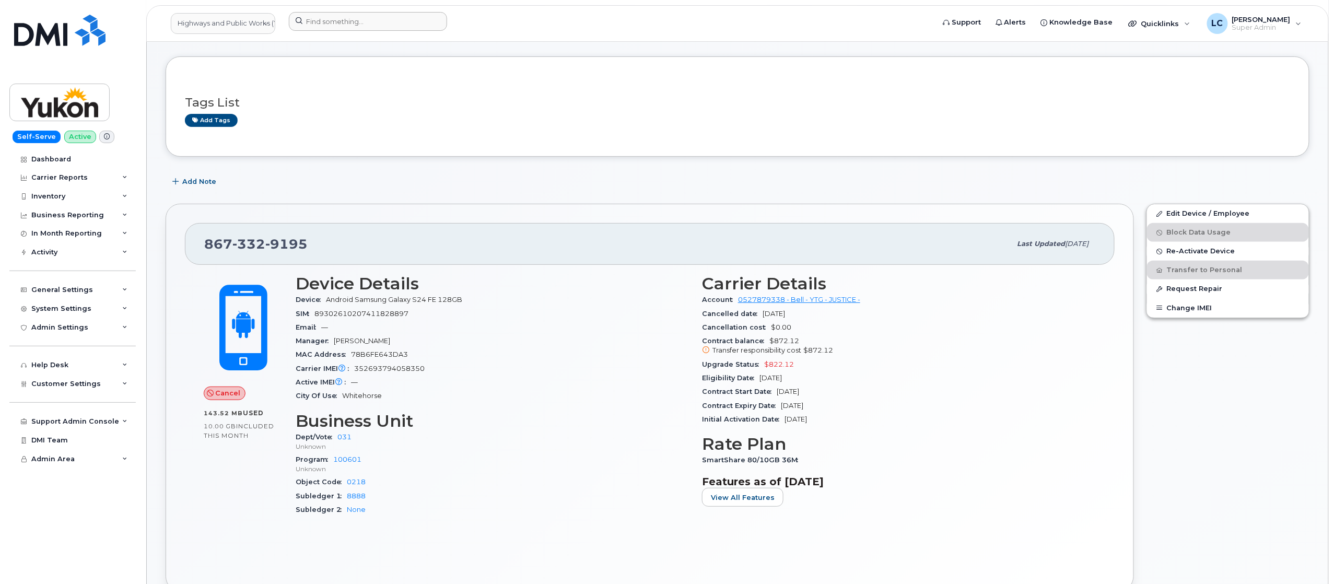
scroll to position [0, 0]
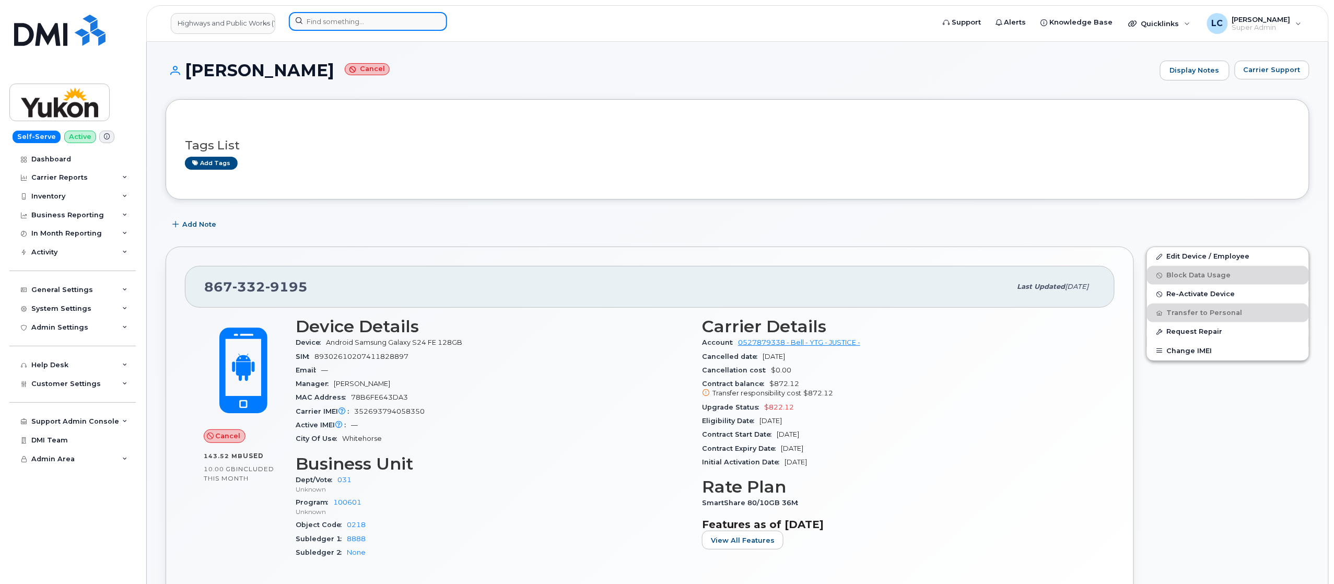
click at [420, 25] on input at bounding box center [368, 21] width 158 height 19
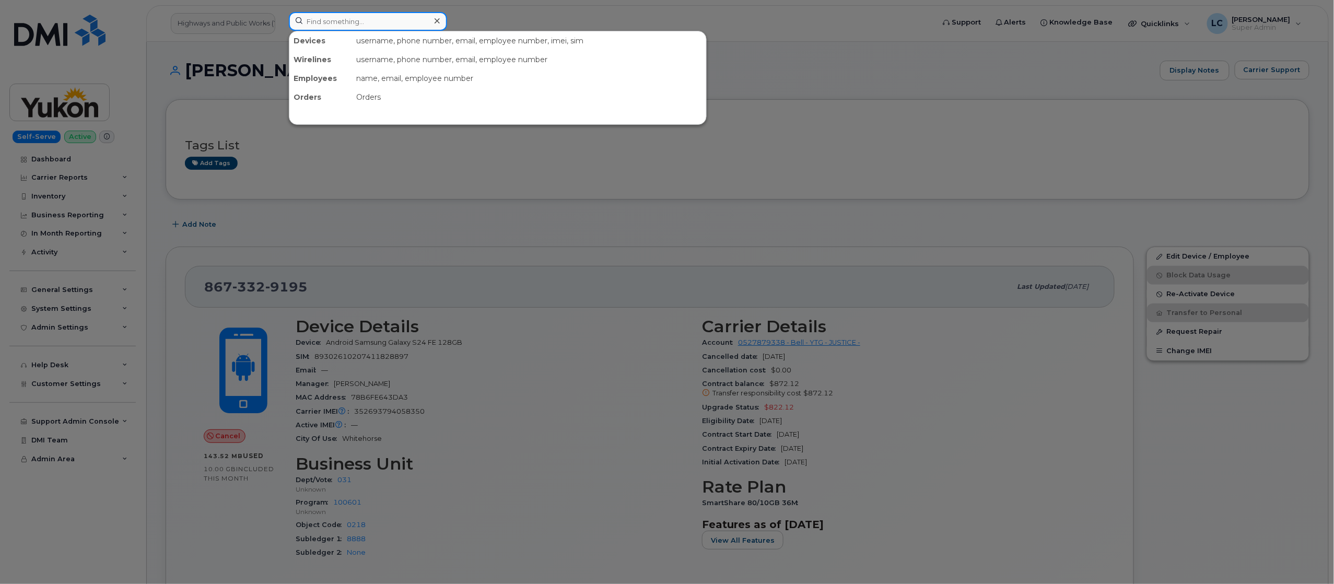
paste input "8673329195"
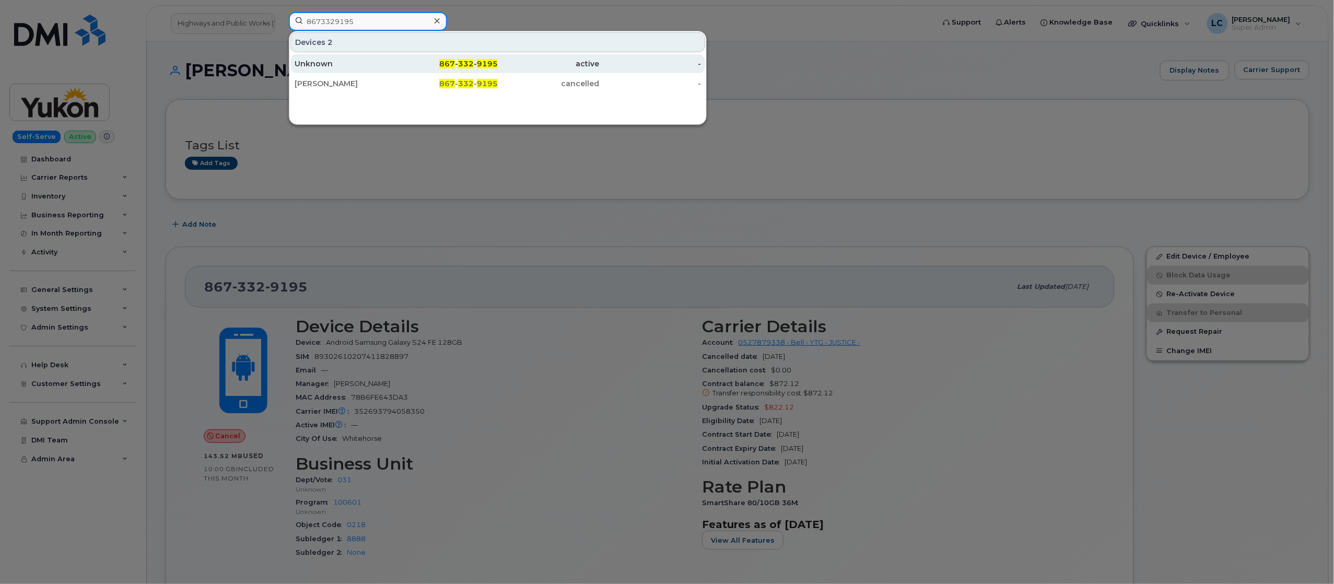
type input "8673329195"
click at [455, 64] on span "867" at bounding box center [447, 63] width 16 height 9
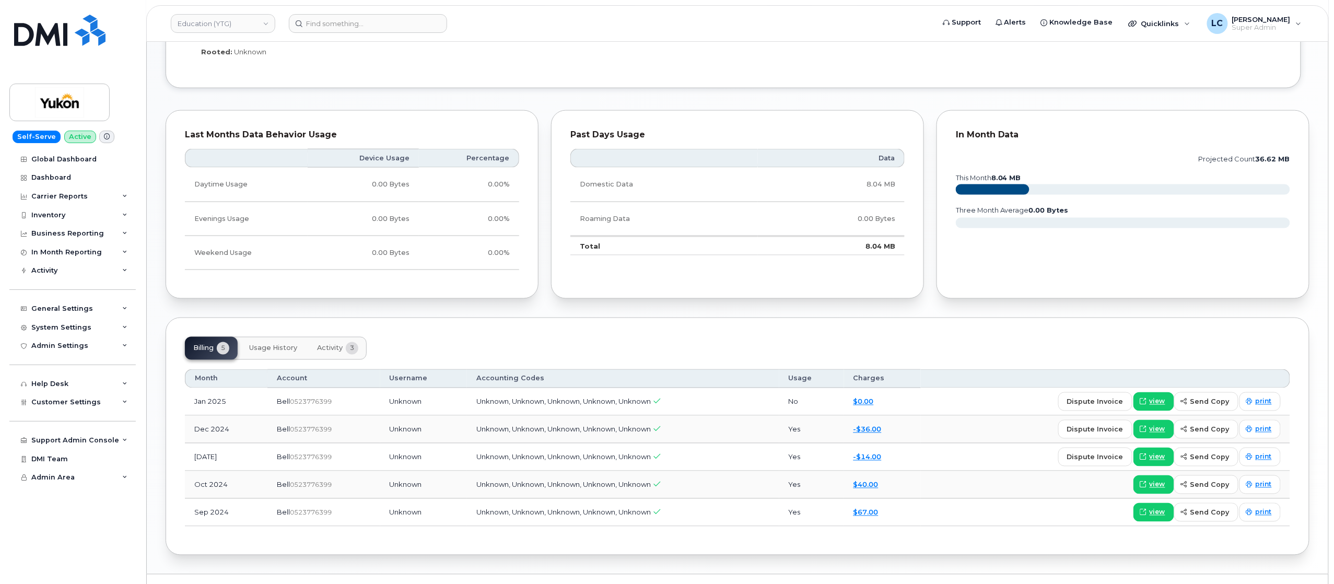
scroll to position [707, 0]
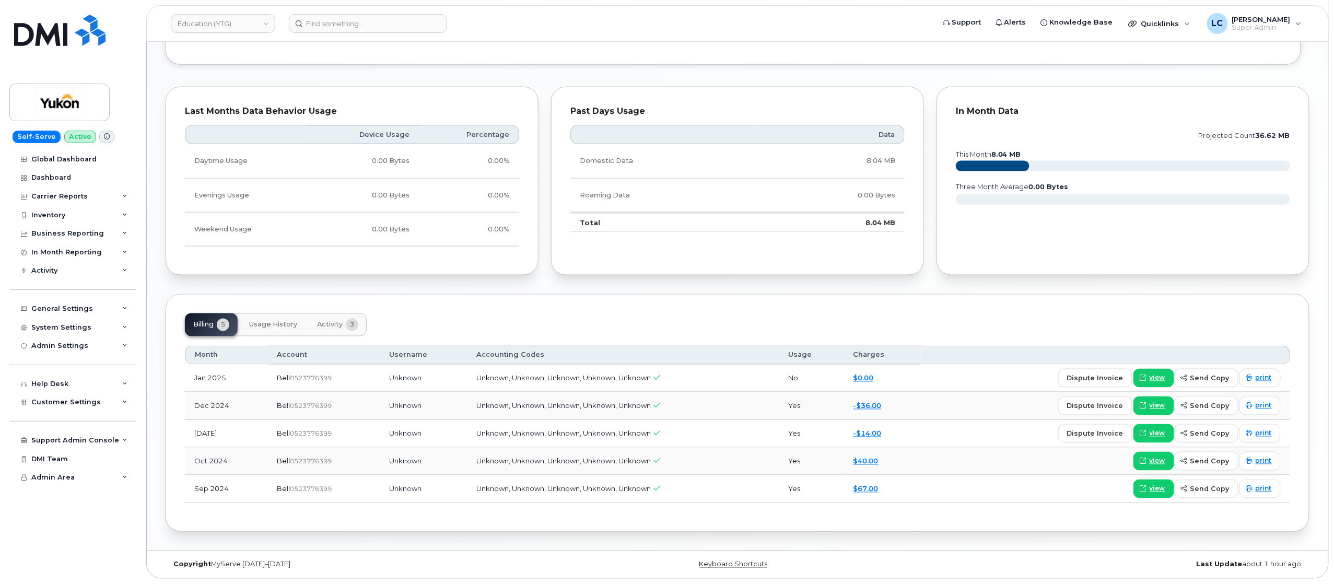
drag, startPoint x: 343, startPoint y: 375, endPoint x: 296, endPoint y: 387, distance: 48.9
click at [296, 387] on td "Bell  0523776399" at bounding box center [324, 379] width 113 height 28
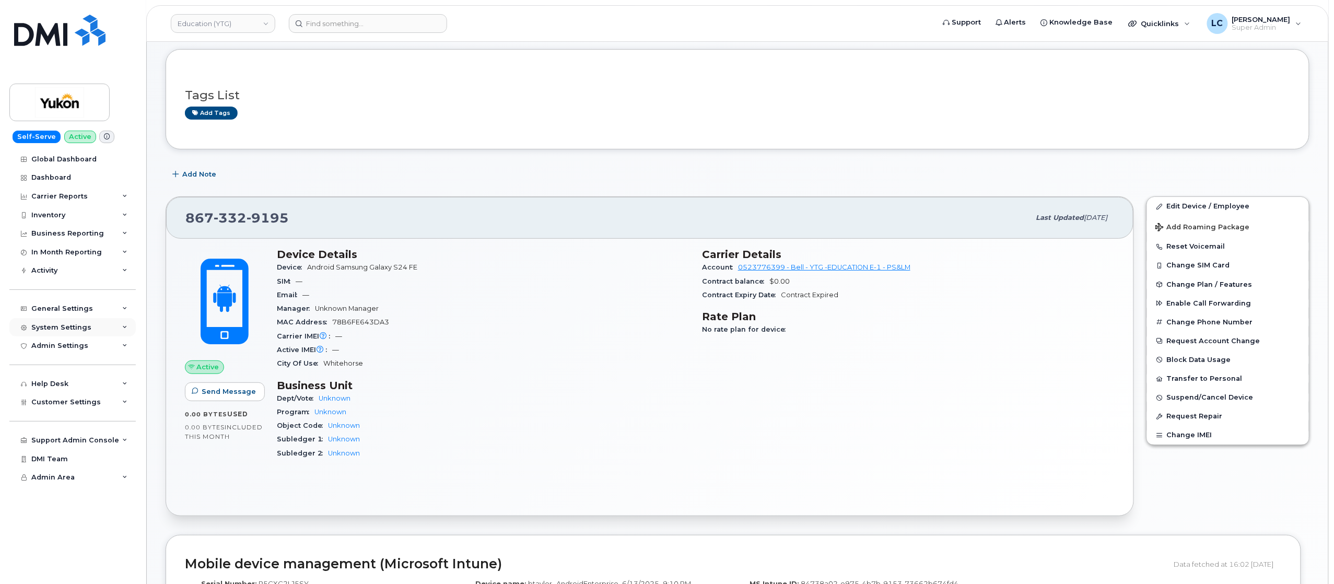
scroll to position [48, 0]
click at [62, 175] on div "Dashboard" at bounding box center [51, 177] width 40 height 8
click at [66, 309] on div "General Settings" at bounding box center [62, 309] width 62 height 8
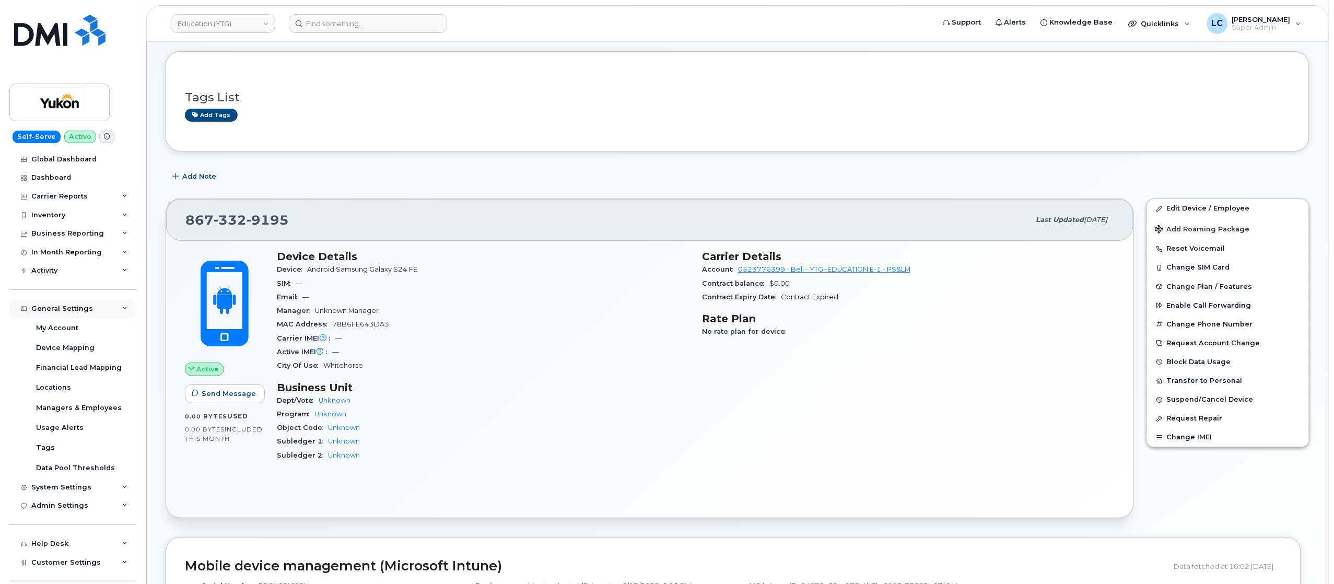
click at [85, 306] on div "General Settings" at bounding box center [62, 309] width 62 height 8
click at [85, 344] on div "Admin Settings" at bounding box center [59, 346] width 57 height 8
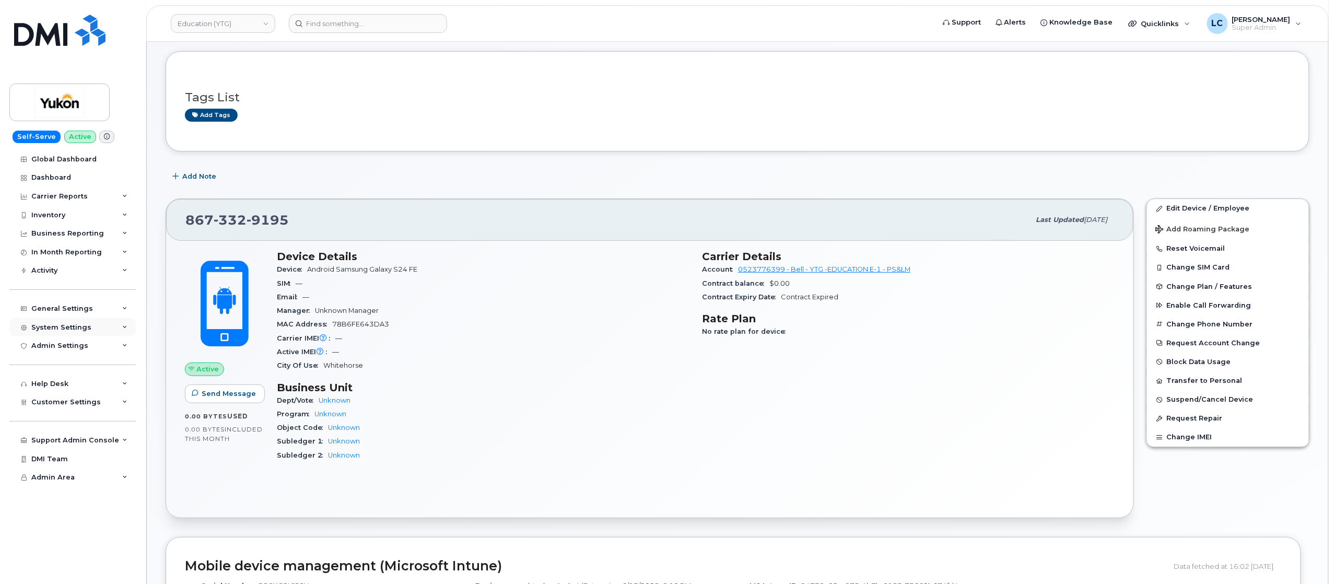
click at [91, 328] on div "System Settings" at bounding box center [72, 327] width 126 height 19
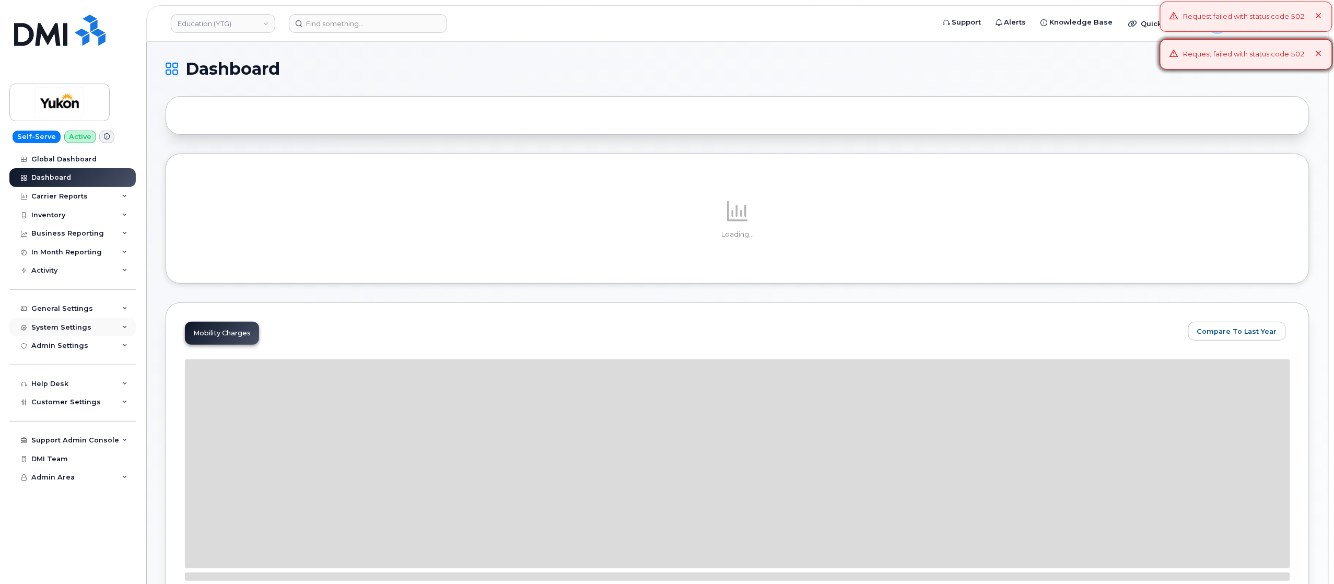
click at [88, 332] on div "System Settings" at bounding box center [72, 327] width 126 height 19
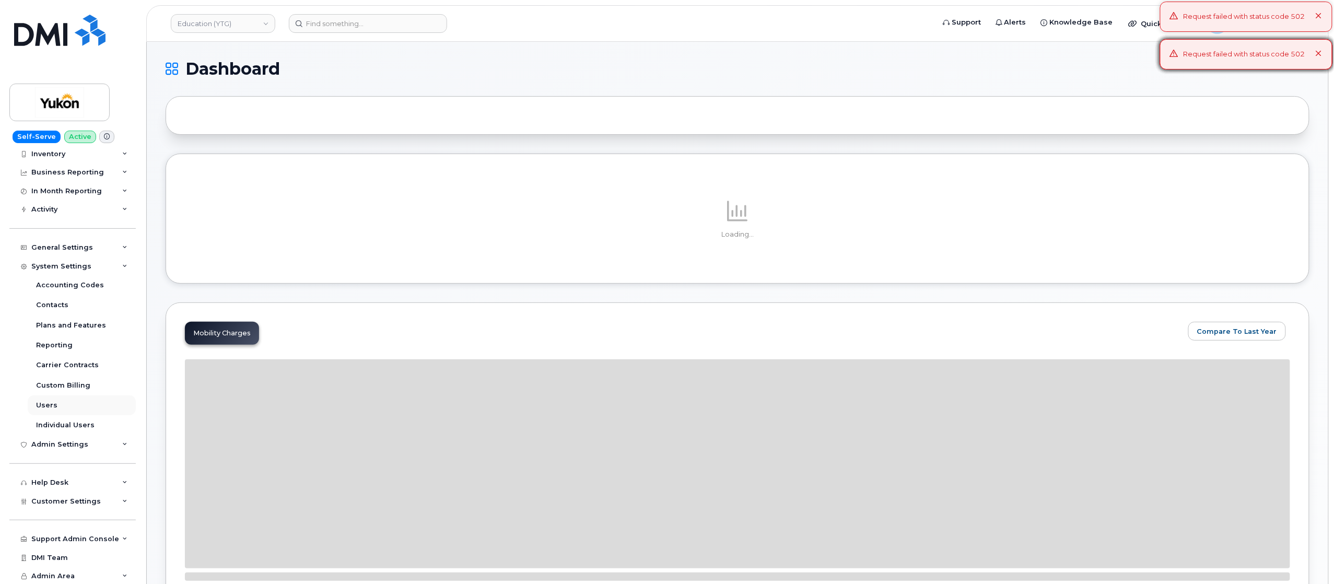
scroll to position [60, 0]
click at [82, 500] on span "Customer Settings" at bounding box center [65, 503] width 69 height 8
click at [56, 520] on div "General" at bounding box center [50, 521] width 29 height 9
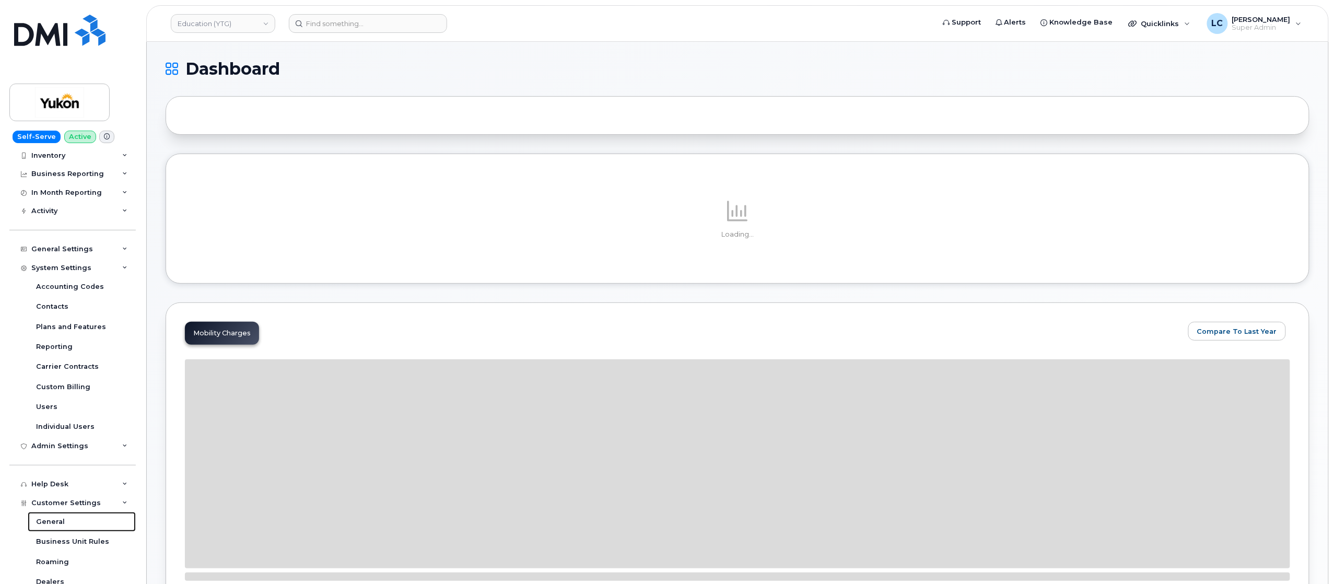
scroll to position [247, 0]
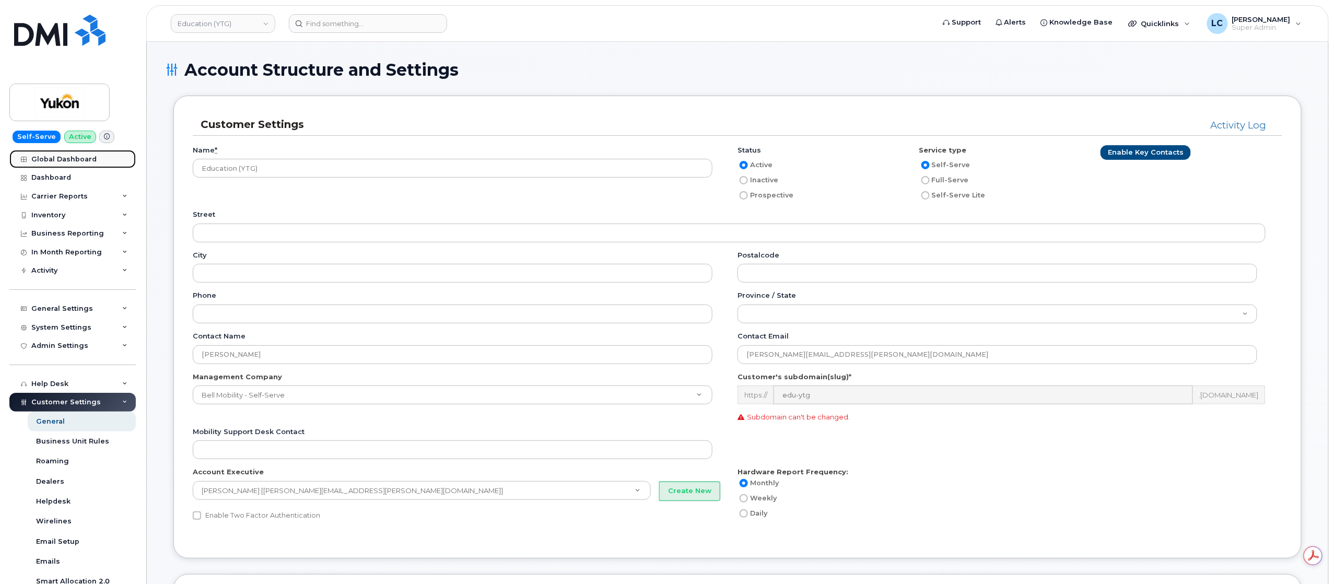
click at [91, 160] on div "Global Dashboard" at bounding box center [63, 159] width 65 height 8
